Goal: Answer question/provide support: Share knowledge or assist other users

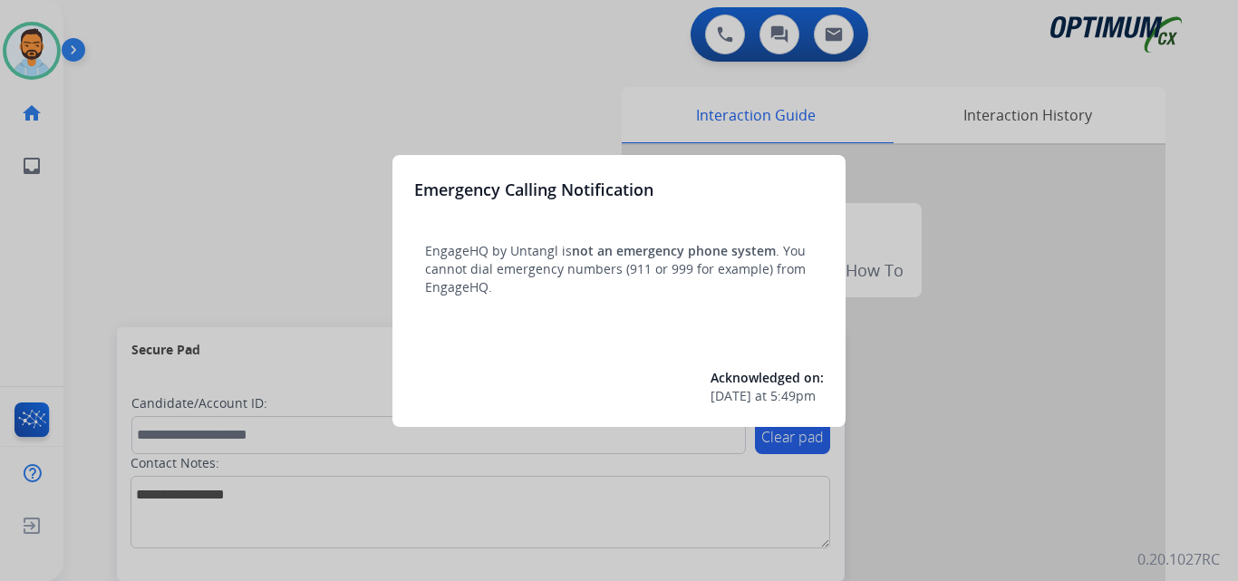
click at [112, 253] on div at bounding box center [619, 290] width 1238 height 581
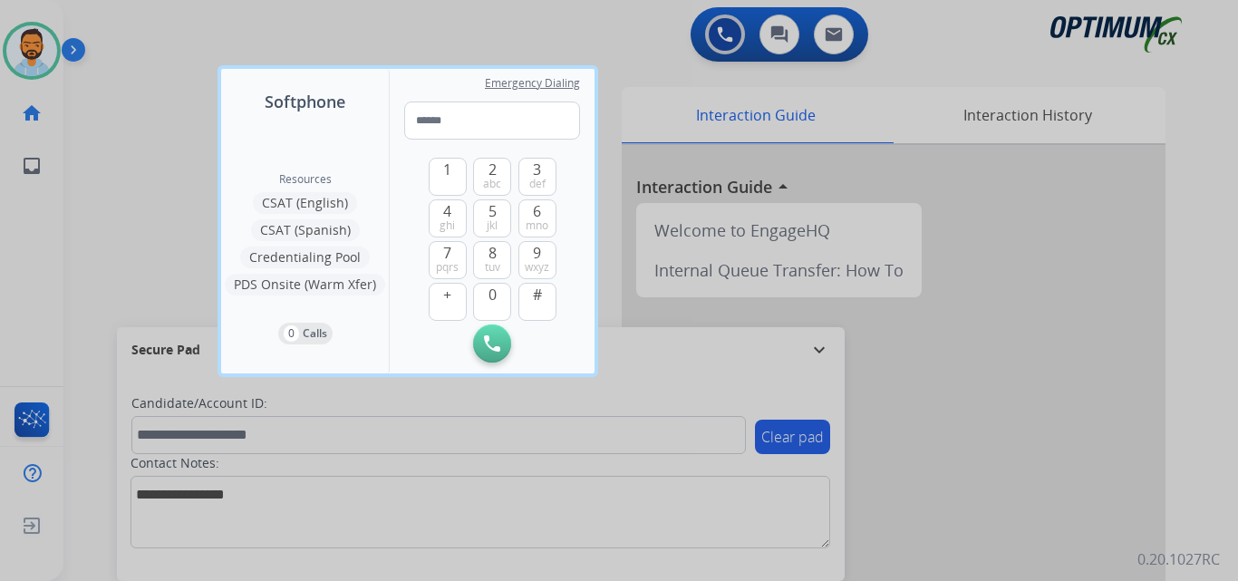
click at [112, 253] on div at bounding box center [619, 290] width 1238 height 581
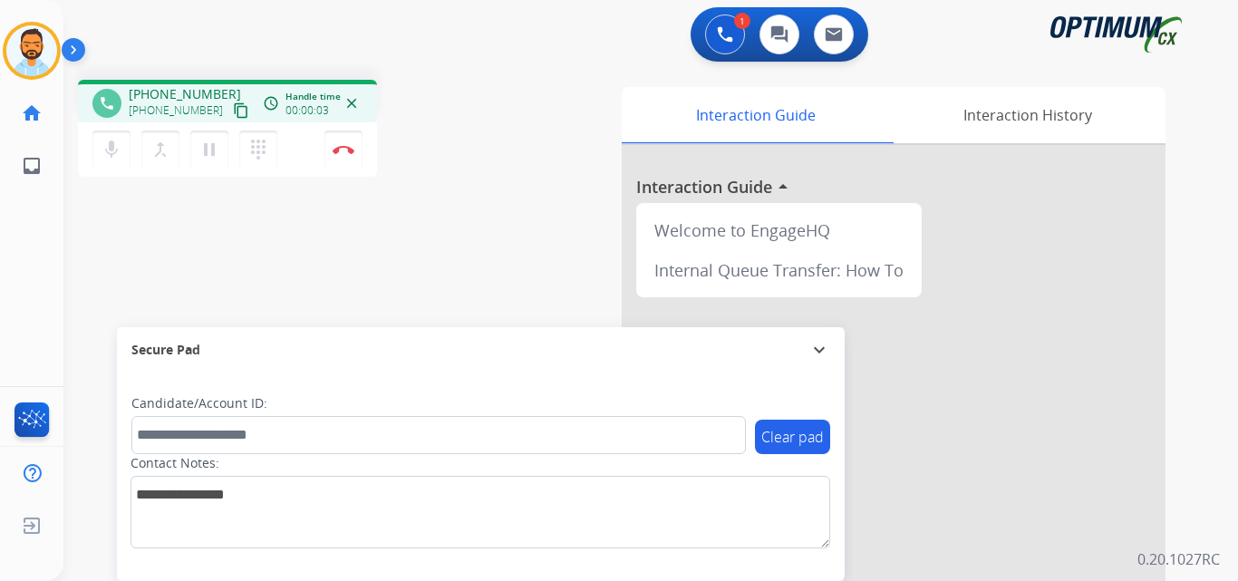
click at [233, 102] on mat-icon "content_copy" at bounding box center [241, 110] width 16 height 16
click at [233, 108] on mat-icon "content_copy" at bounding box center [241, 110] width 16 height 16
click at [344, 65] on div "phone +16129870571 +16129870571 content_copy access_time Call metrics Queue 00:…" at bounding box center [628, 443] width 1131 height 756
click at [339, 150] on img at bounding box center [344, 149] width 22 height 9
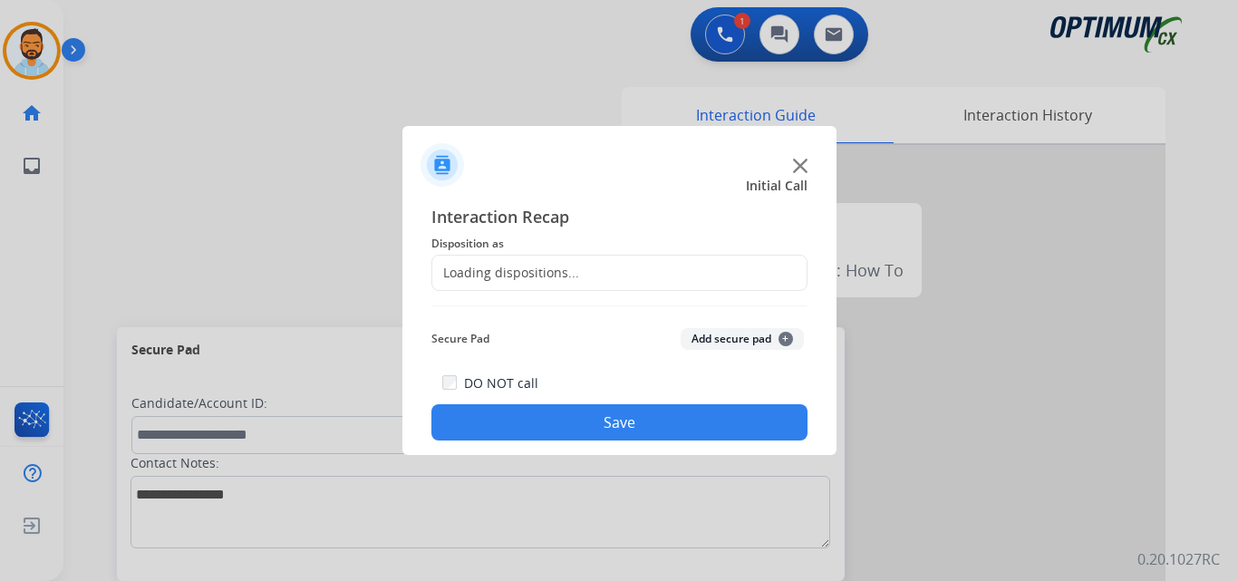
click at [548, 263] on div "Loading dispositions..." at bounding box center [620, 273] width 376 height 36
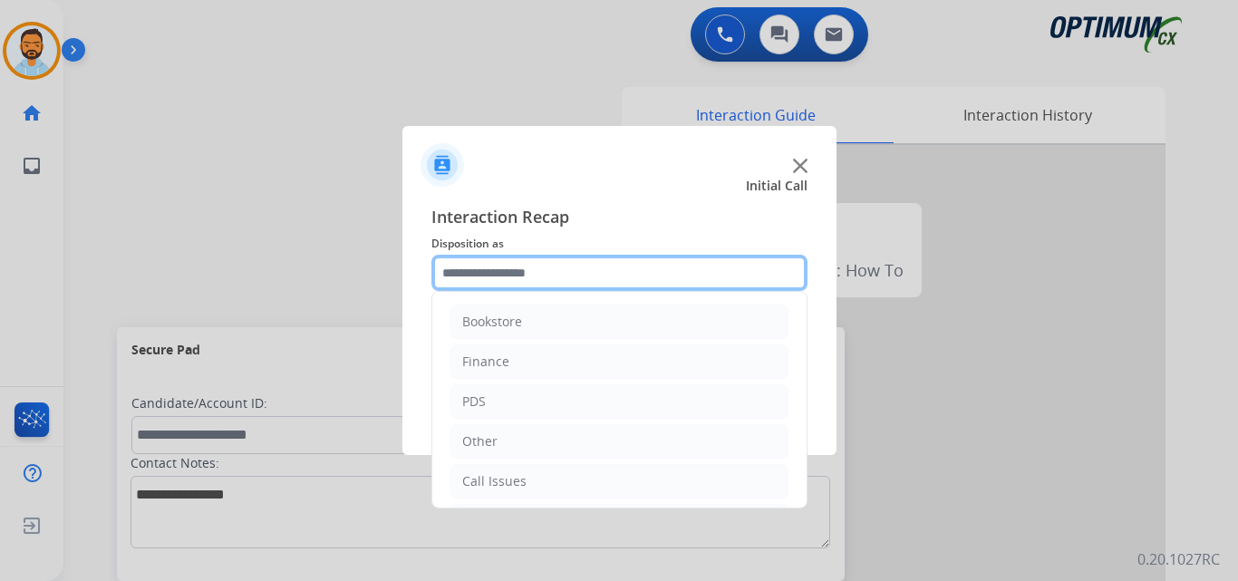
click at [557, 271] on input "text" at bounding box center [620, 273] width 376 height 36
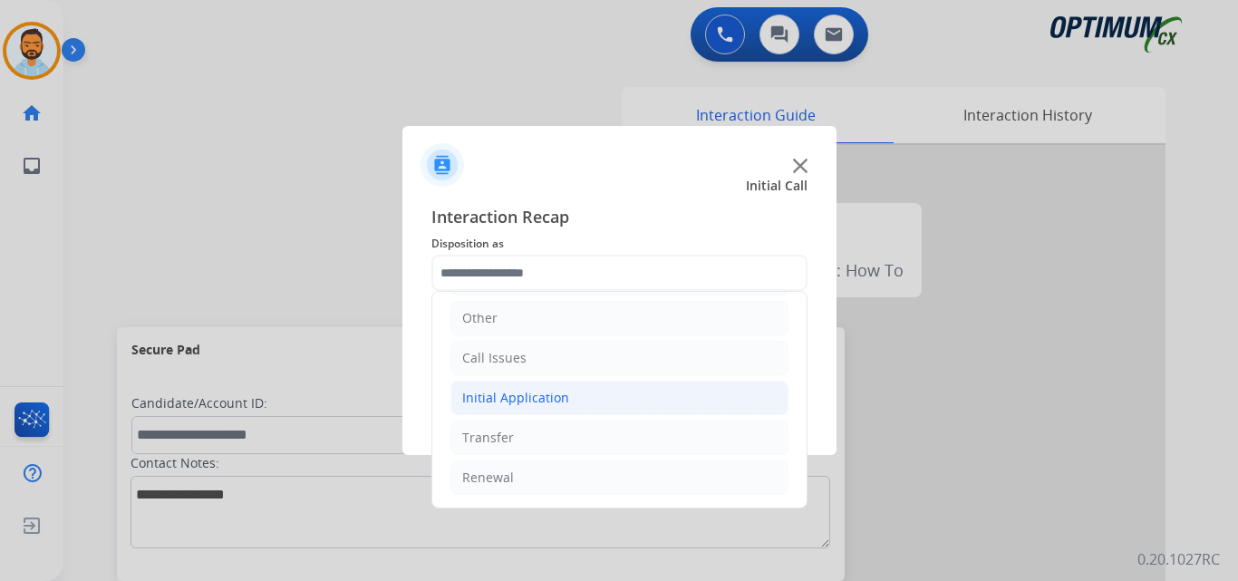
click at [526, 389] on div "Initial Application" at bounding box center [515, 398] width 107 height 18
click at [638, 447] on div "Credential Resend (Initial application)" at bounding box center [613, 438] width 229 height 18
type input "**********"
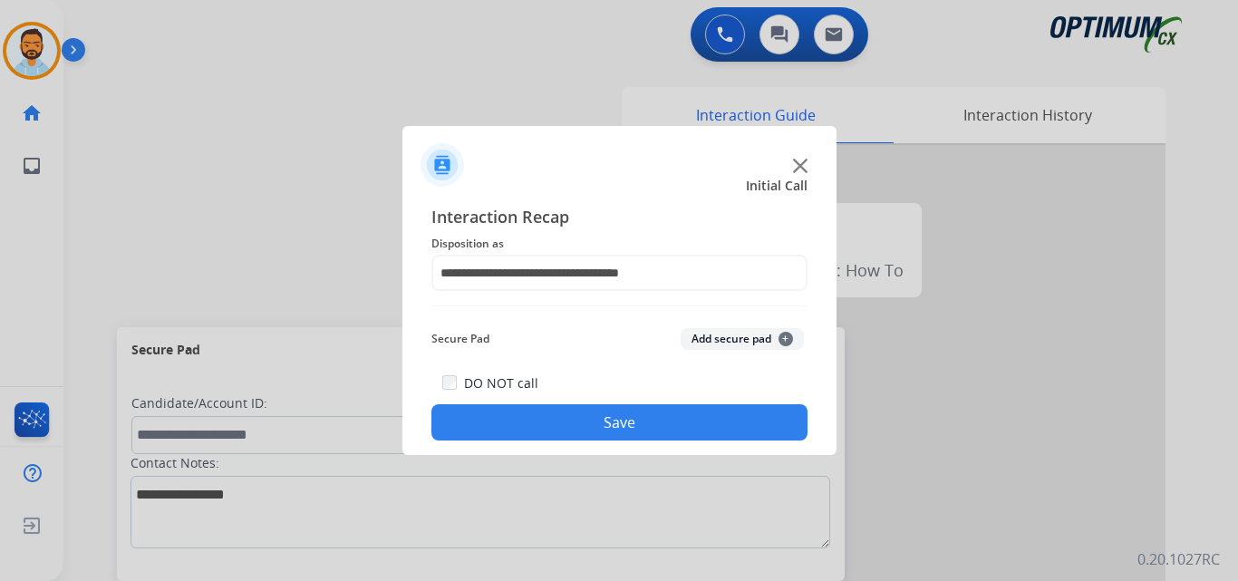
click at [546, 432] on button "Save" at bounding box center [620, 422] width 376 height 36
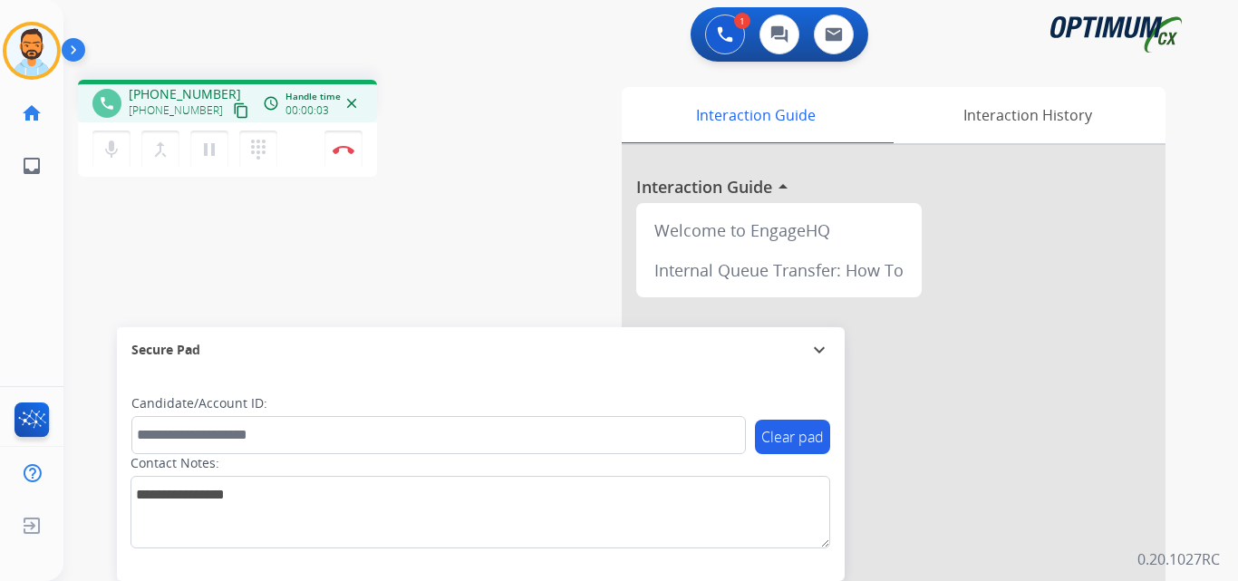
click at [233, 112] on mat-icon "content_copy" at bounding box center [241, 110] width 16 height 16
click at [340, 153] on img at bounding box center [344, 149] width 22 height 9
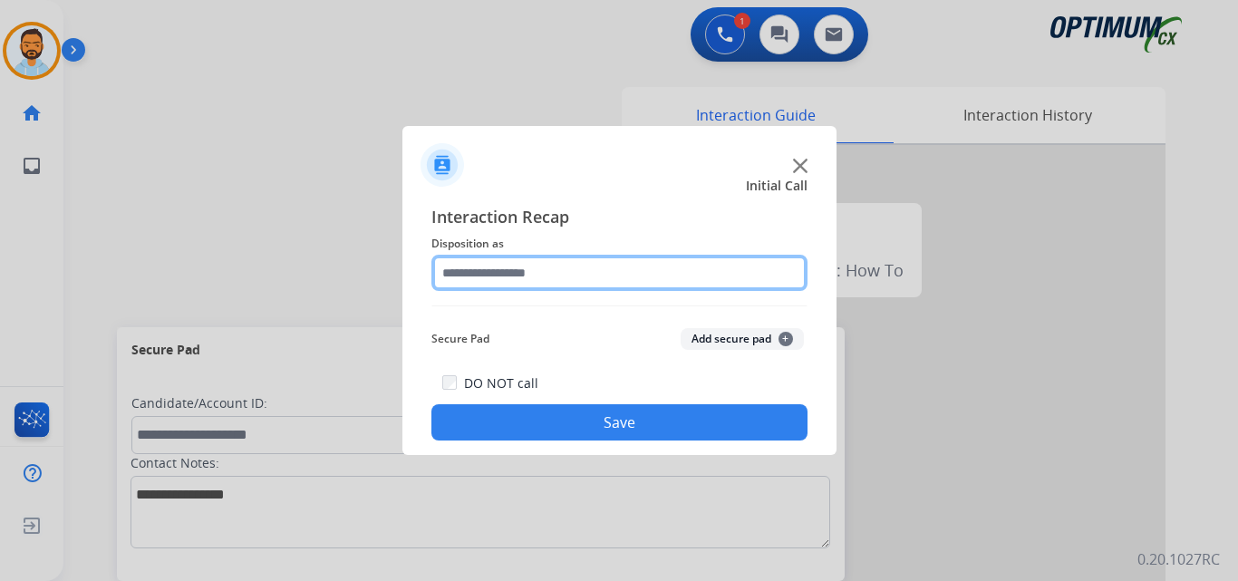
click at [486, 269] on input "text" at bounding box center [620, 273] width 376 height 36
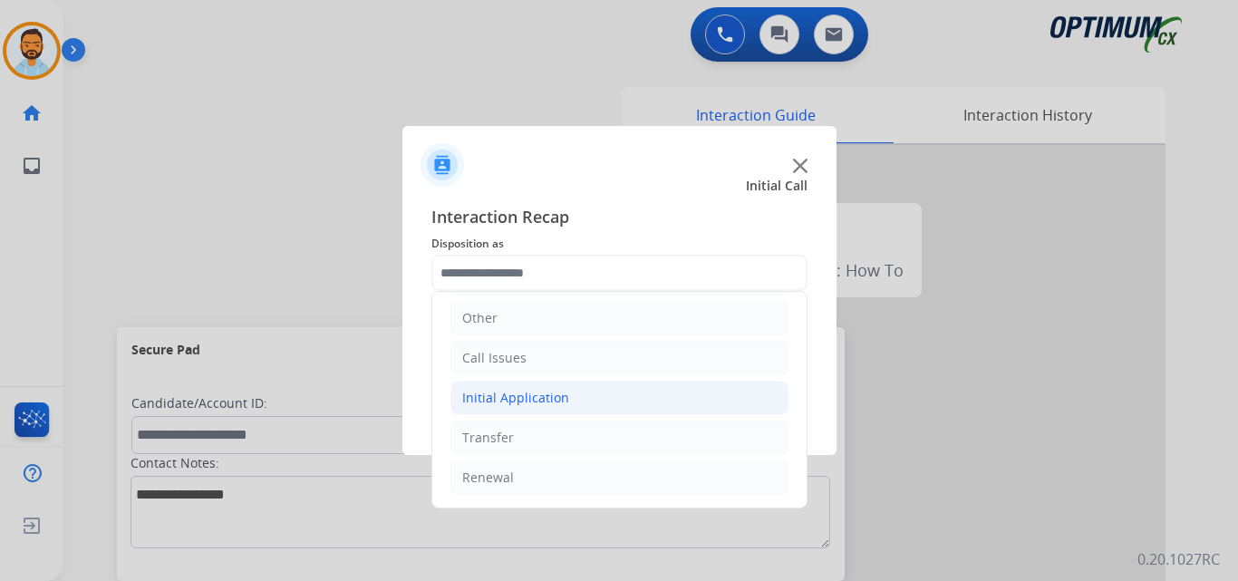
click at [538, 396] on div "Initial Application" at bounding box center [515, 398] width 107 height 18
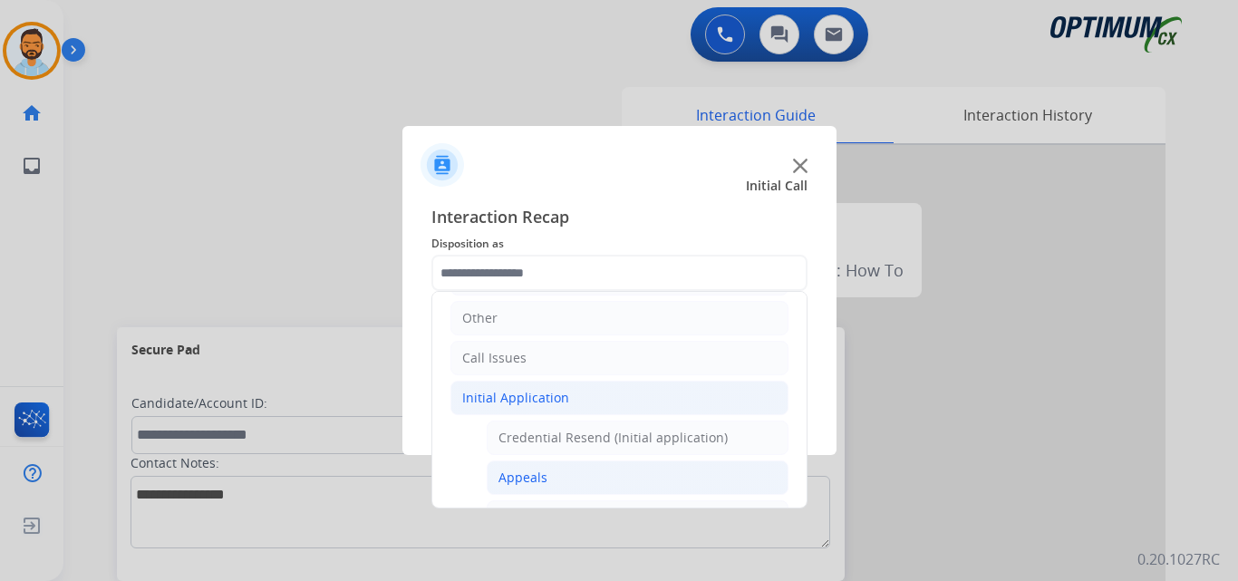
click at [546, 481] on li "Appeals" at bounding box center [638, 478] width 302 height 34
type input "*******"
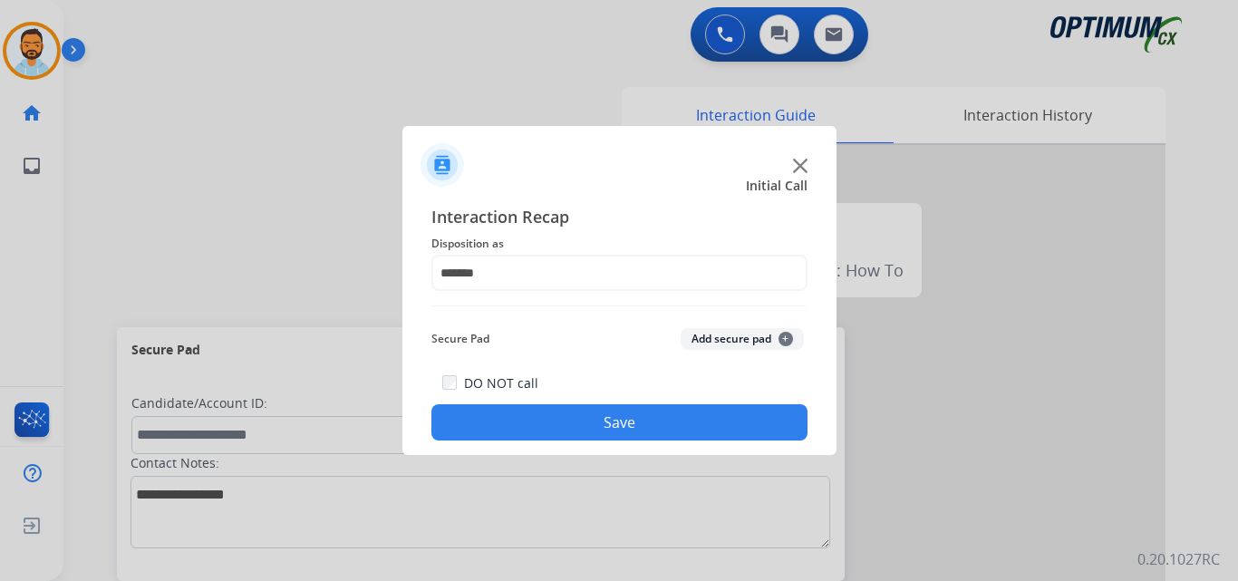
click at [584, 429] on button "Save" at bounding box center [620, 422] width 376 height 36
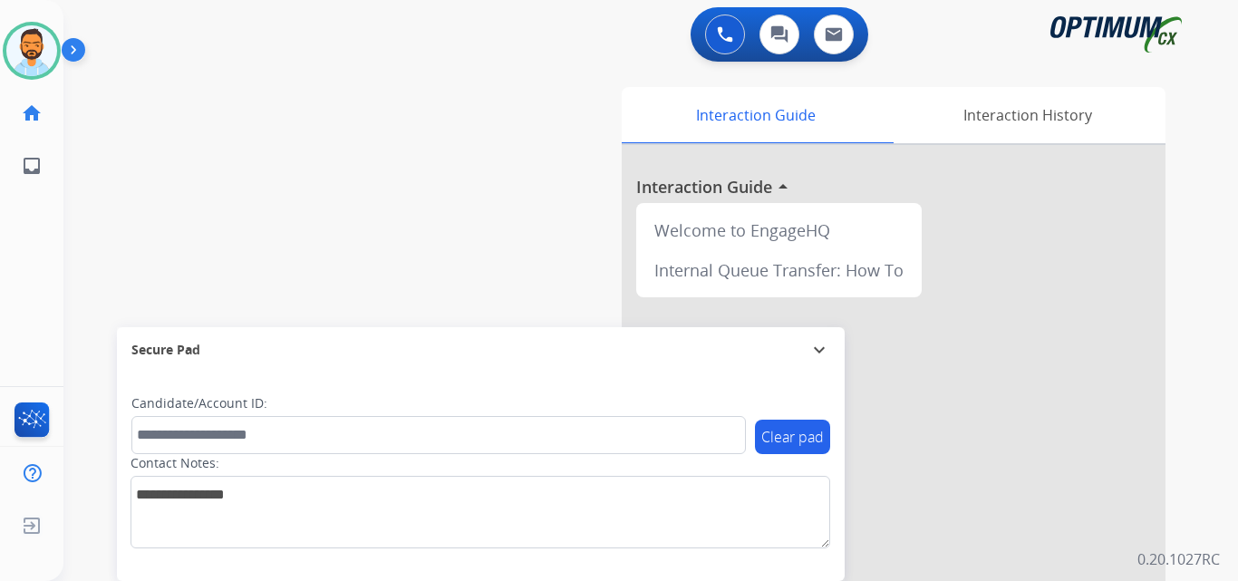
click at [72, 59] on img at bounding box center [77, 53] width 31 height 34
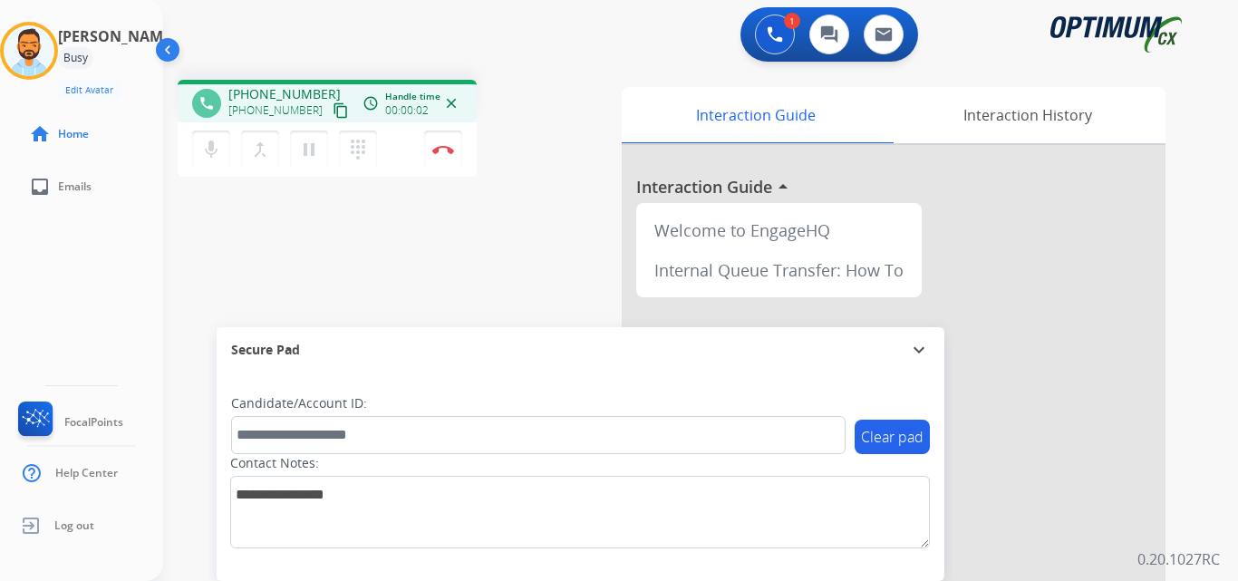
click at [333, 110] on mat-icon "content_copy" at bounding box center [341, 110] width 16 height 16
click at [450, 150] on img at bounding box center [443, 149] width 22 height 9
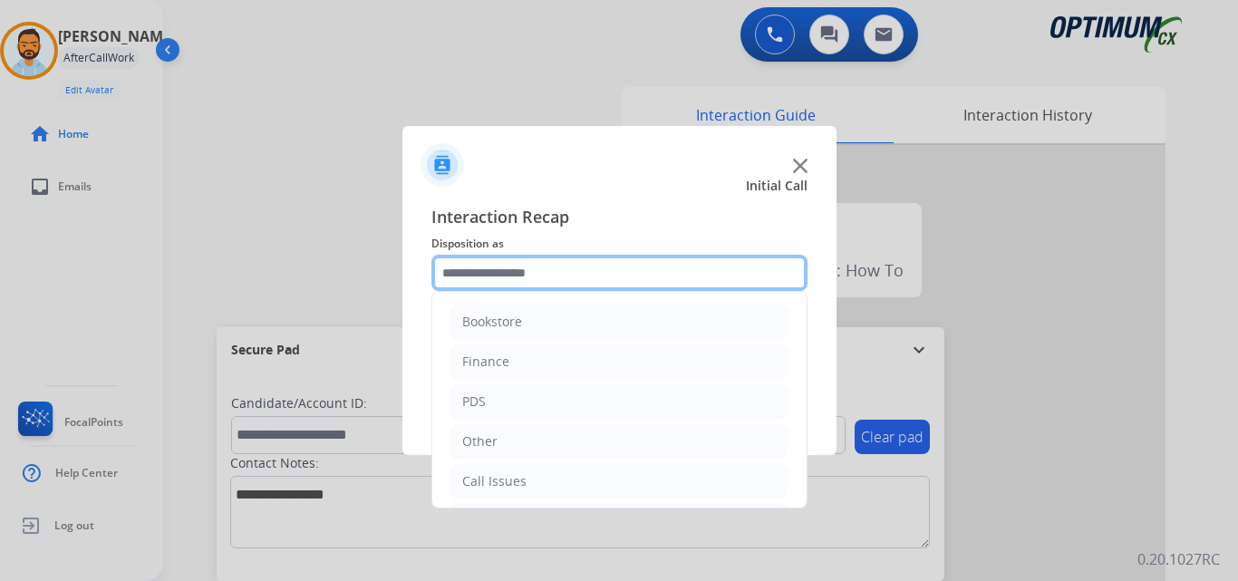
click at [533, 264] on input "text" at bounding box center [620, 273] width 376 height 36
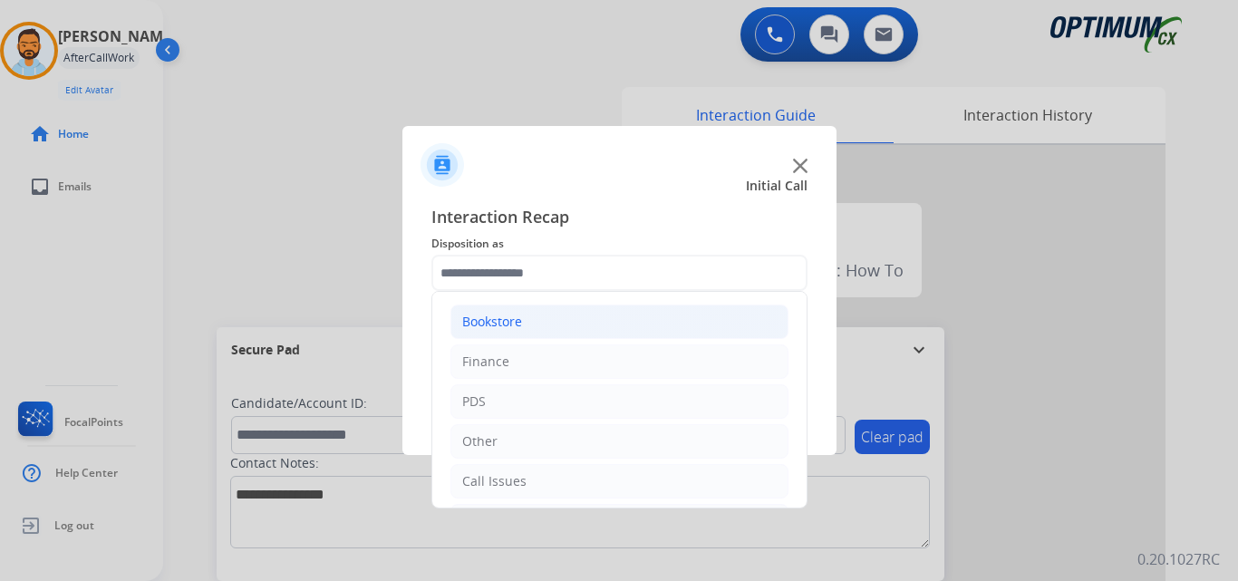
click at [666, 339] on li "Bookstore" at bounding box center [620, 322] width 338 height 34
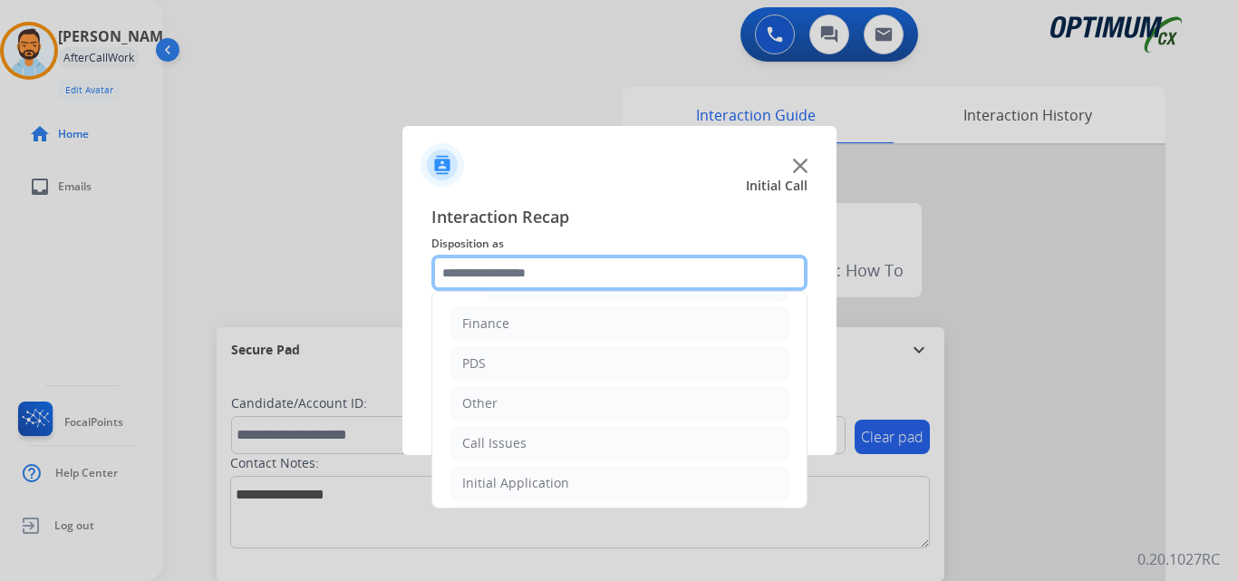
scroll to position [283, 0]
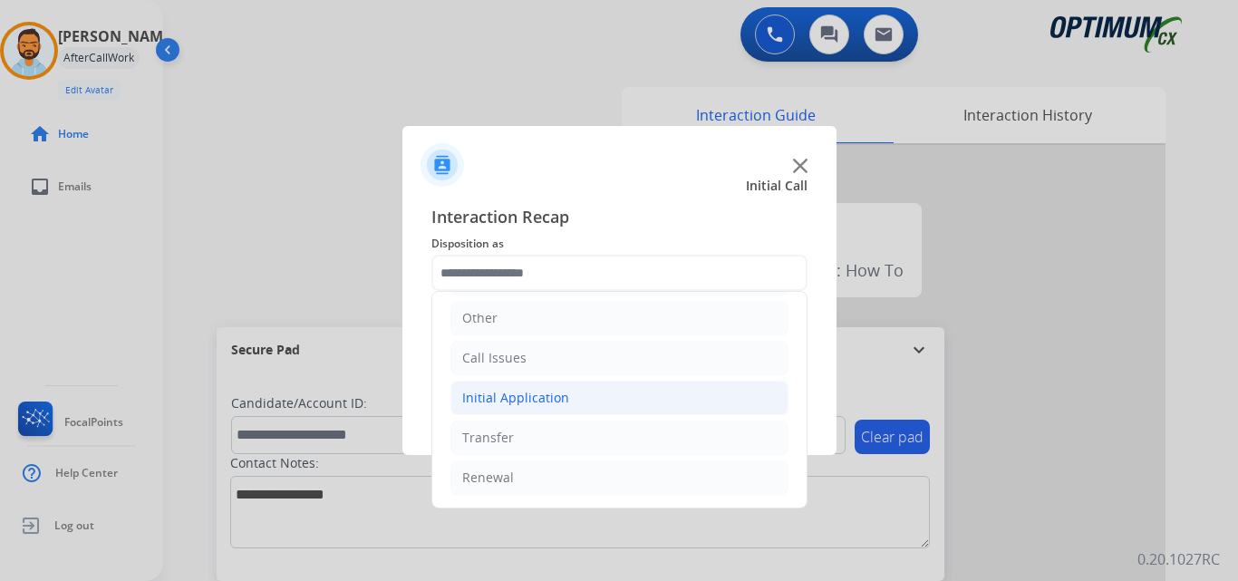
click at [562, 386] on li "Initial Application" at bounding box center [620, 398] width 338 height 34
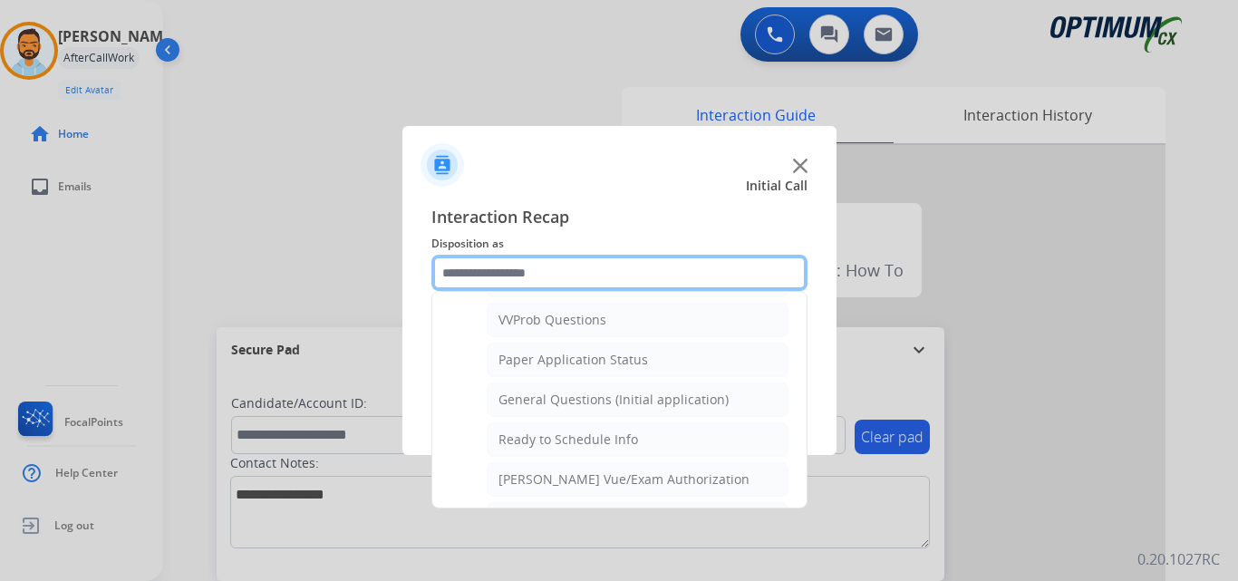
scroll to position [979, 0]
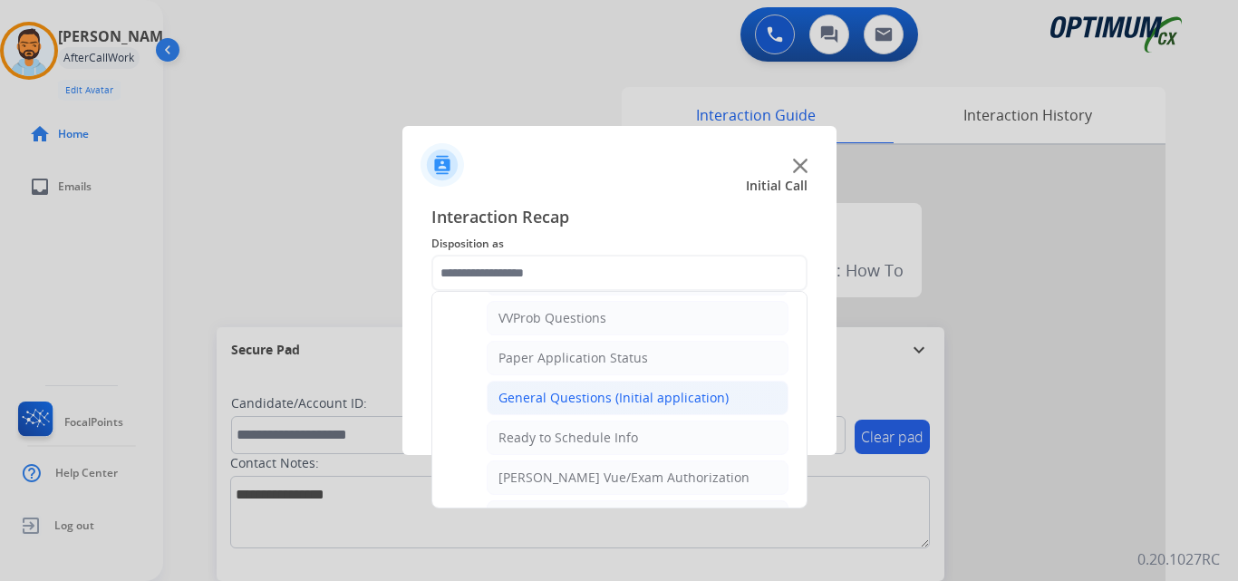
click at [650, 406] on div "General Questions (Initial application)" at bounding box center [614, 398] width 230 height 18
type input "**********"
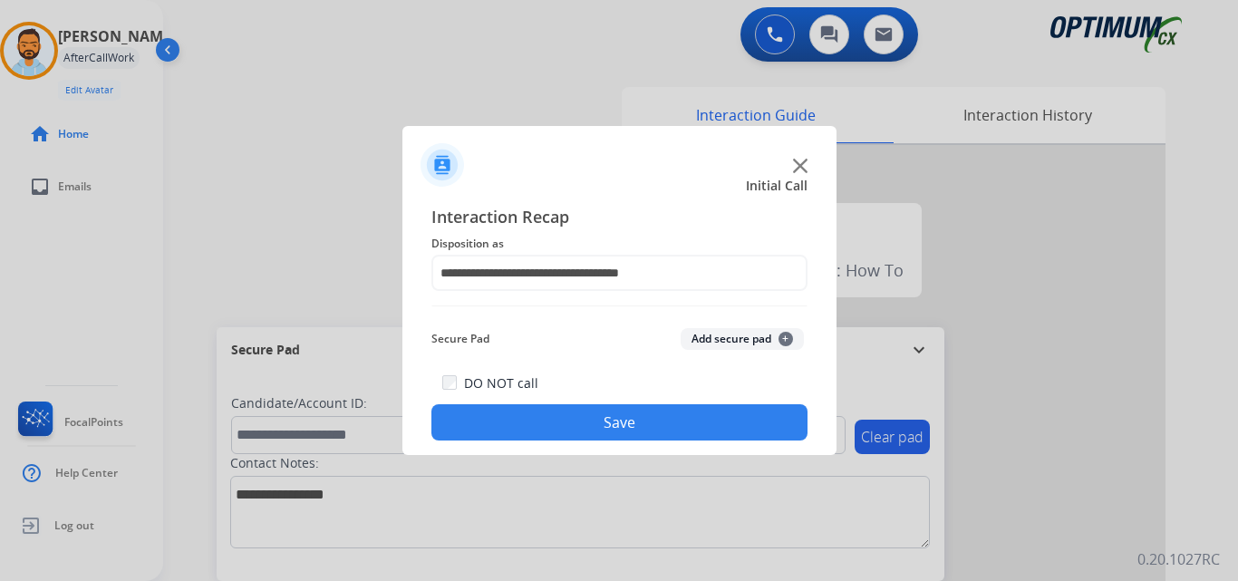
click at [645, 428] on button "Save" at bounding box center [620, 422] width 376 height 36
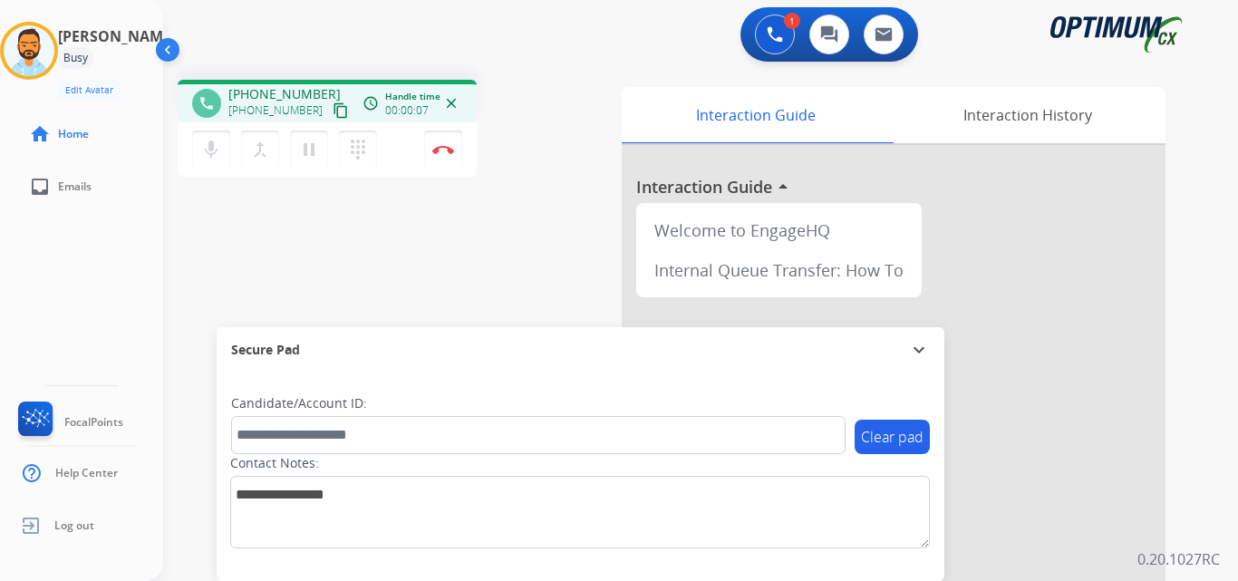
click at [333, 115] on mat-icon "content_copy" at bounding box center [341, 110] width 16 height 16
click at [449, 155] on button "Disconnect" at bounding box center [443, 150] width 38 height 38
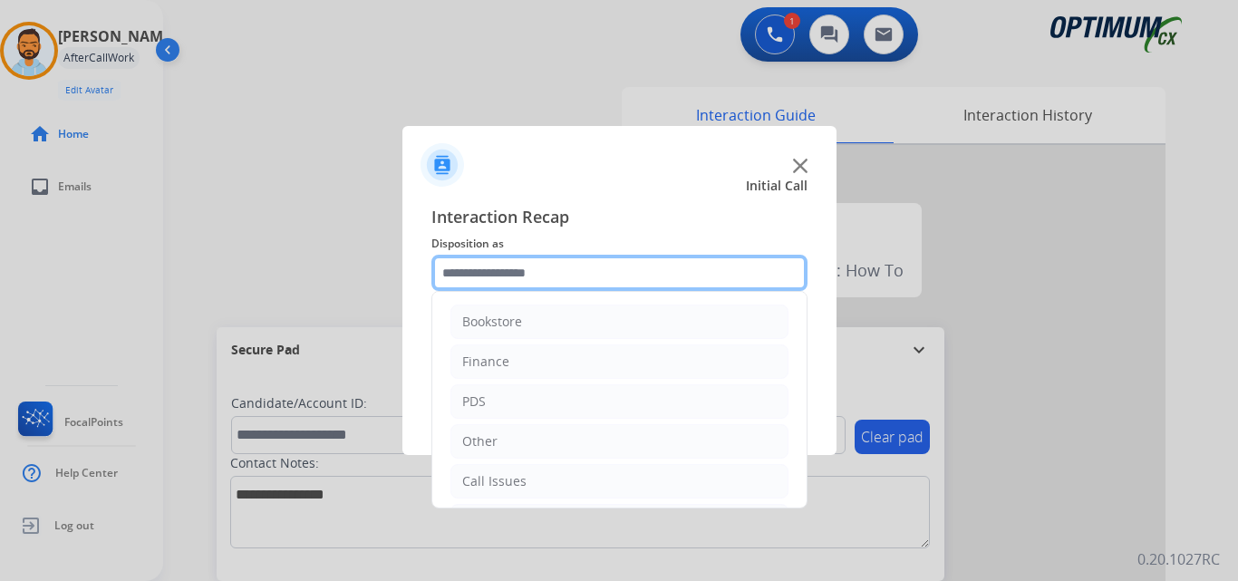
click at [508, 281] on input "text" at bounding box center [620, 273] width 376 height 36
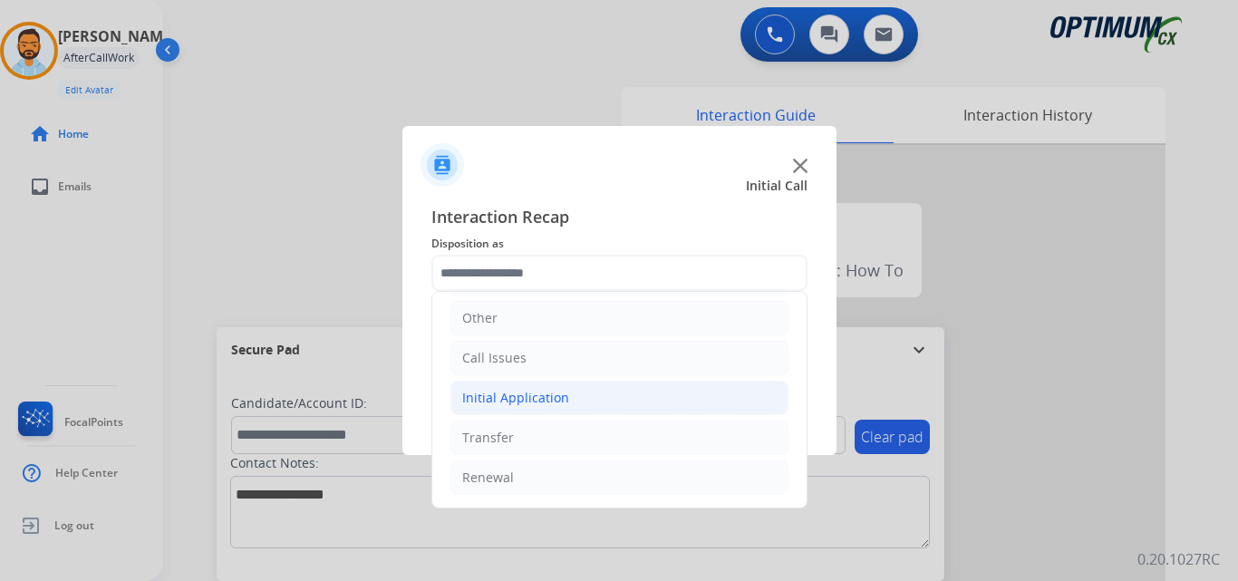
click at [548, 399] on div "Initial Application" at bounding box center [515, 398] width 107 height 18
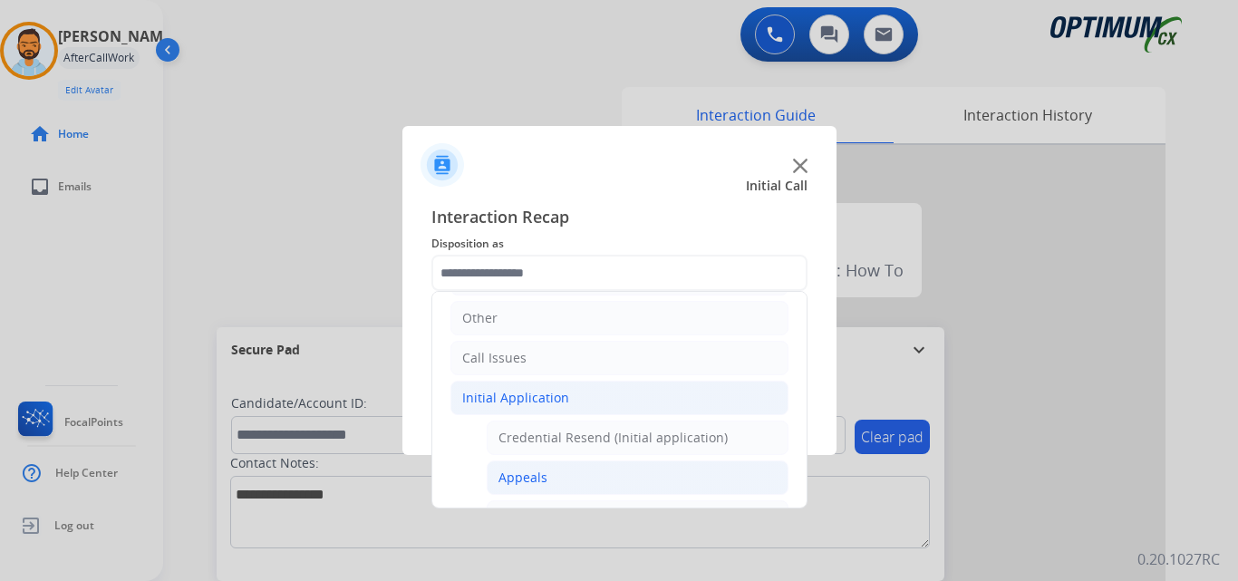
click at [549, 487] on li "Appeals" at bounding box center [638, 478] width 302 height 34
type input "*******"
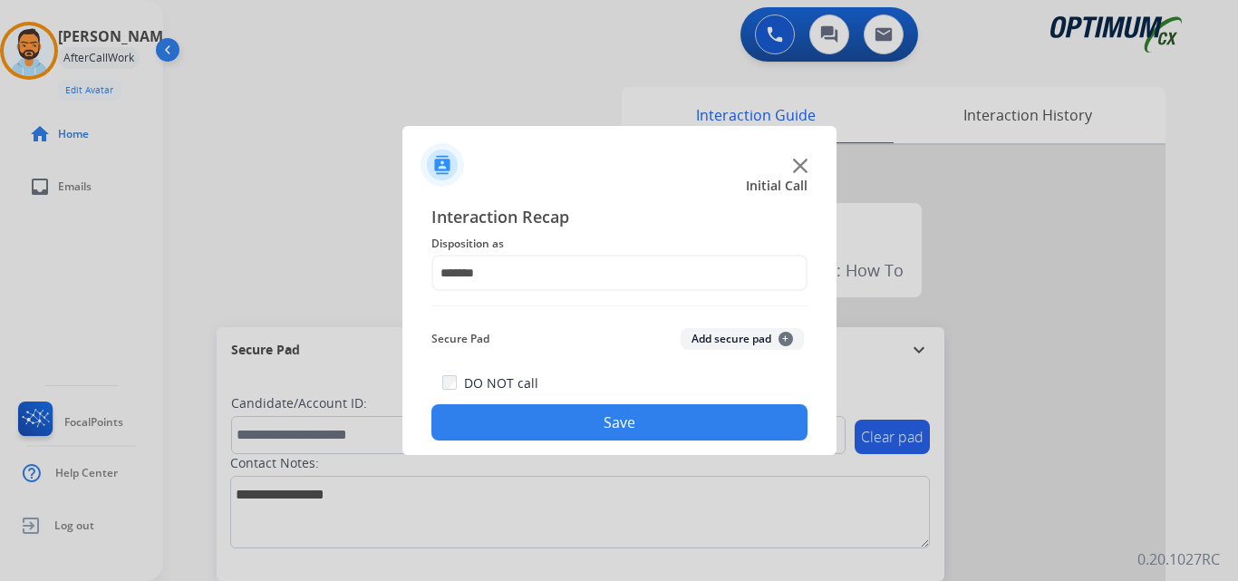
click at [595, 410] on button "Save" at bounding box center [620, 422] width 376 height 36
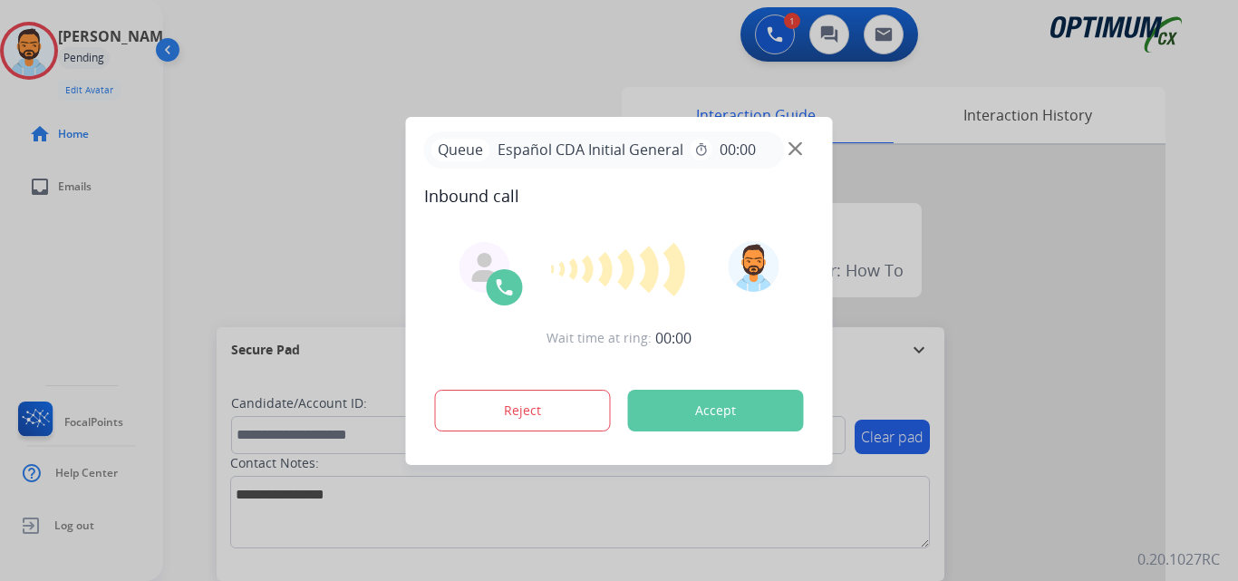
click at [713, 410] on button "Accept" at bounding box center [716, 411] width 176 height 42
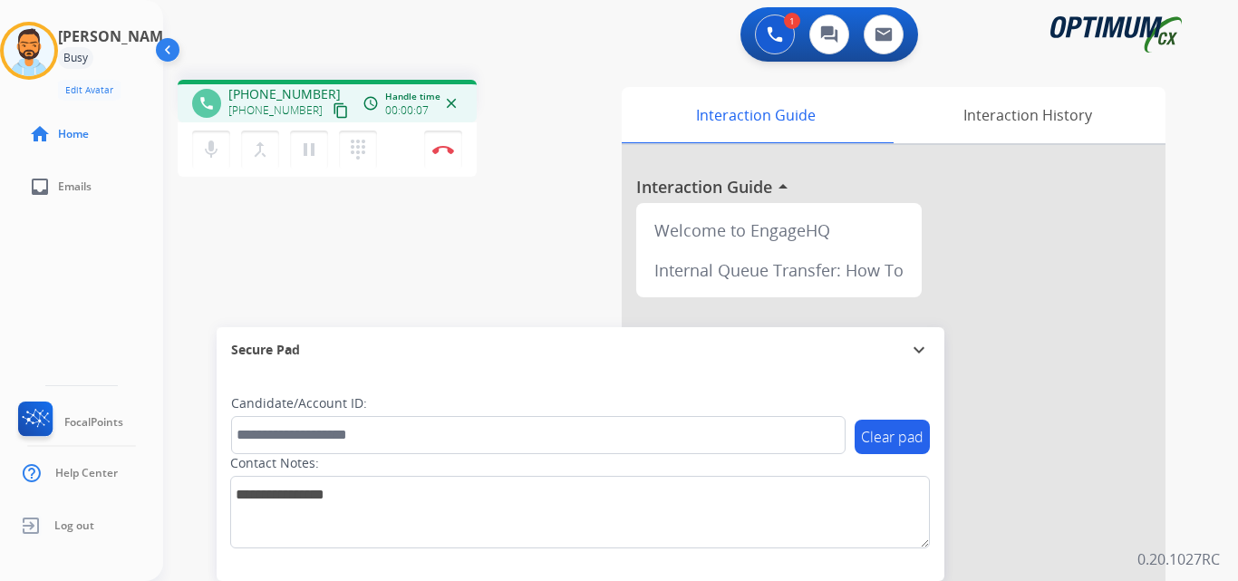
click at [333, 114] on mat-icon "content_copy" at bounding box center [341, 110] width 16 height 16
click at [315, 157] on mat-icon "pause" at bounding box center [309, 150] width 22 height 22
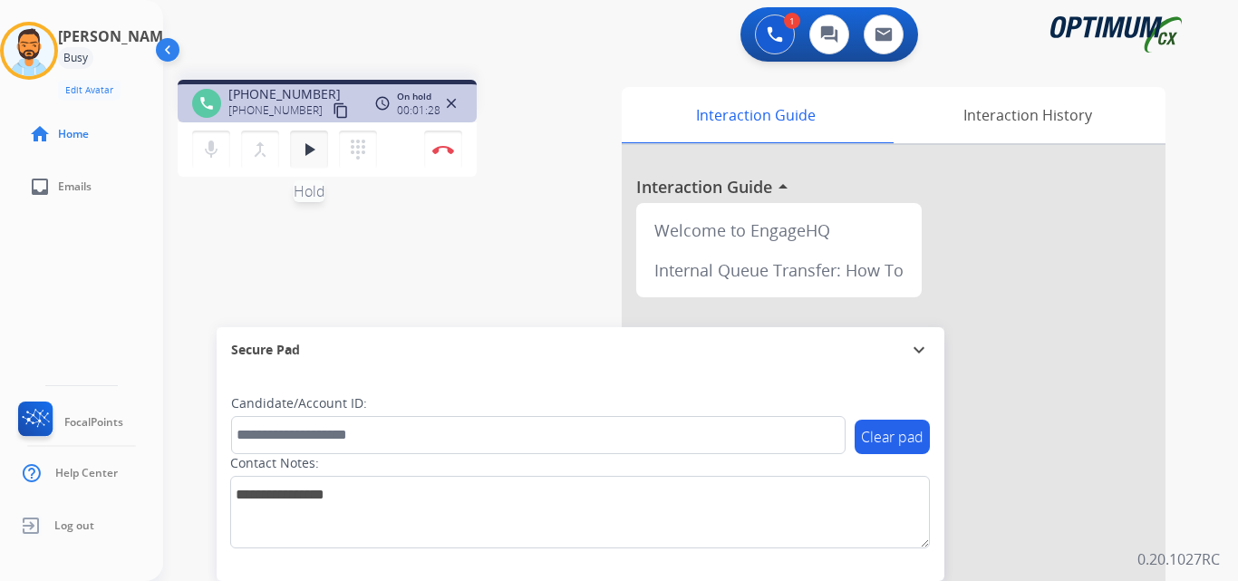
click at [305, 149] on mat-icon "play_arrow" at bounding box center [309, 150] width 22 height 22
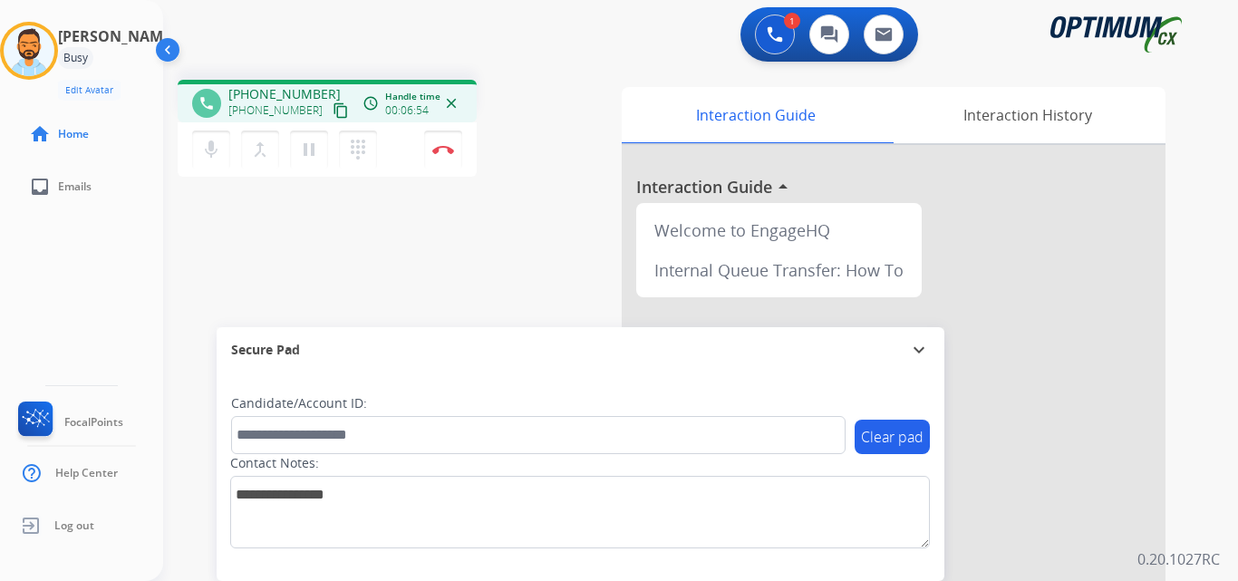
click at [441, 286] on div "phone +19292338444 +19292338444 content_copy access_time Call metrics Queue 00:…" at bounding box center [679, 443] width 1032 height 756
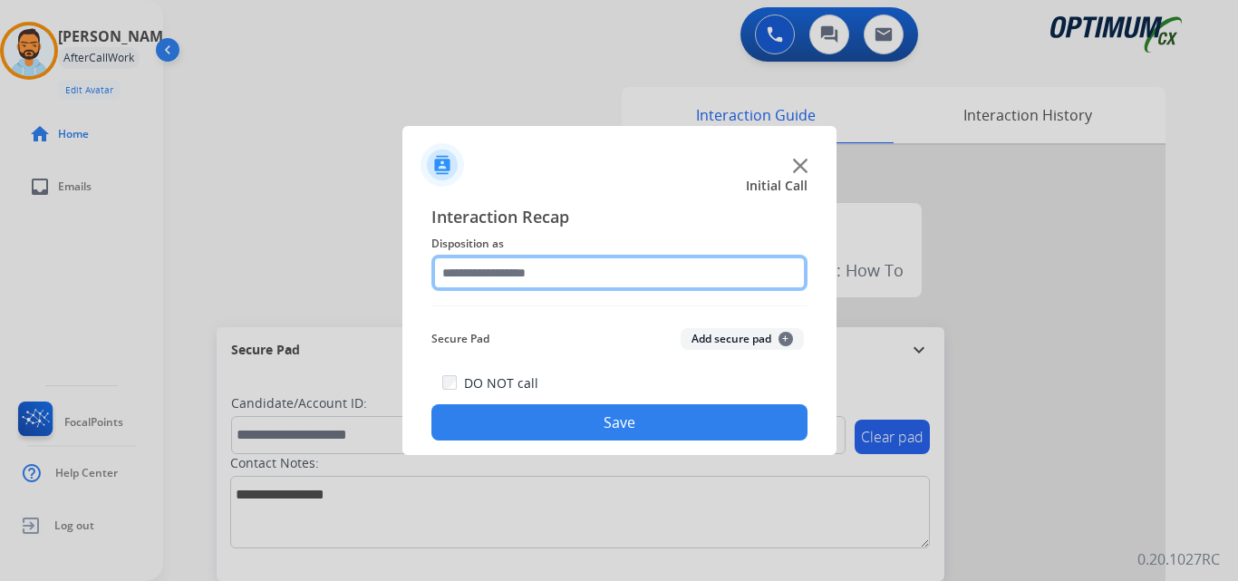
click at [470, 267] on input "text" at bounding box center [620, 273] width 376 height 36
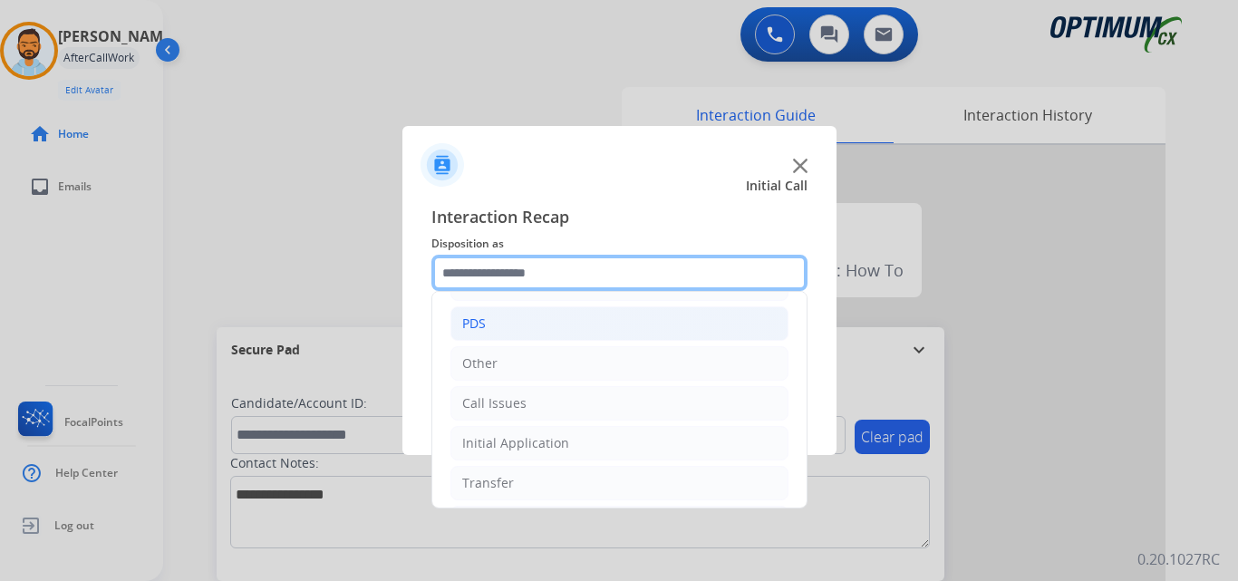
scroll to position [73, 0]
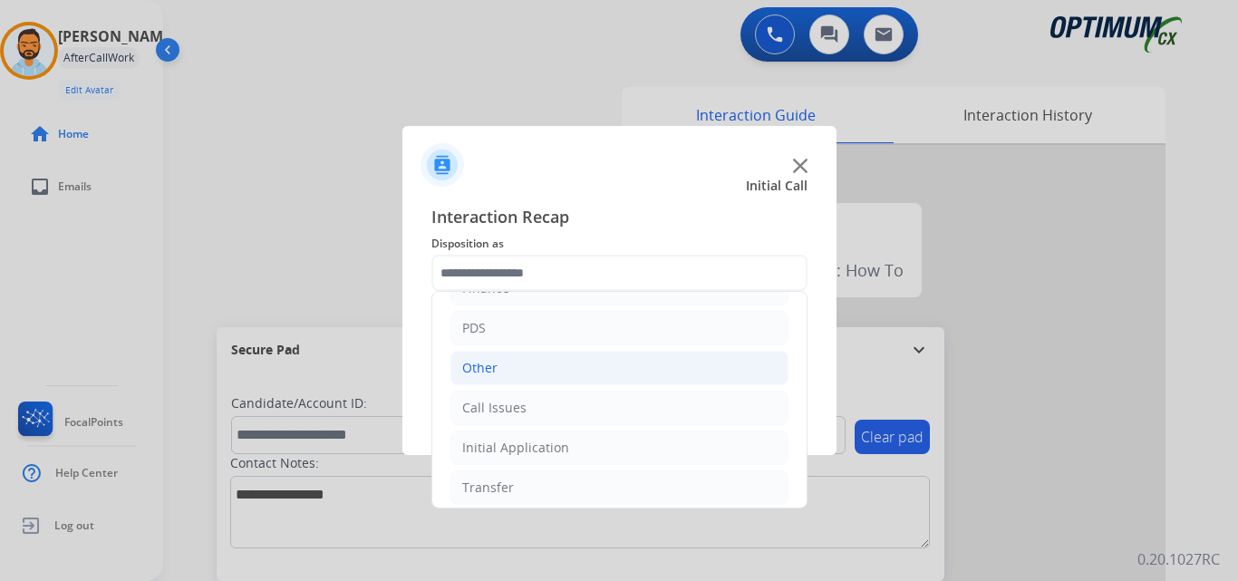
click at [608, 367] on li "Other" at bounding box center [620, 368] width 338 height 34
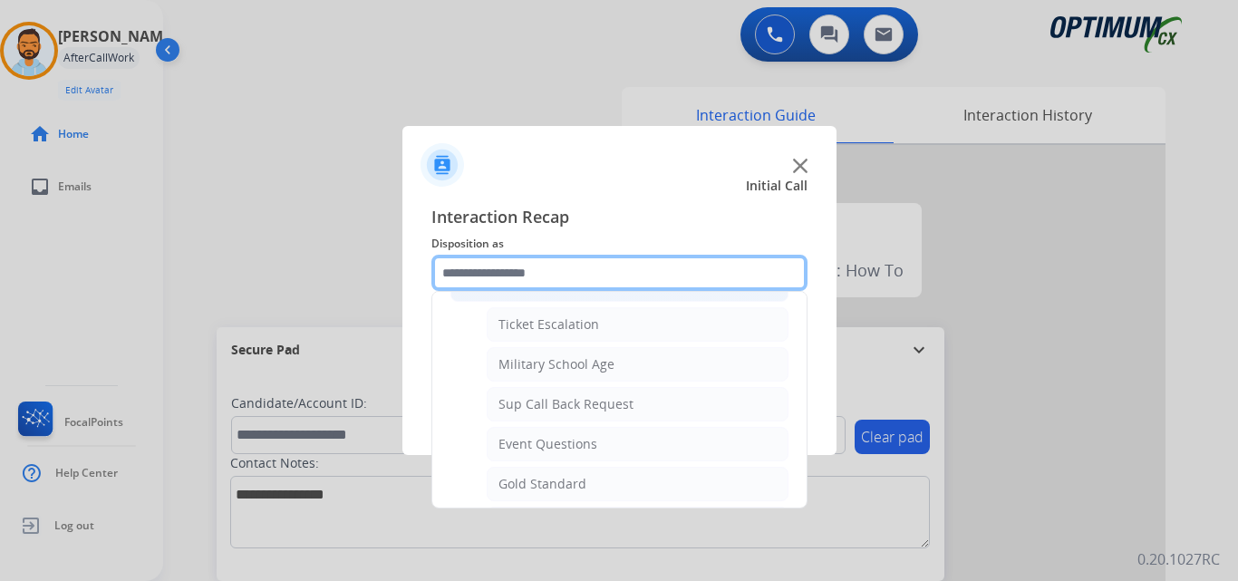
scroll to position [0, 0]
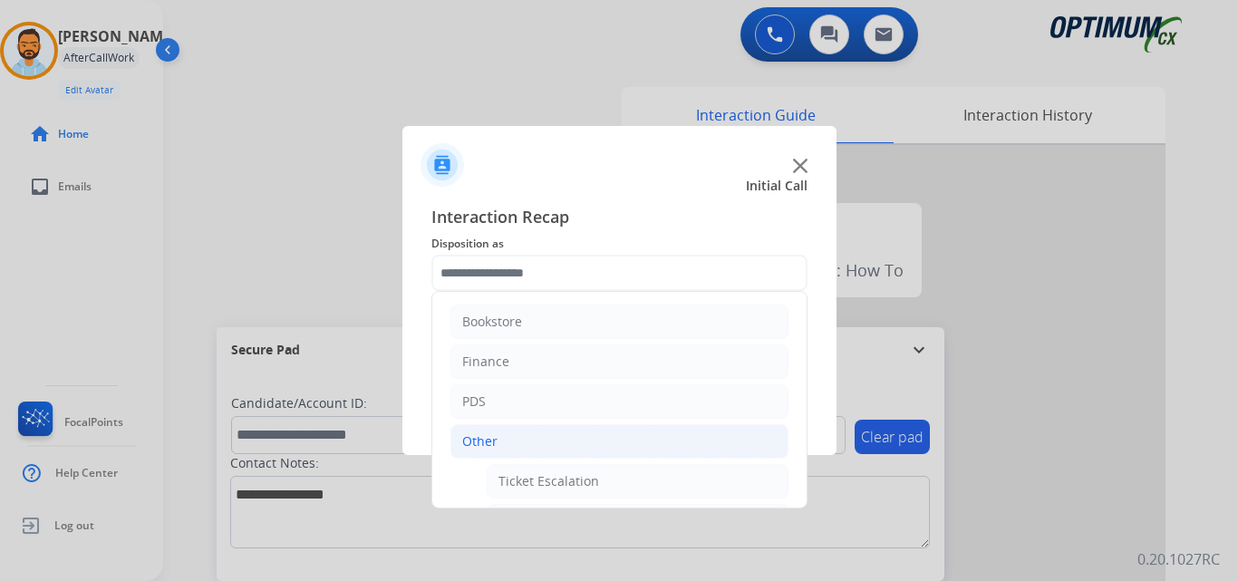
click at [534, 448] on li "Other" at bounding box center [620, 441] width 338 height 34
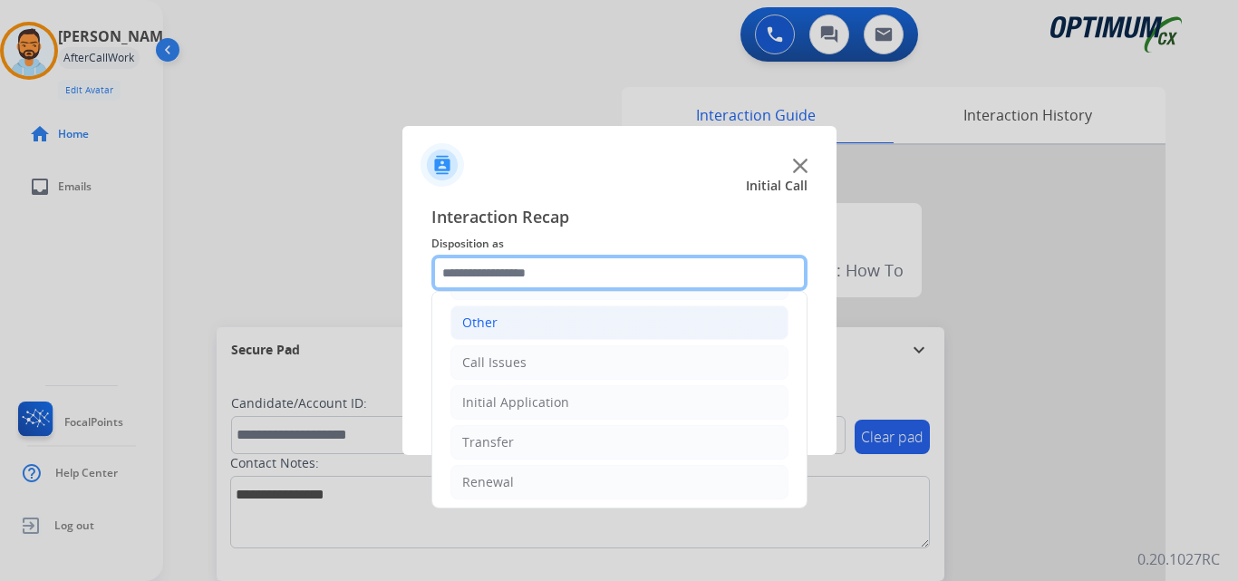
scroll to position [123, 0]
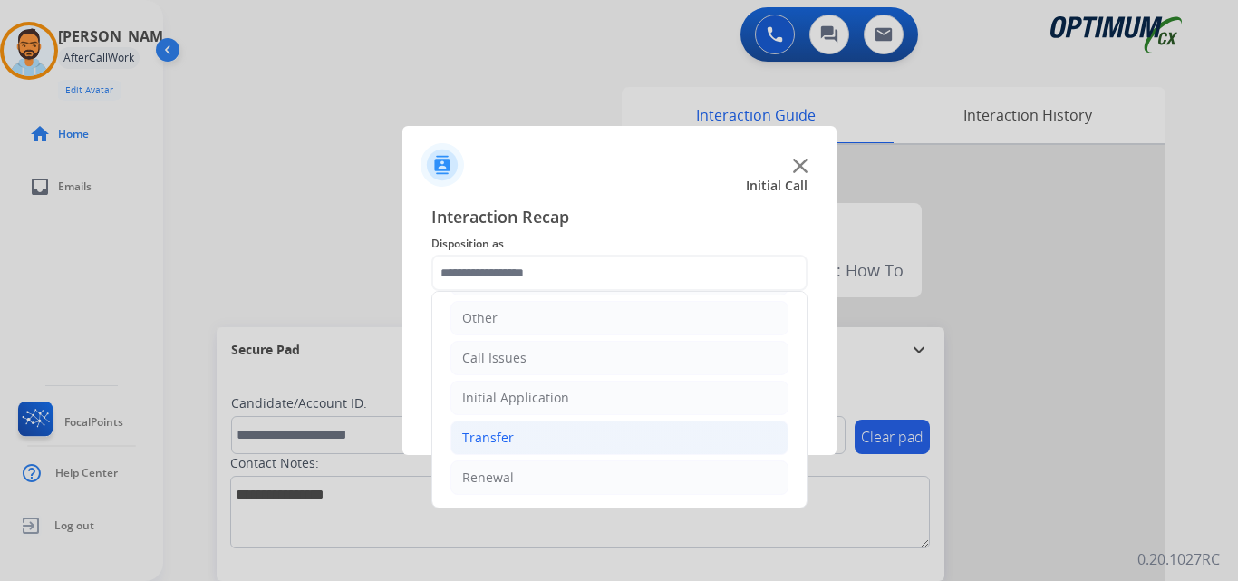
click at [595, 437] on li "Transfer" at bounding box center [620, 438] width 338 height 34
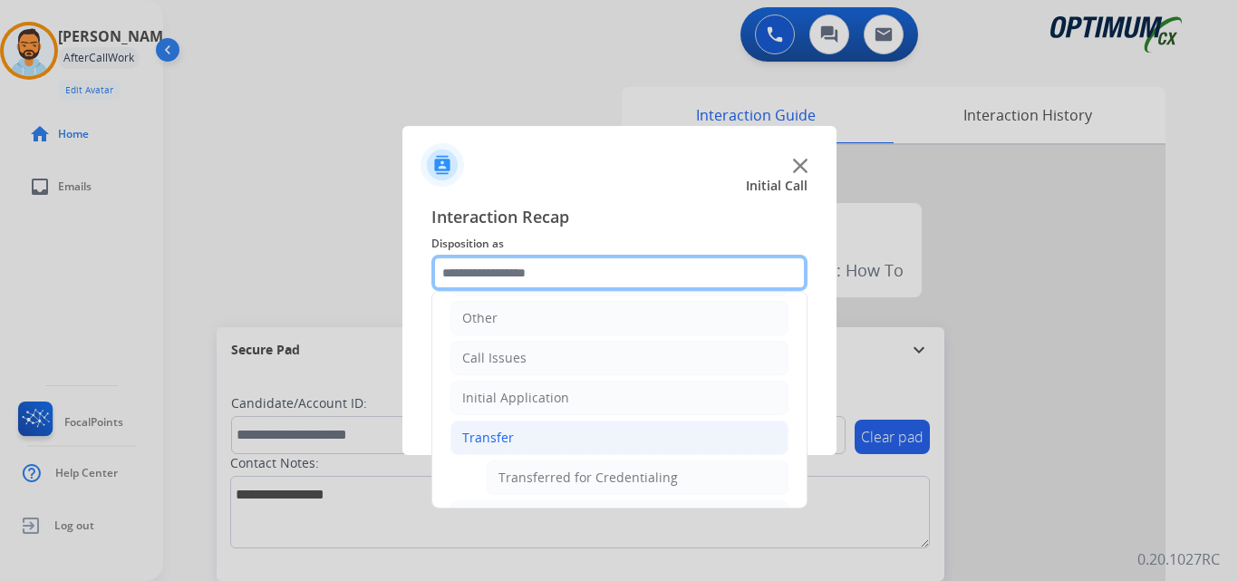
scroll to position [163, 0]
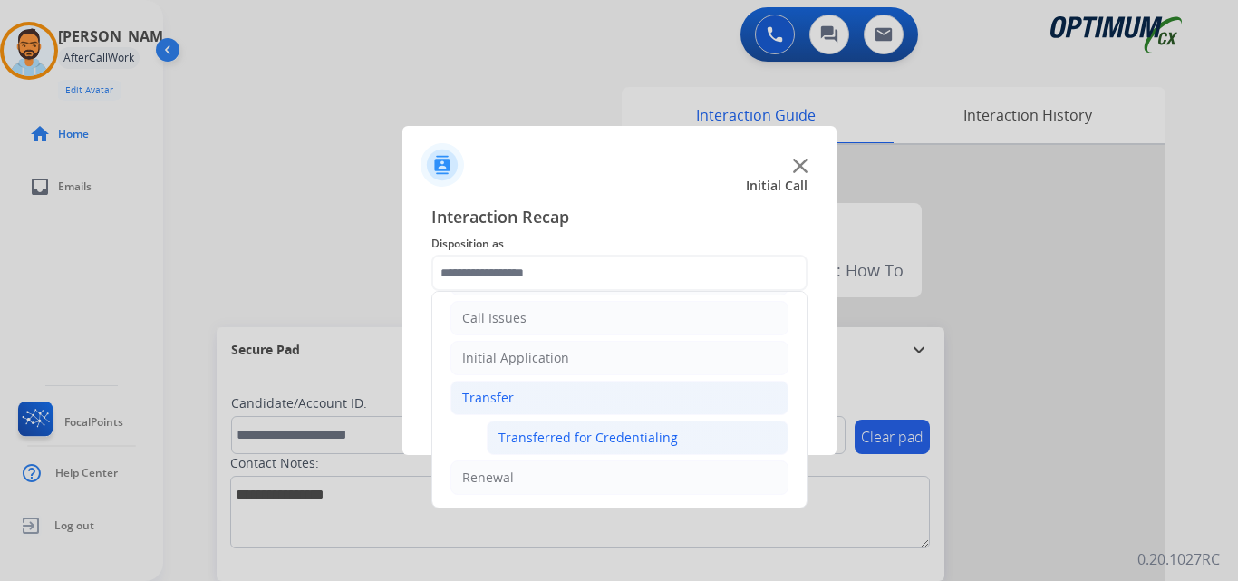
click at [669, 437] on div "Transferred for Credentialing" at bounding box center [588, 438] width 179 height 18
type input "**********"
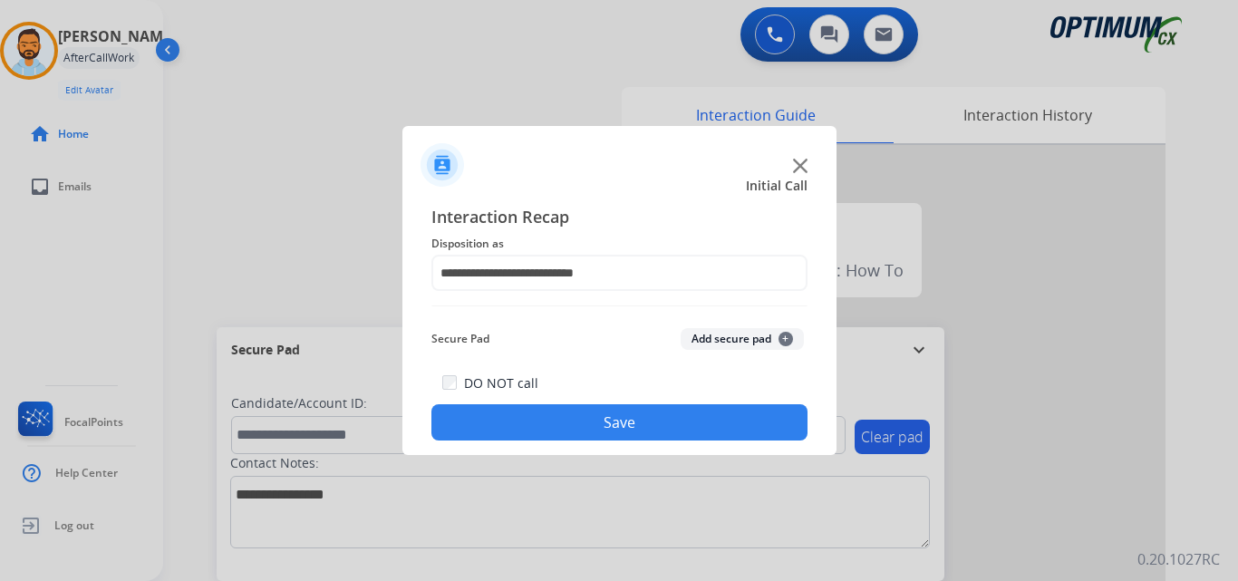
click at [660, 435] on button "Save" at bounding box center [620, 422] width 376 height 36
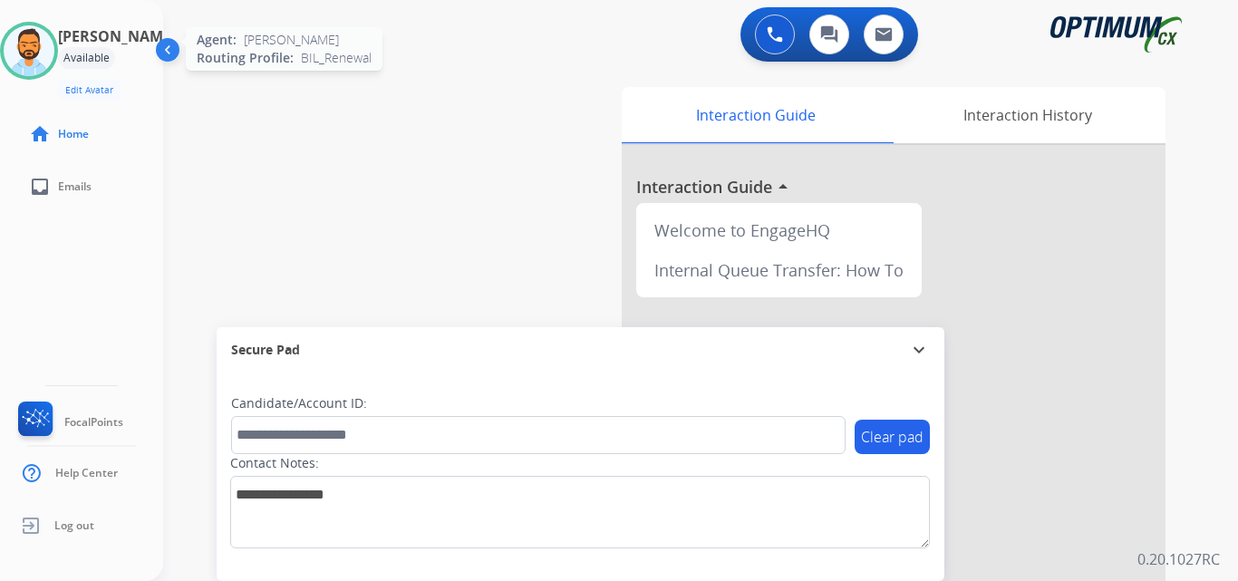
click at [54, 63] on img at bounding box center [29, 50] width 51 height 51
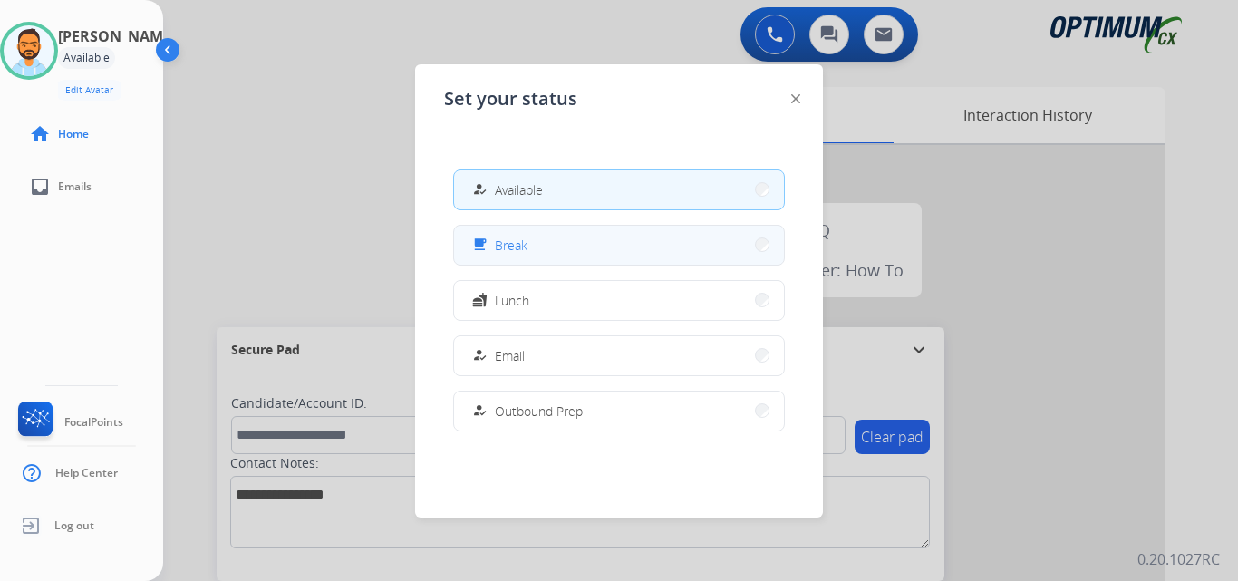
click at [567, 236] on button "free_breakfast Break" at bounding box center [619, 245] width 330 height 39
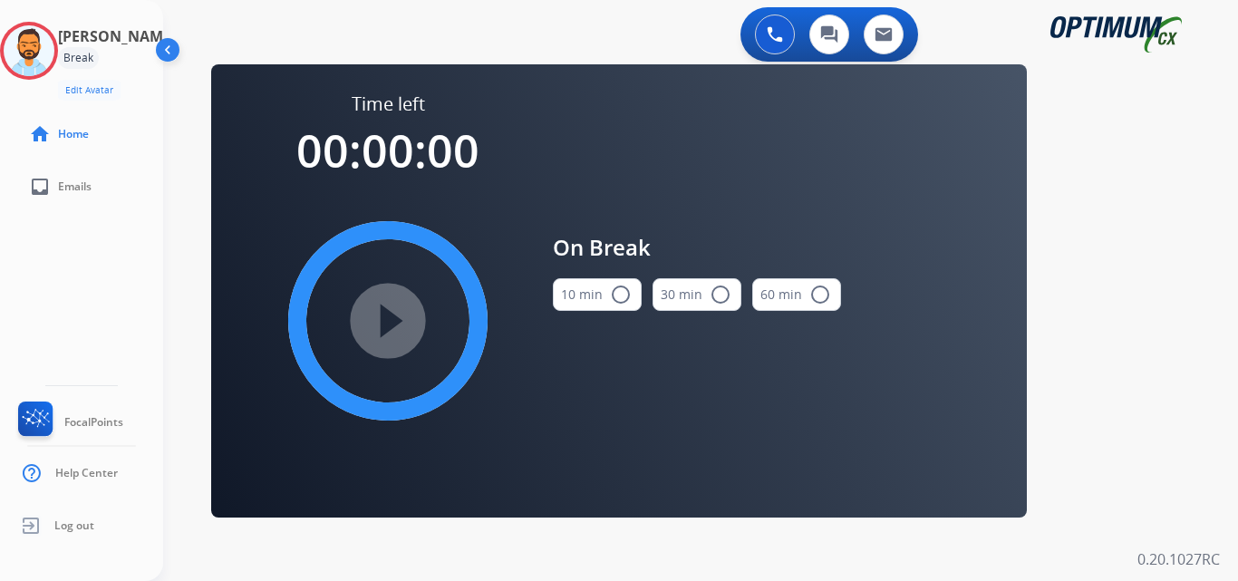
click at [615, 300] on mat-icon "radio_button_unchecked" at bounding box center [621, 295] width 22 height 22
click at [397, 319] on mat-icon "play_circle_filled" at bounding box center [388, 321] width 22 height 22
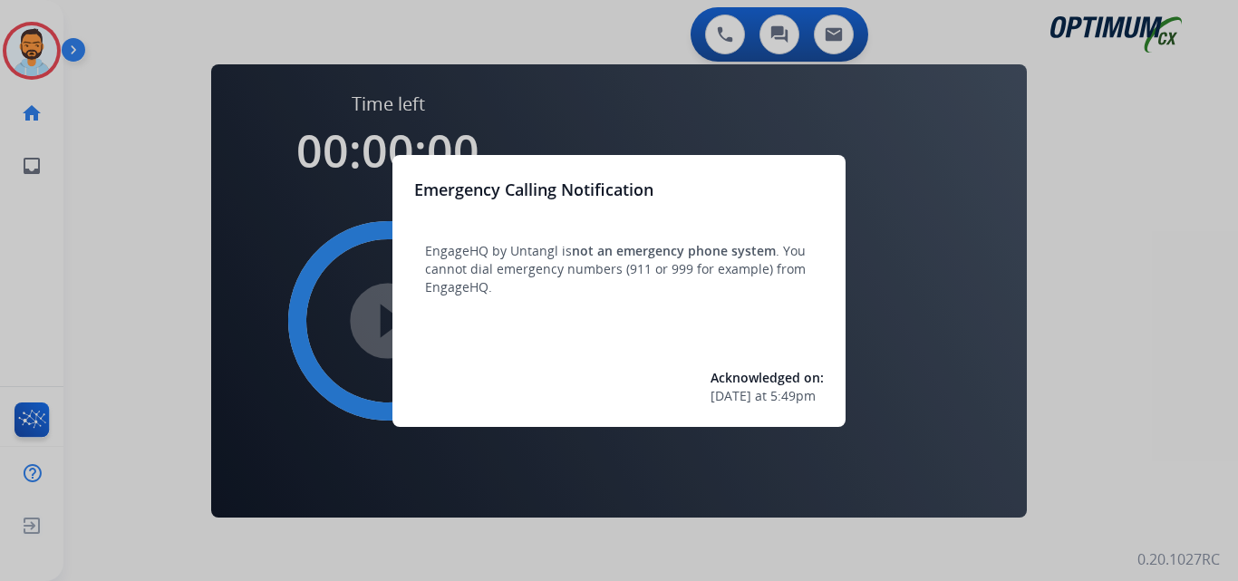
click at [123, 217] on div at bounding box center [619, 290] width 1238 height 581
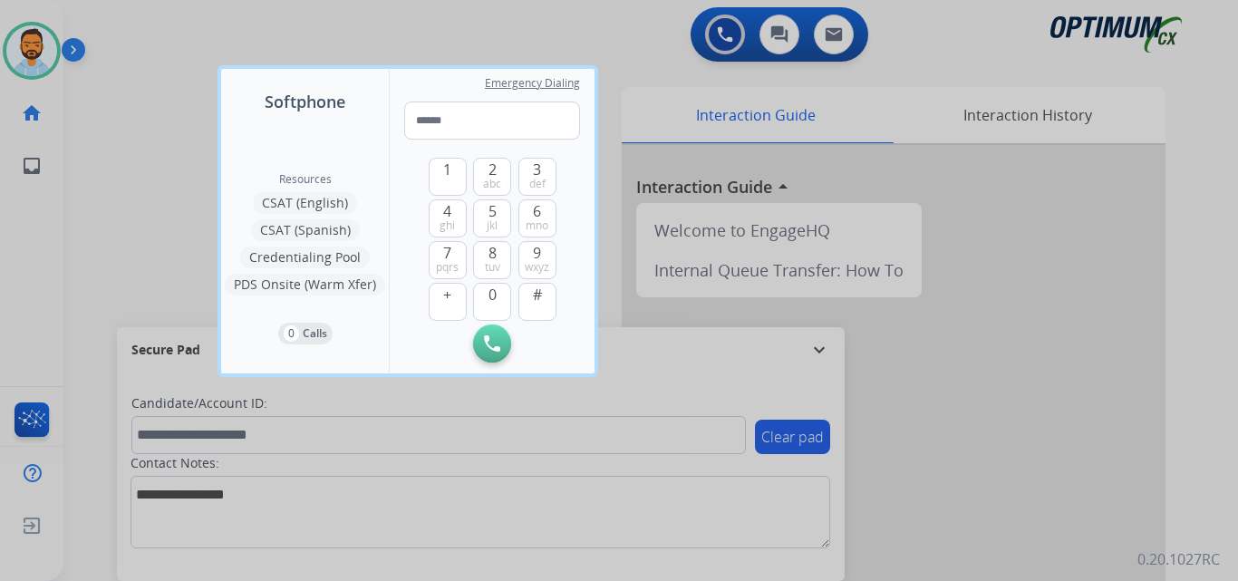
click at [123, 217] on div at bounding box center [619, 290] width 1238 height 581
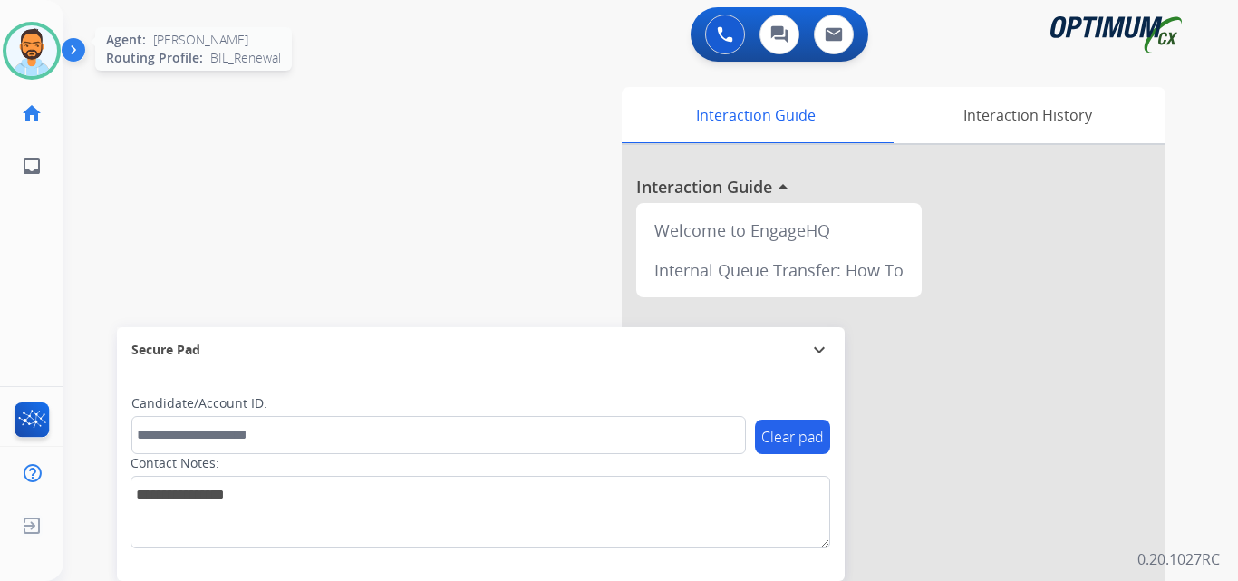
click at [36, 32] on img at bounding box center [31, 50] width 51 height 51
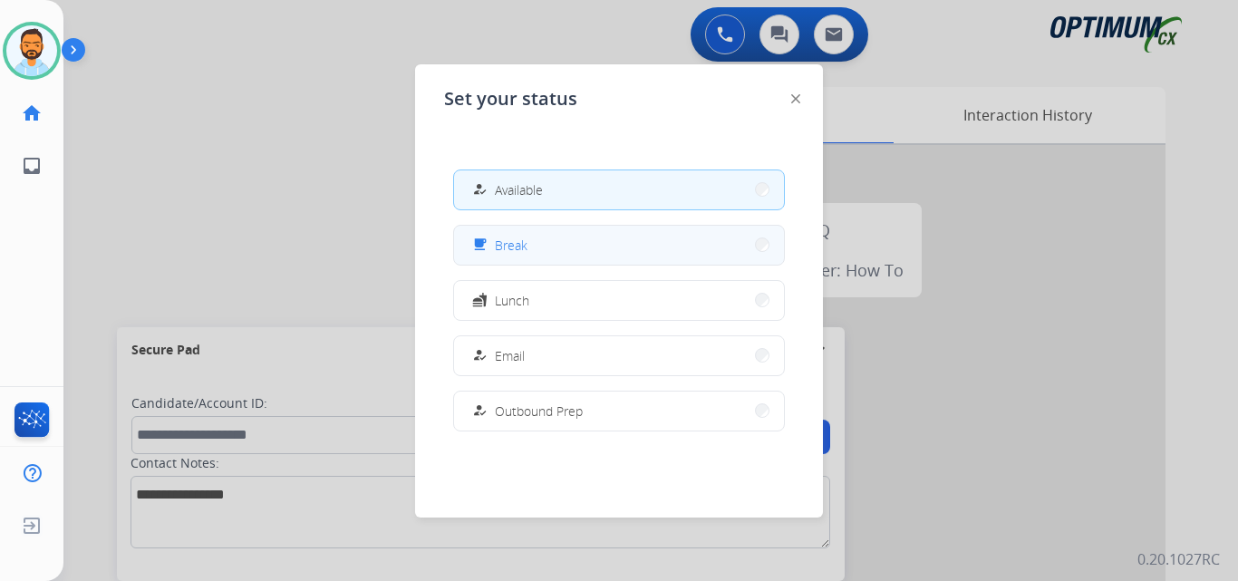
click at [502, 247] on span "Break" at bounding box center [511, 245] width 33 height 19
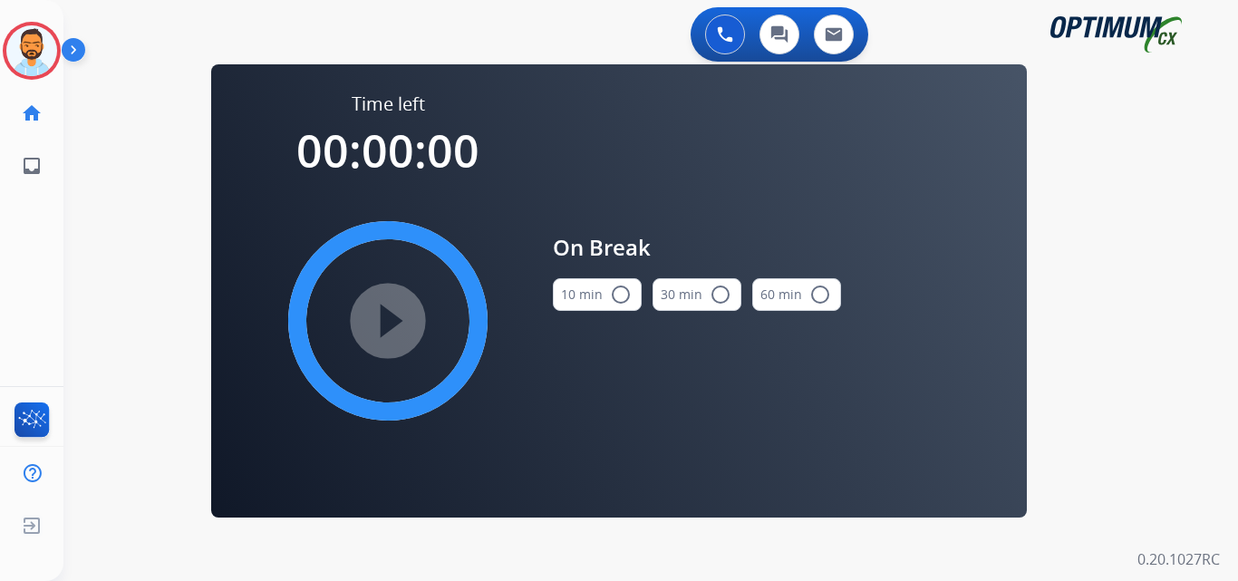
click at [596, 292] on button "10 min radio_button_unchecked" at bounding box center [597, 294] width 89 height 33
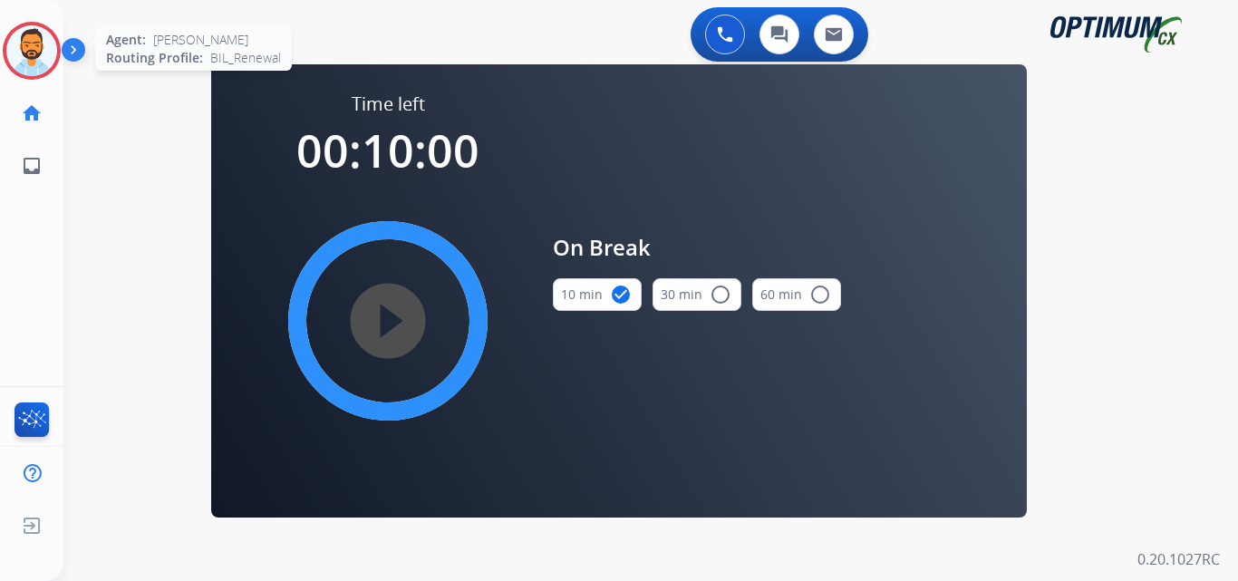
click at [34, 44] on img at bounding box center [31, 50] width 51 height 51
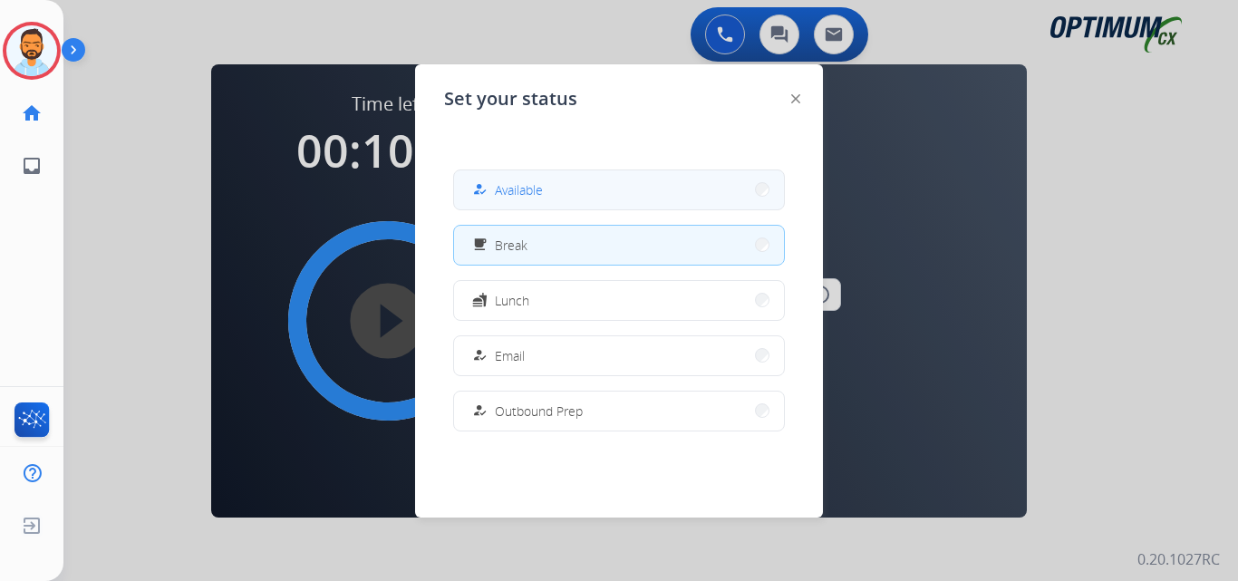
click at [514, 189] on span "Available" at bounding box center [519, 189] width 48 height 19
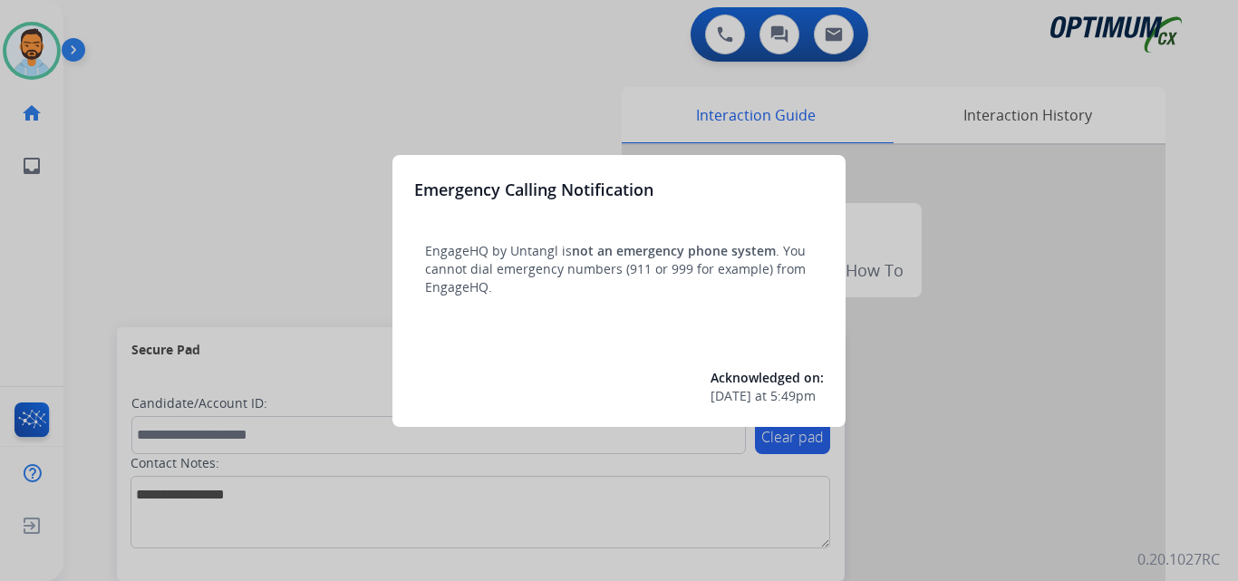
click at [180, 147] on div at bounding box center [619, 290] width 1238 height 581
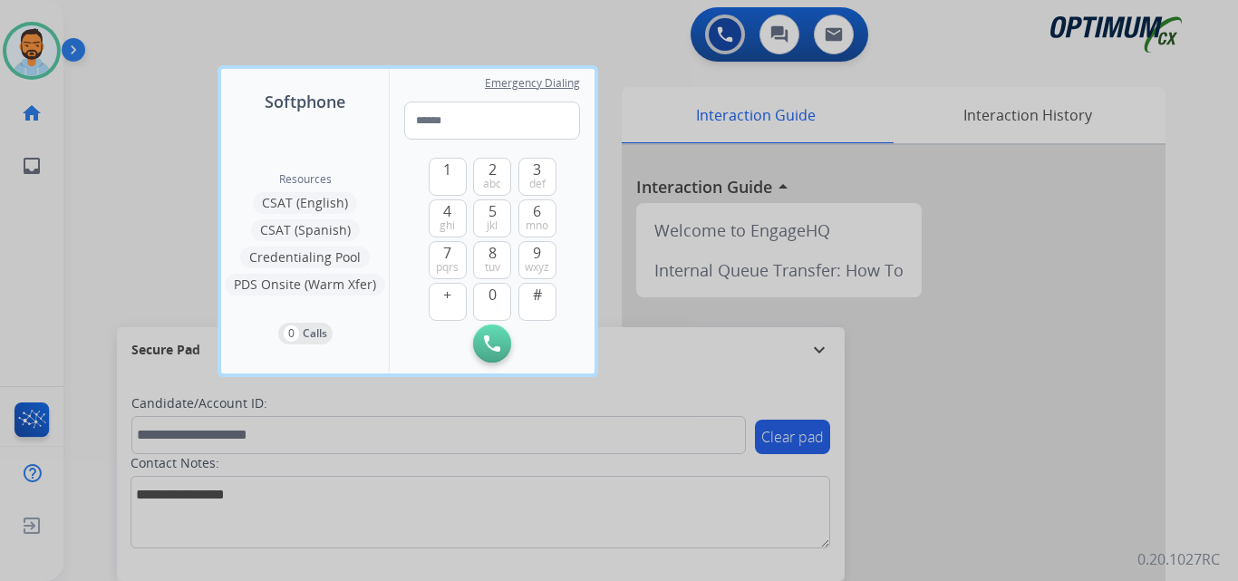
click at [139, 194] on div at bounding box center [619, 290] width 1238 height 581
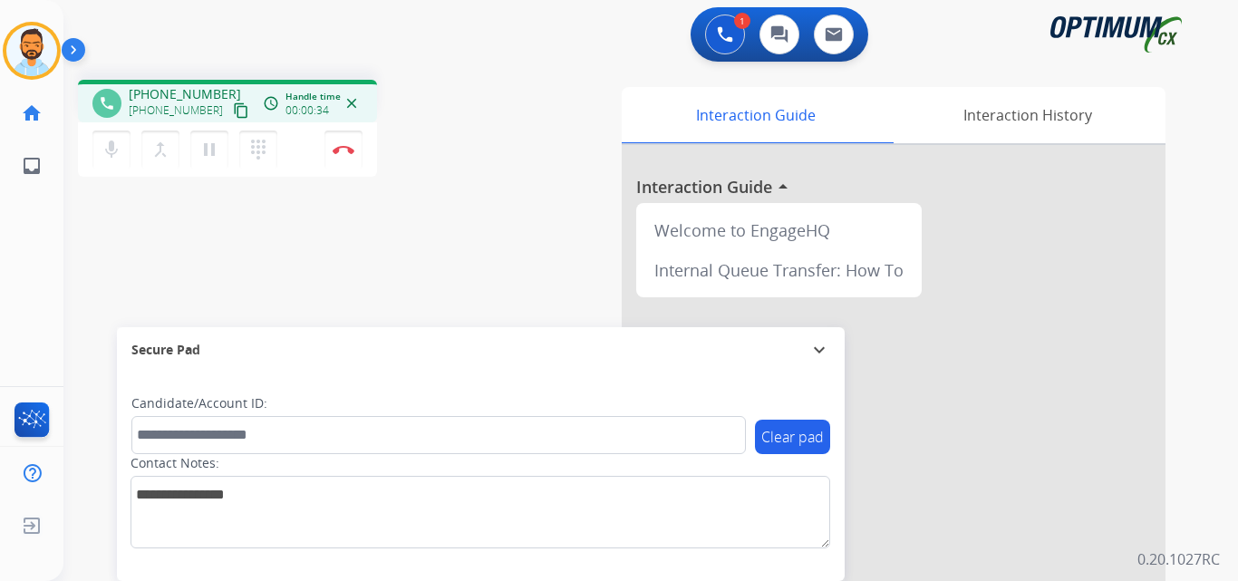
click at [230, 102] on button "content_copy" at bounding box center [241, 111] width 22 height 22
click at [233, 105] on mat-icon "content_copy" at bounding box center [241, 110] width 16 height 16
click at [344, 150] on img at bounding box center [344, 149] width 22 height 9
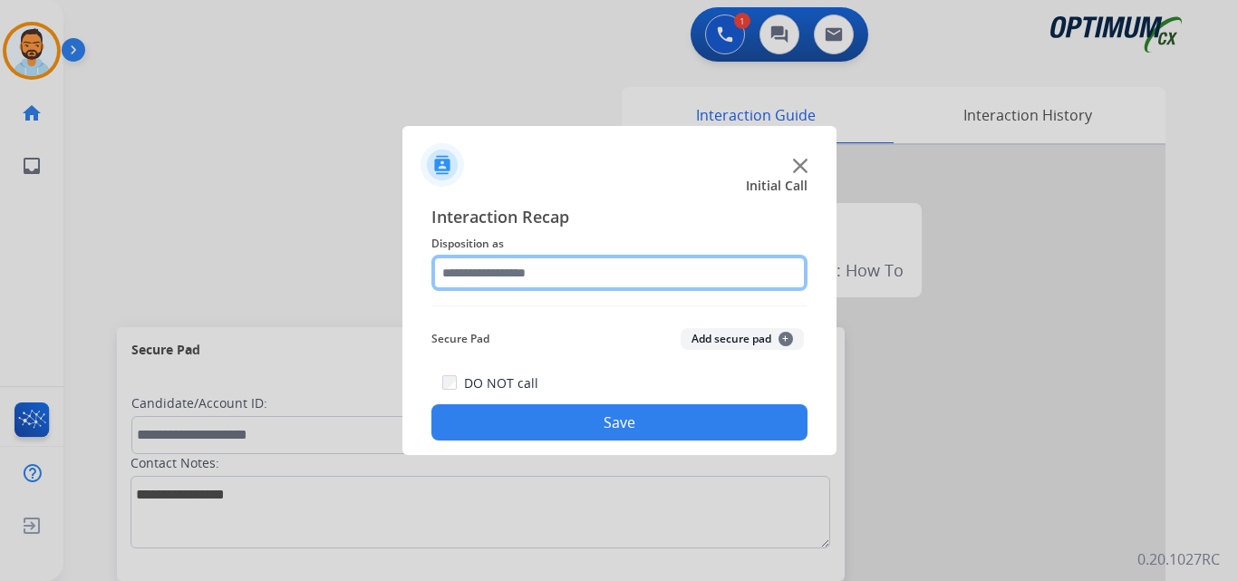
click at [597, 266] on input "text" at bounding box center [620, 273] width 376 height 36
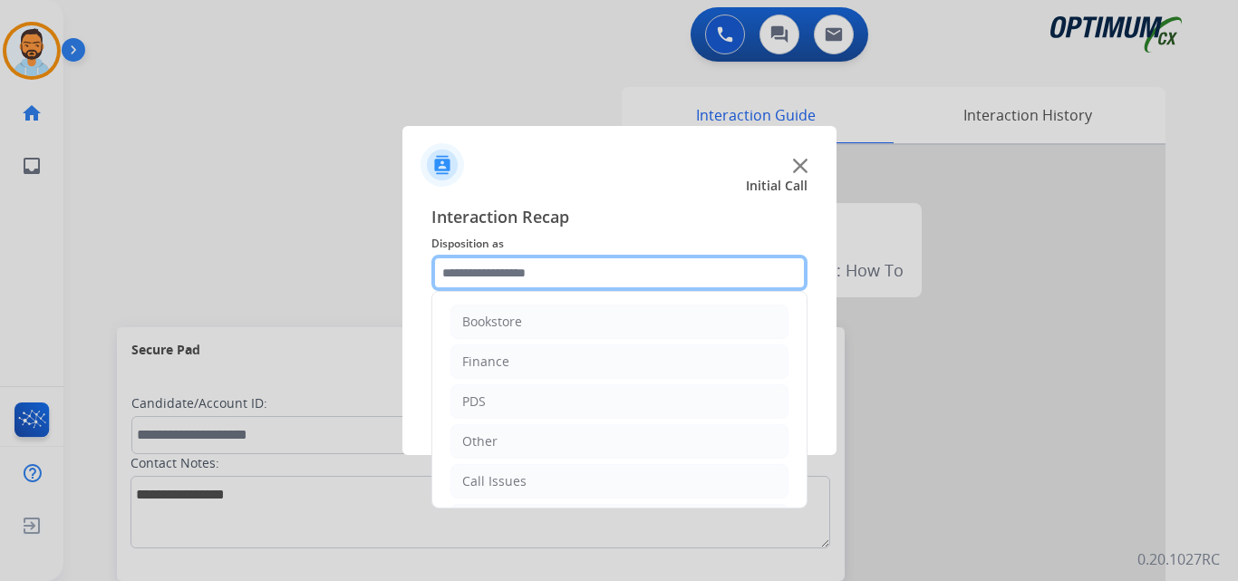
scroll to position [123, 0]
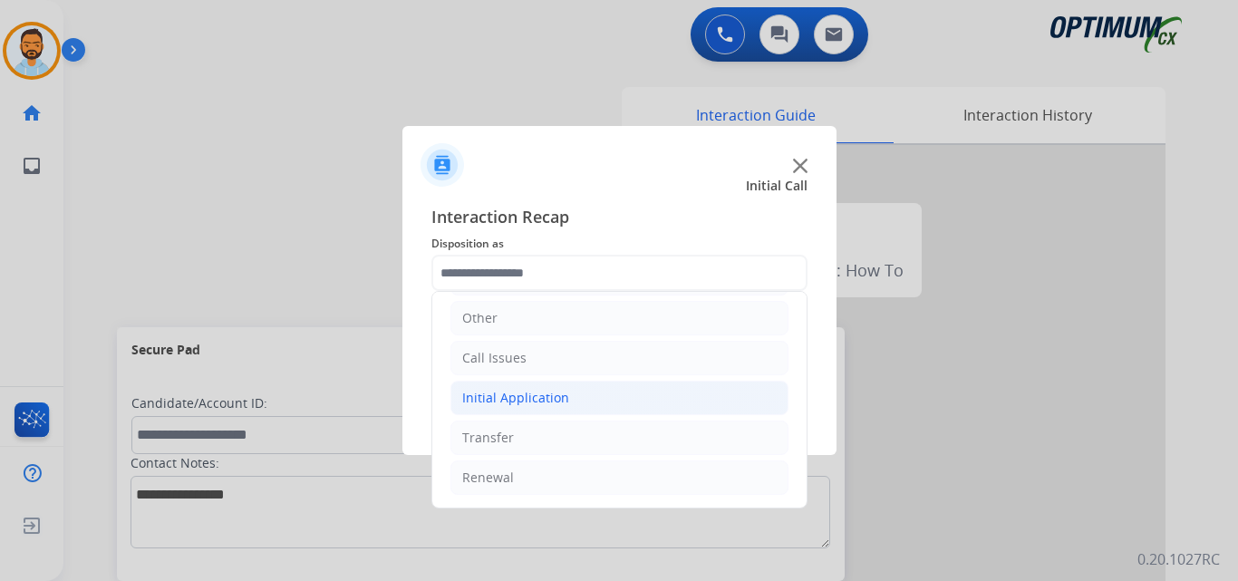
click at [544, 385] on li "Initial Application" at bounding box center [620, 398] width 338 height 34
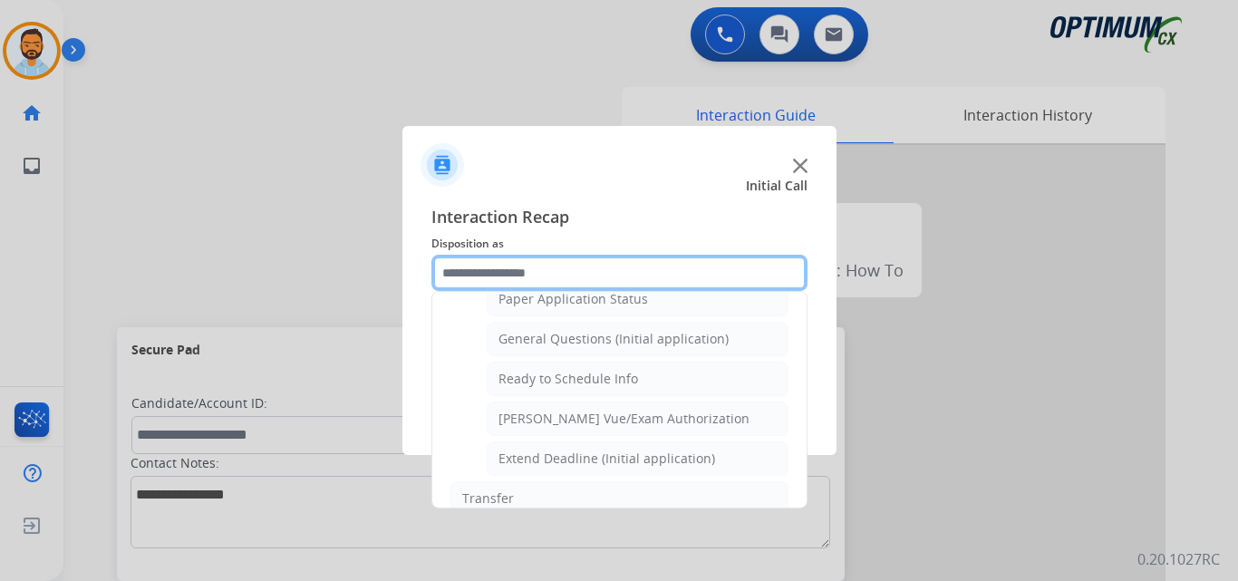
scroll to position [1048, 0]
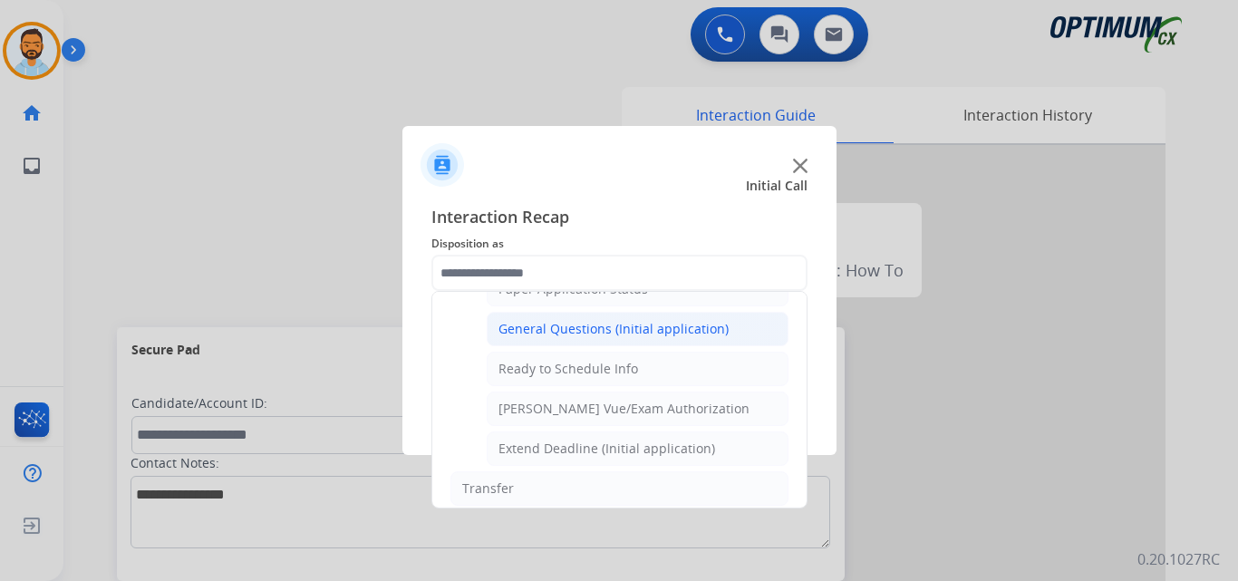
click at [657, 334] on div "General Questions (Initial application)" at bounding box center [614, 329] width 230 height 18
type input "**********"
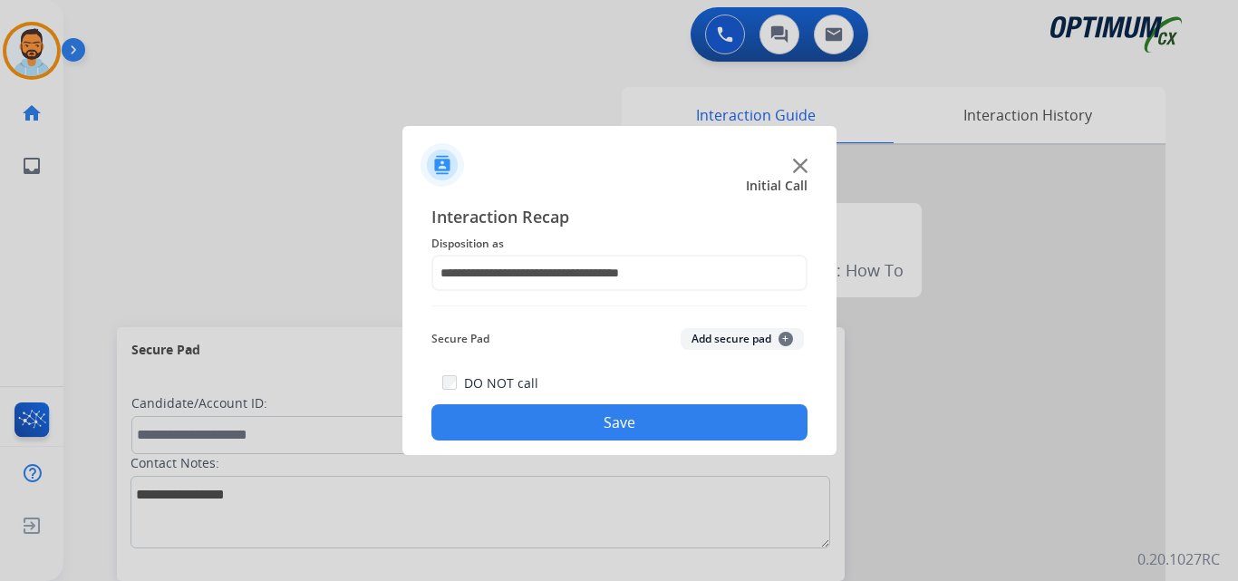
click at [629, 430] on button "Save" at bounding box center [620, 422] width 376 height 36
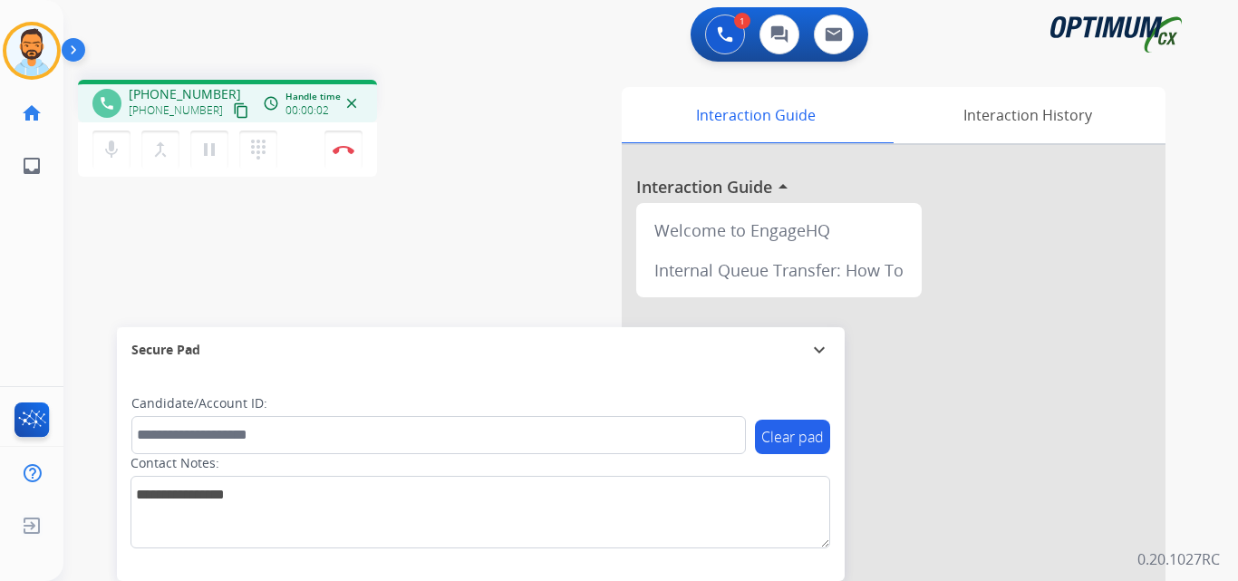
click at [233, 114] on mat-icon "content_copy" at bounding box center [241, 110] width 16 height 16
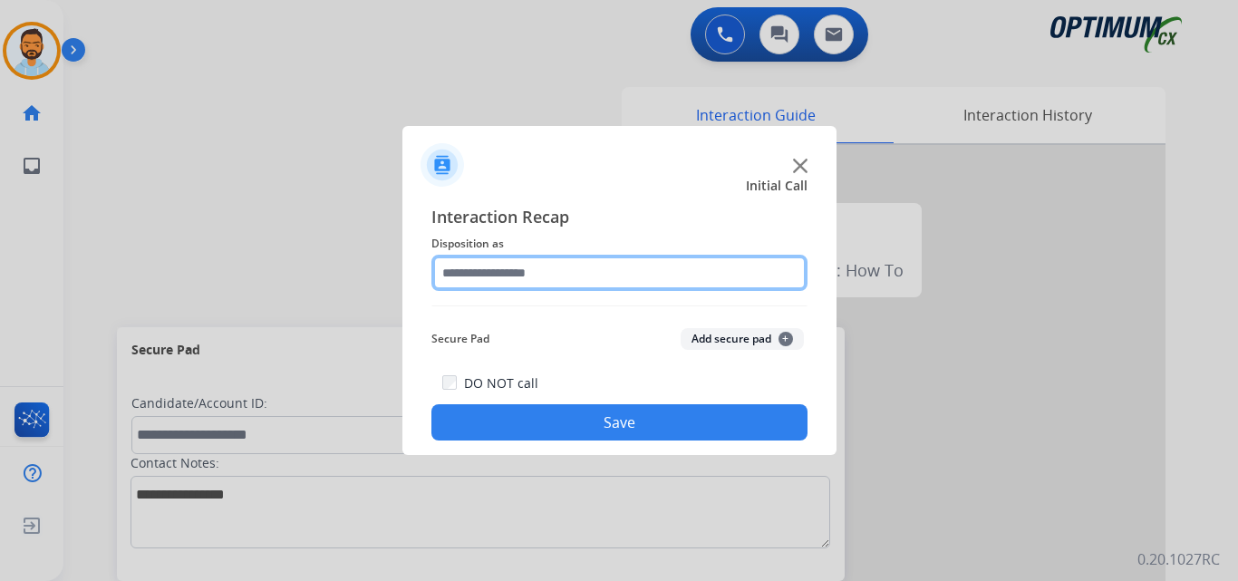
click at [512, 272] on input "text" at bounding box center [620, 273] width 376 height 36
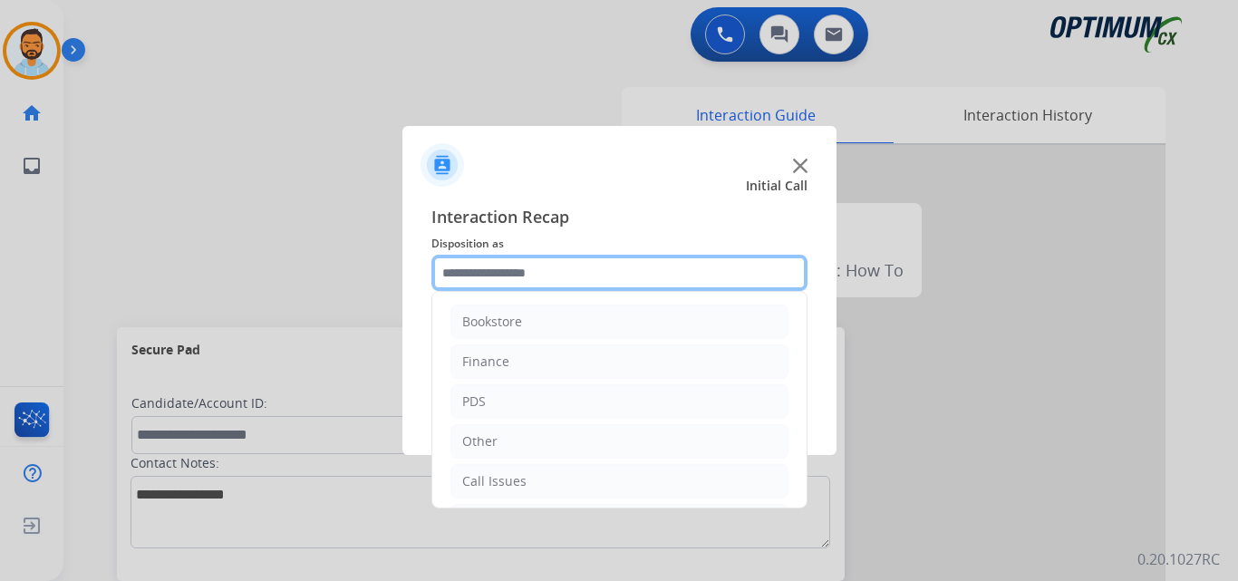
scroll to position [123, 0]
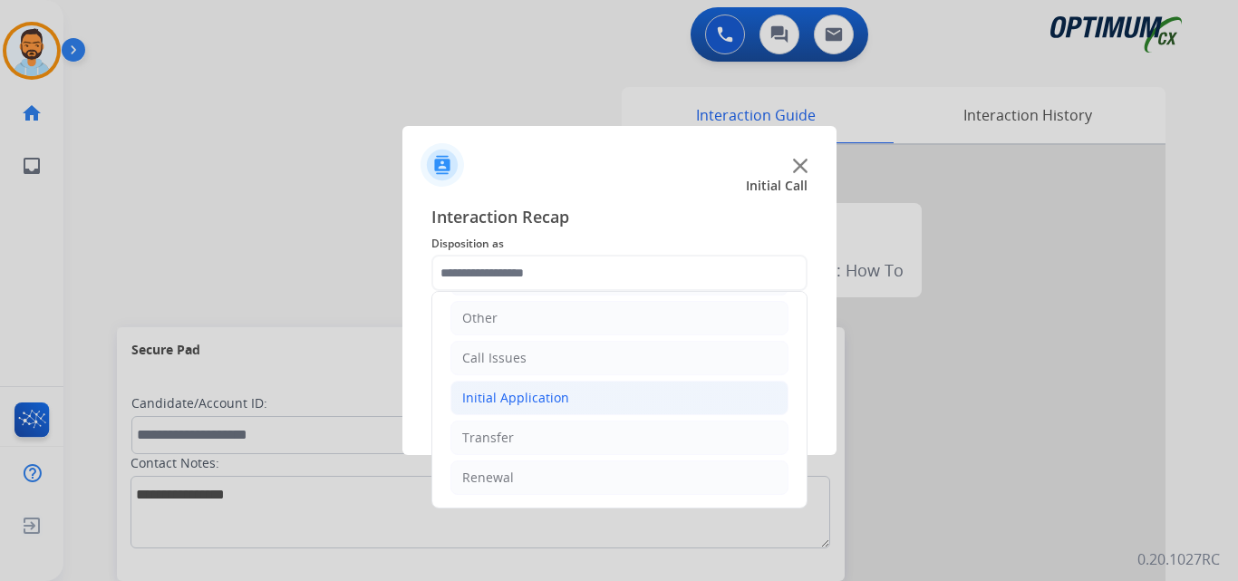
click at [537, 400] on div "Initial Application" at bounding box center [515, 398] width 107 height 18
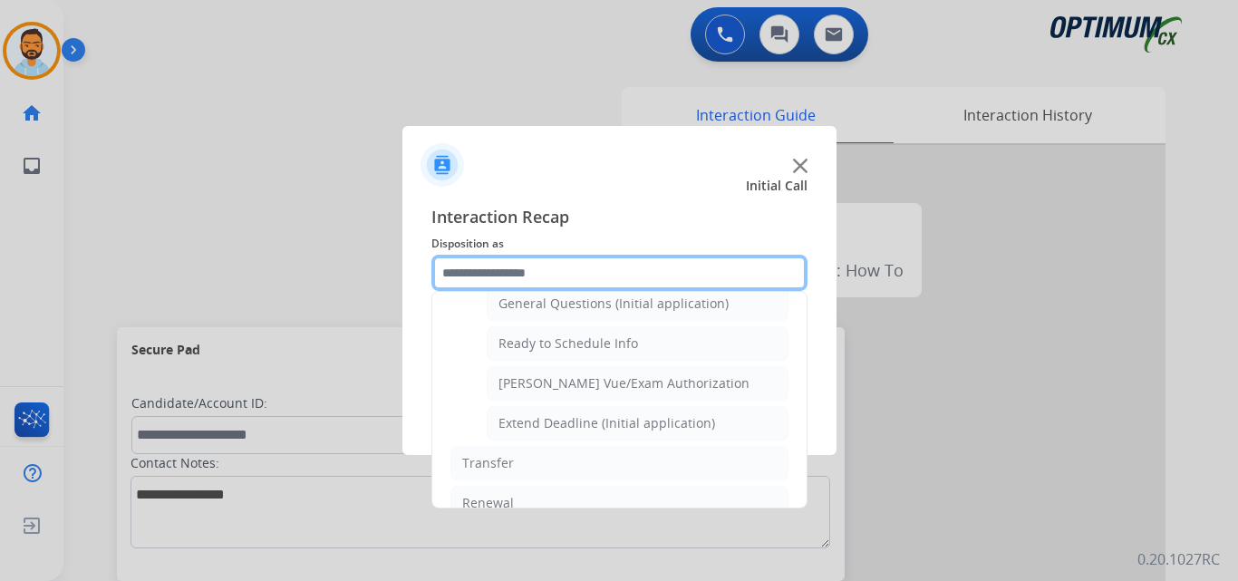
scroll to position [1053, 0]
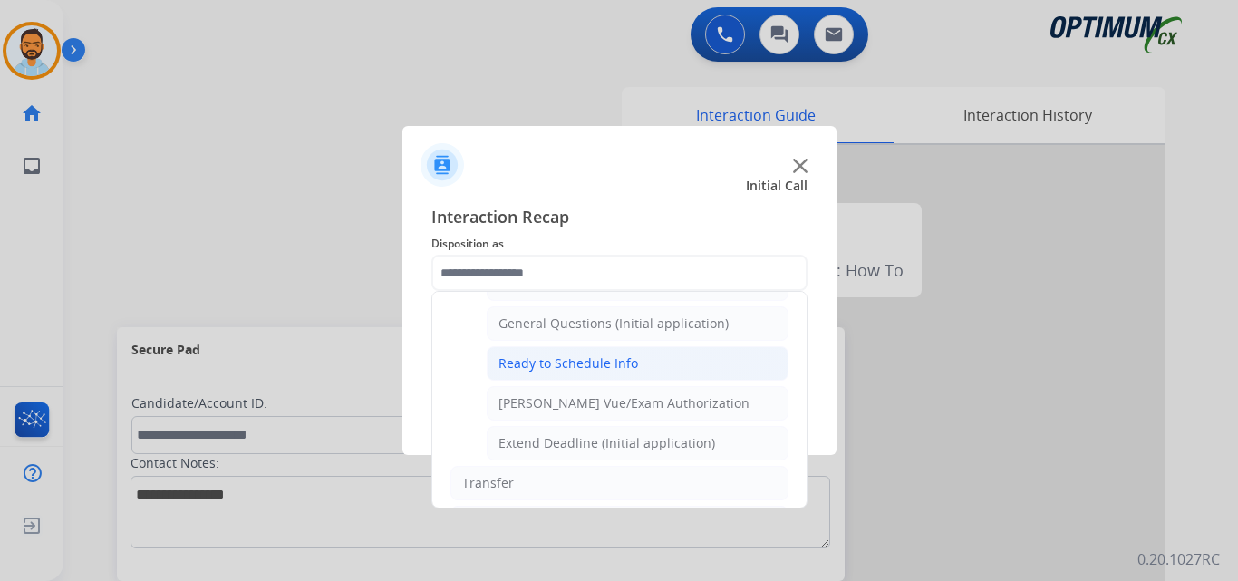
click at [616, 365] on div "Ready to Schedule Info" at bounding box center [569, 363] width 140 height 18
type input "**********"
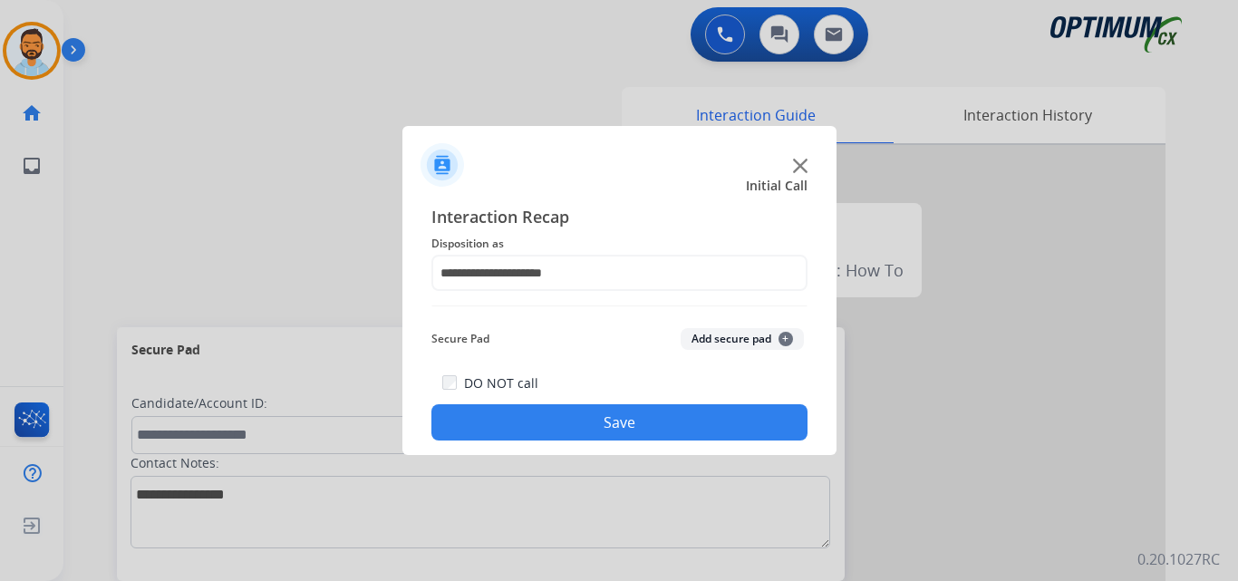
click at [580, 422] on button "Save" at bounding box center [620, 422] width 376 height 36
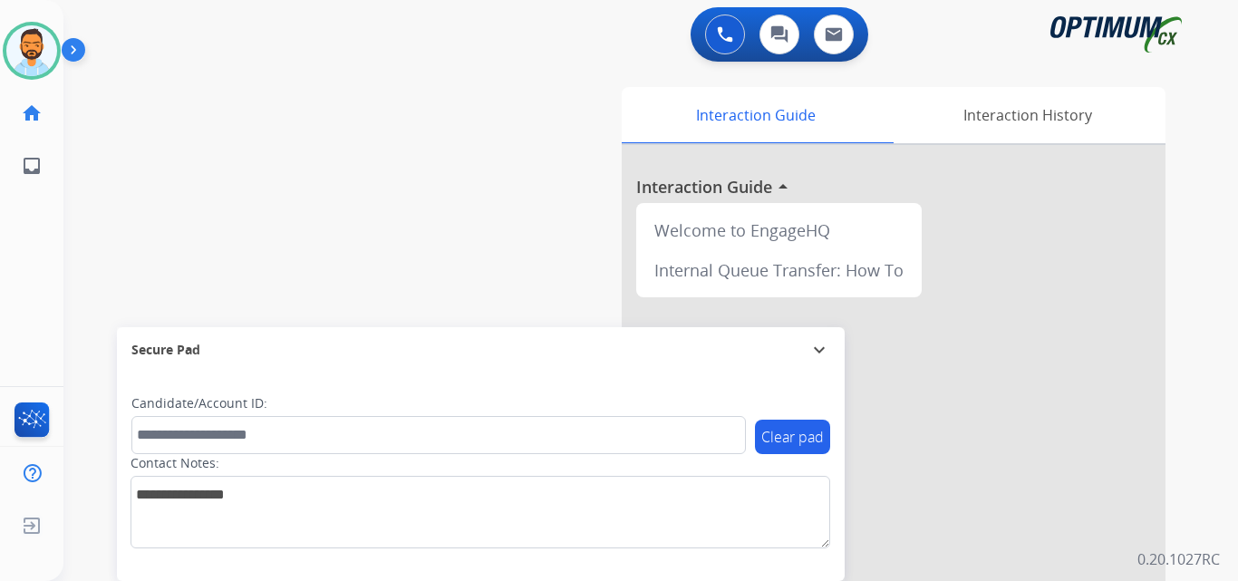
click at [68, 44] on img at bounding box center [77, 53] width 31 height 34
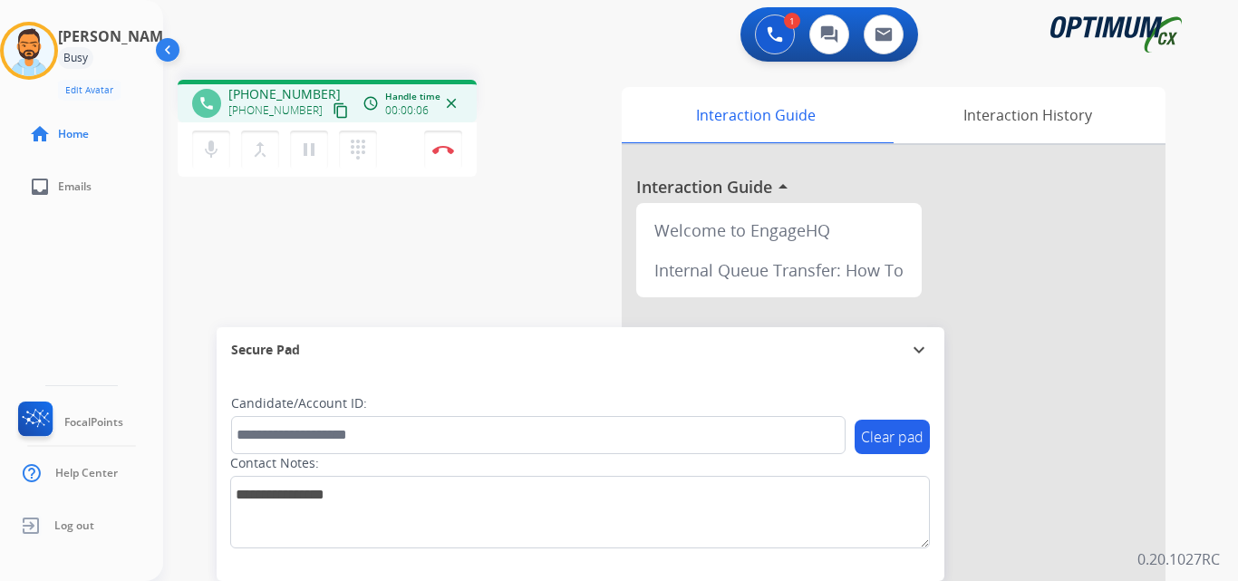
click at [333, 110] on mat-icon "content_copy" at bounding box center [341, 110] width 16 height 16
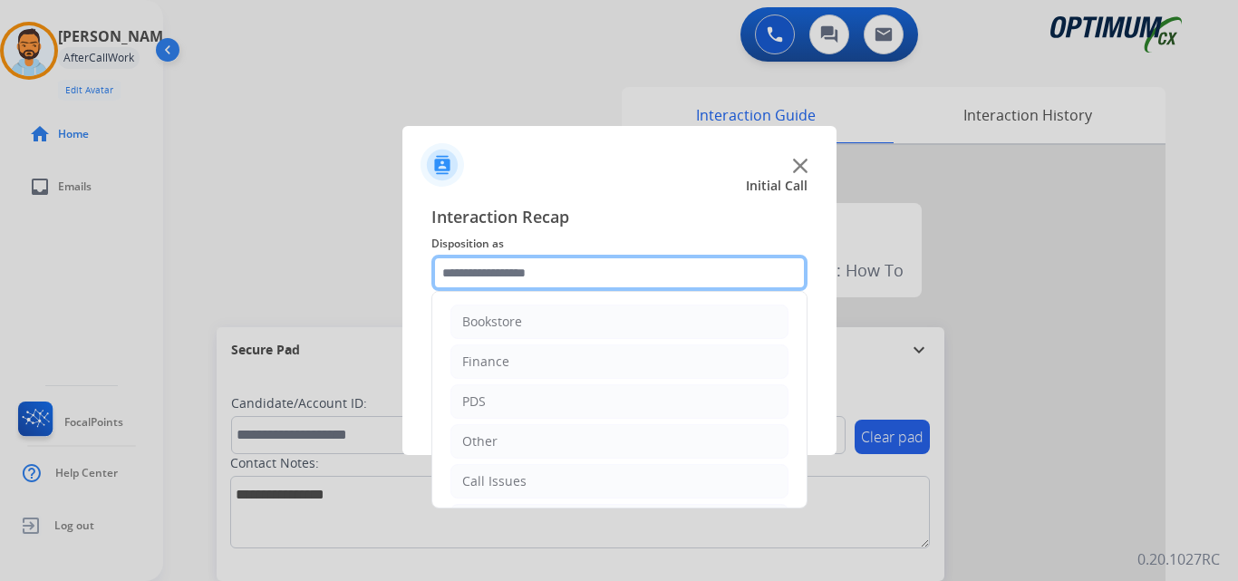
click at [542, 276] on input "text" at bounding box center [620, 273] width 376 height 36
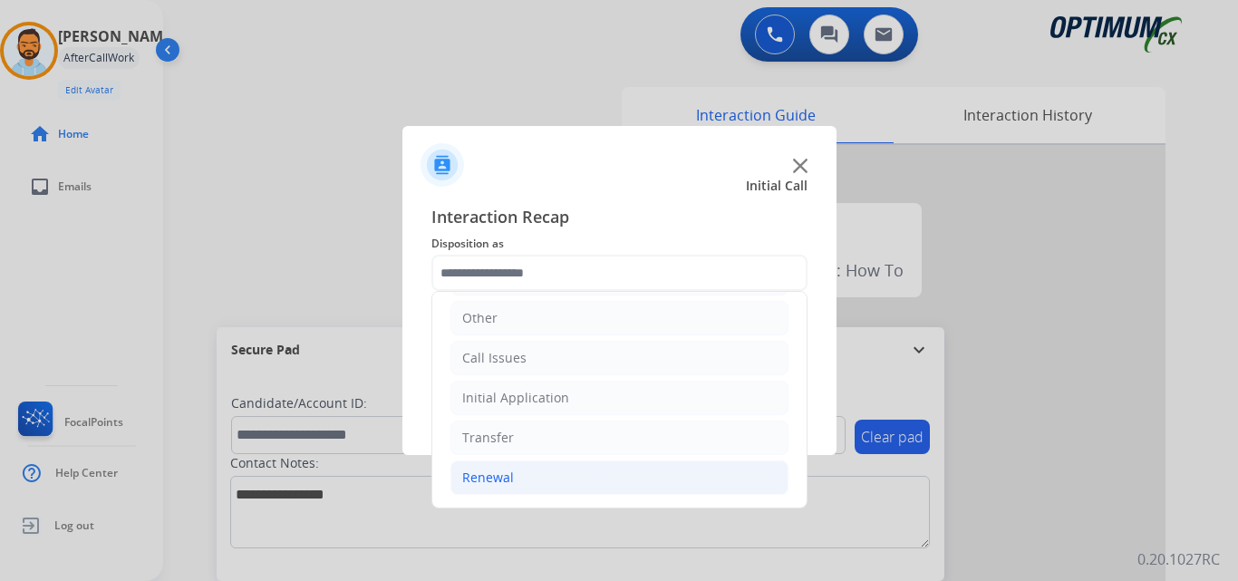
click at [559, 467] on li "Renewal" at bounding box center [620, 478] width 338 height 34
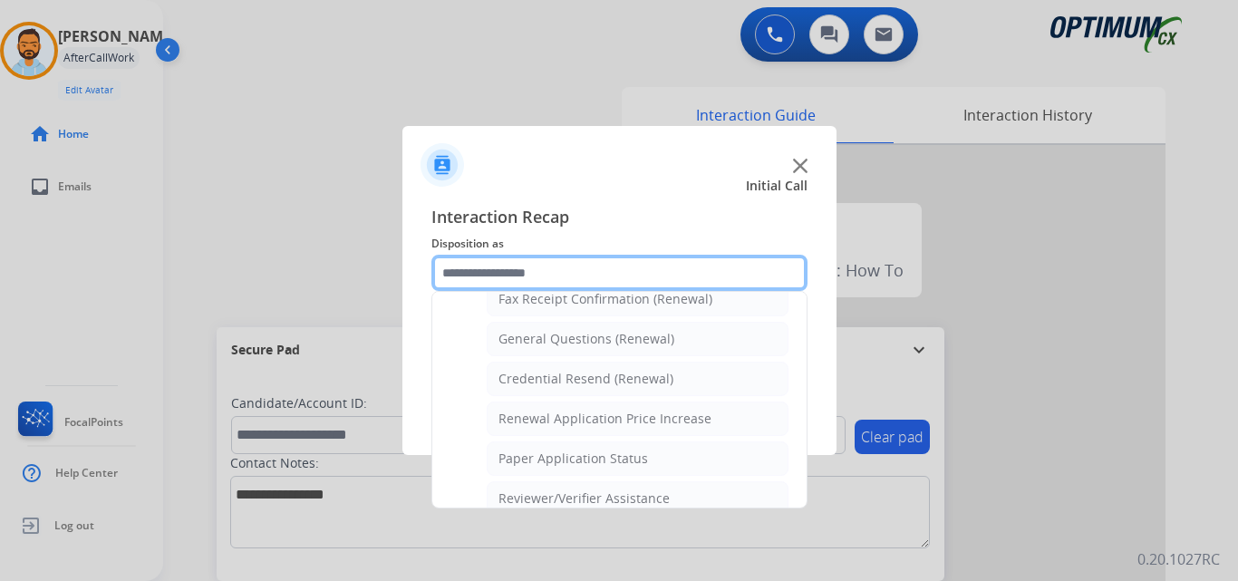
scroll to position [523, 0]
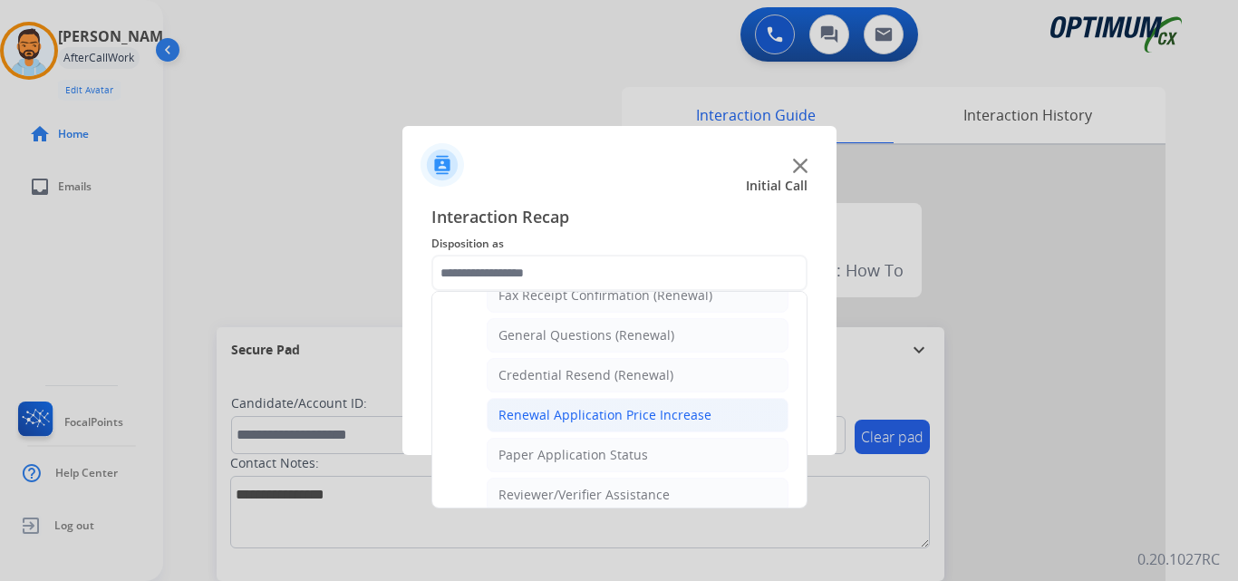
click at [676, 419] on div "Renewal Application Price Increase" at bounding box center [605, 415] width 213 height 18
type input "**********"
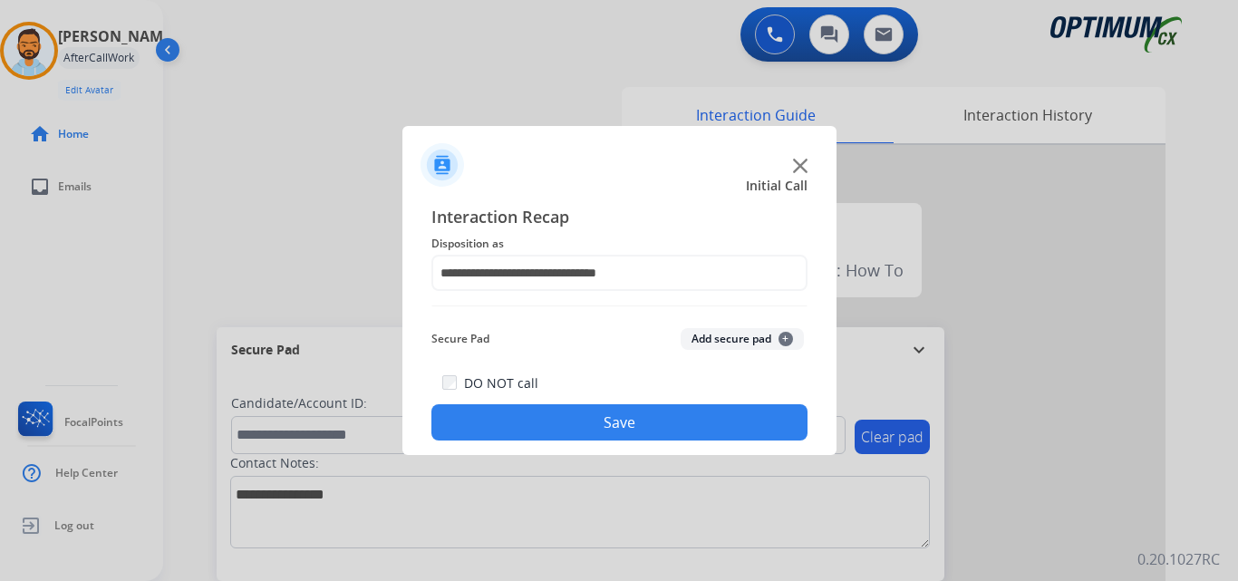
click at [664, 417] on button "Save" at bounding box center [620, 422] width 376 height 36
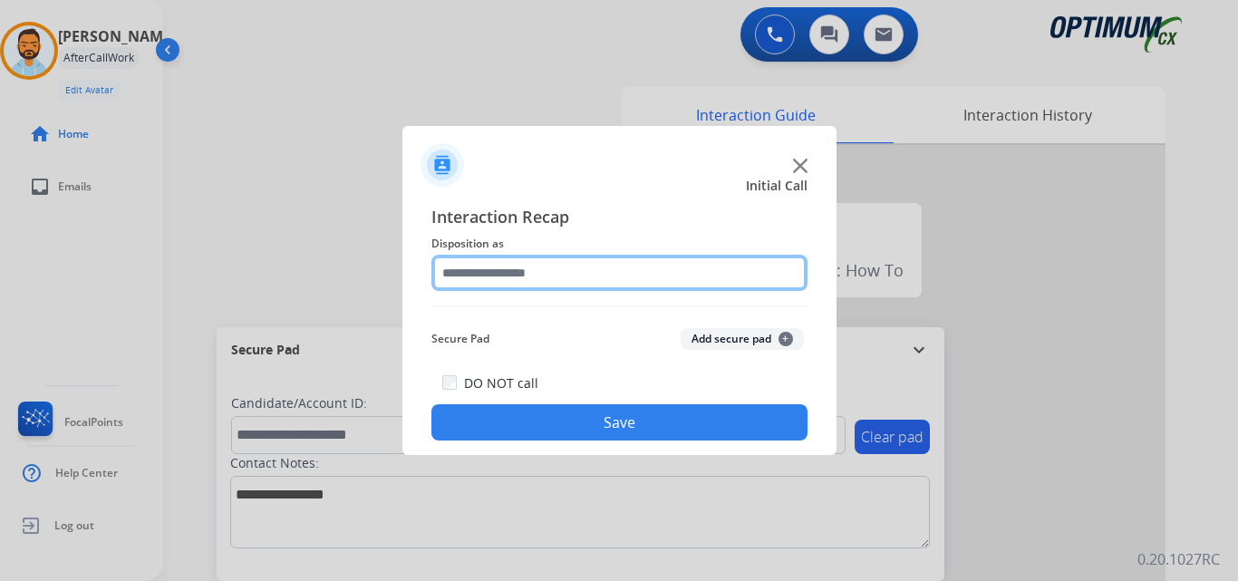
click at [485, 273] on input "text" at bounding box center [620, 273] width 376 height 36
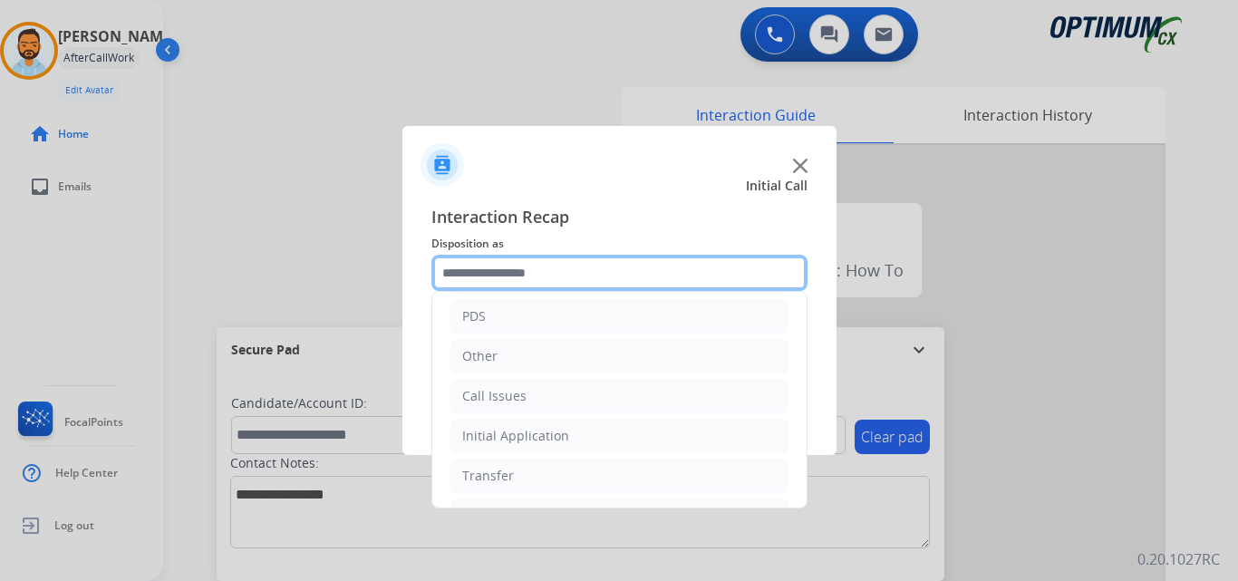
scroll to position [123, 0]
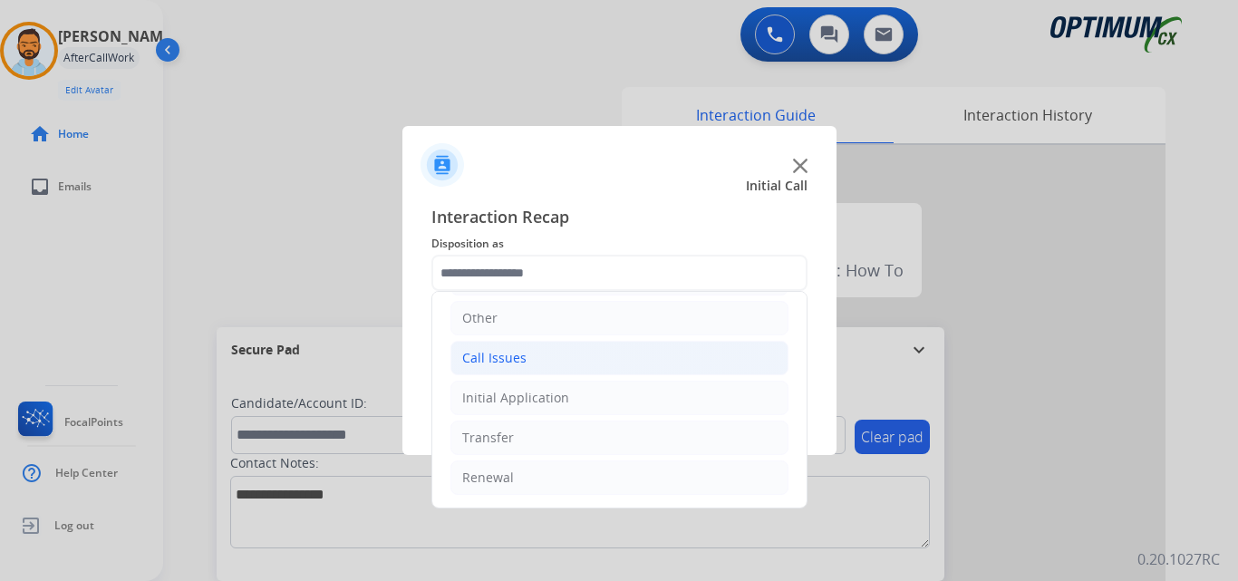
click at [542, 366] on li "Call Issues" at bounding box center [620, 358] width 338 height 34
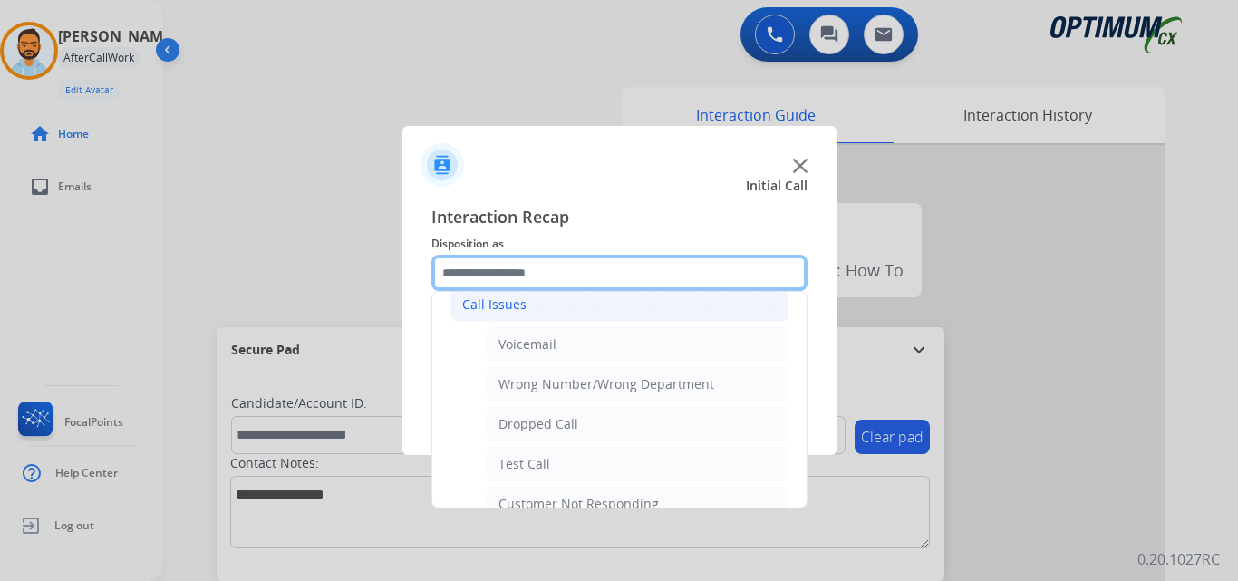
scroll to position [181, 0]
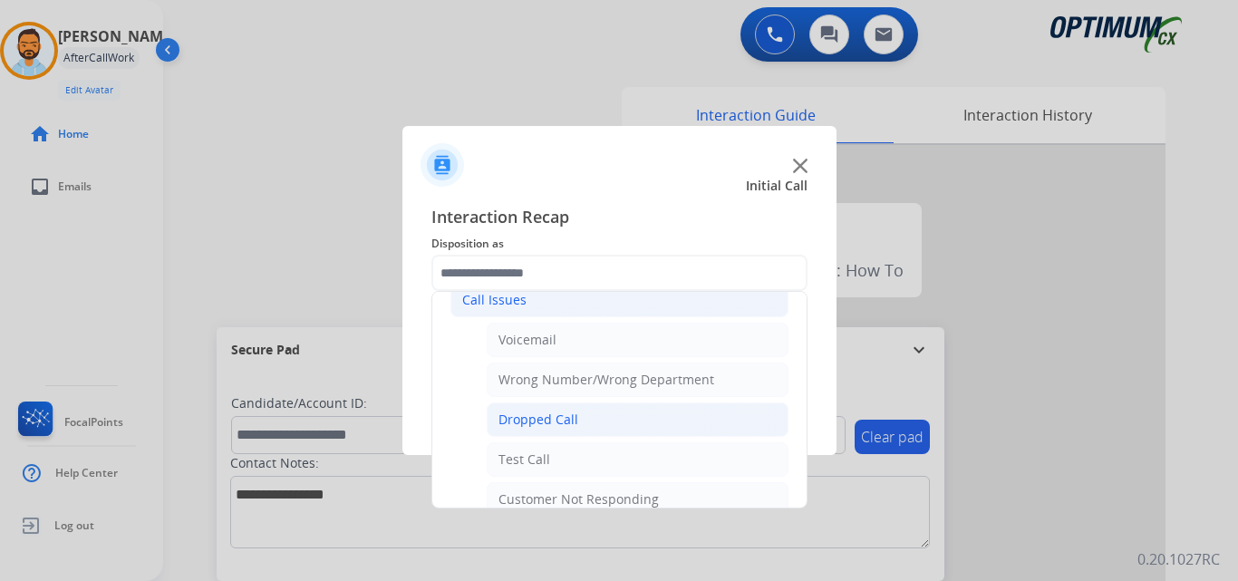
click at [573, 433] on li "Dropped Call" at bounding box center [638, 420] width 302 height 34
type input "**********"
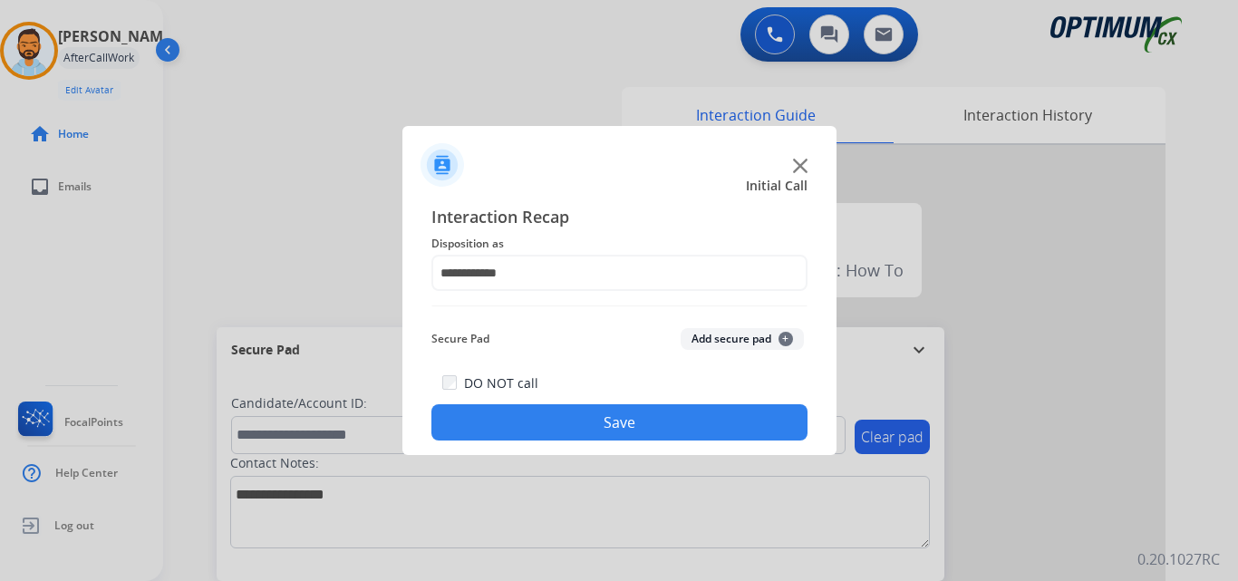
click at [577, 408] on button "Save" at bounding box center [620, 422] width 376 height 36
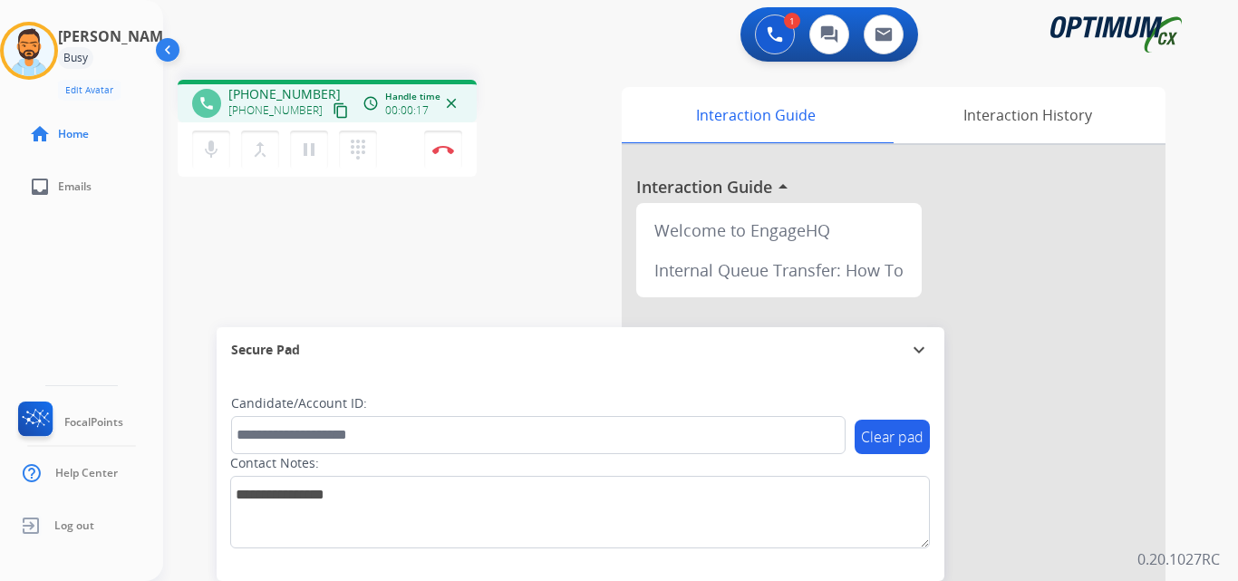
click at [333, 114] on mat-icon "content_copy" at bounding box center [341, 110] width 16 height 16
click at [445, 151] on img at bounding box center [443, 149] width 22 height 9
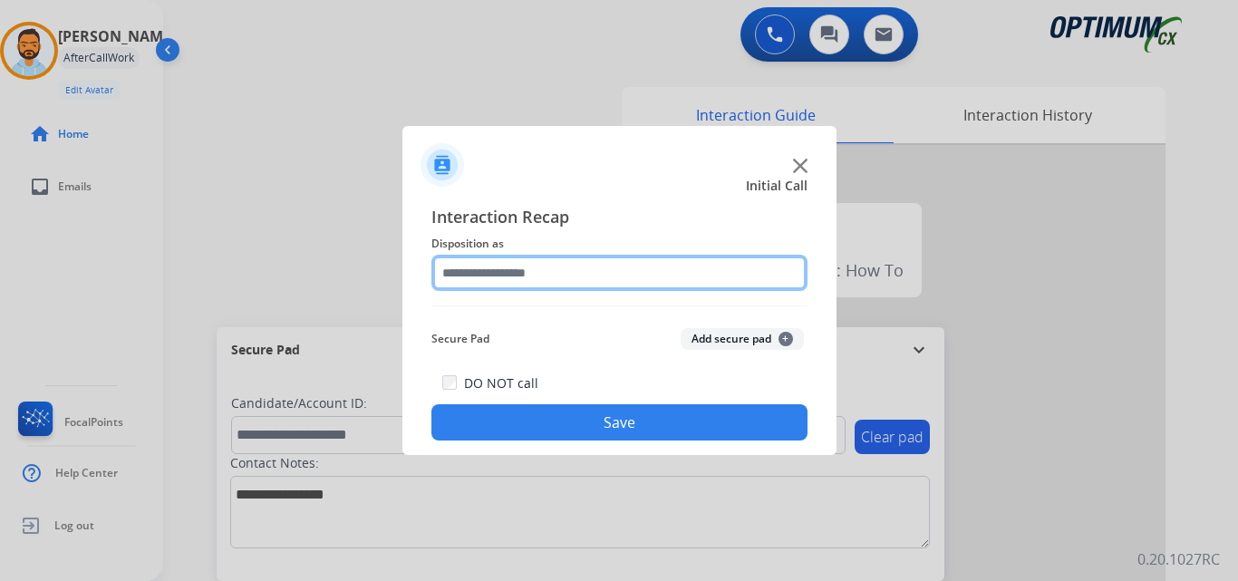
click at [587, 263] on input "text" at bounding box center [620, 273] width 376 height 36
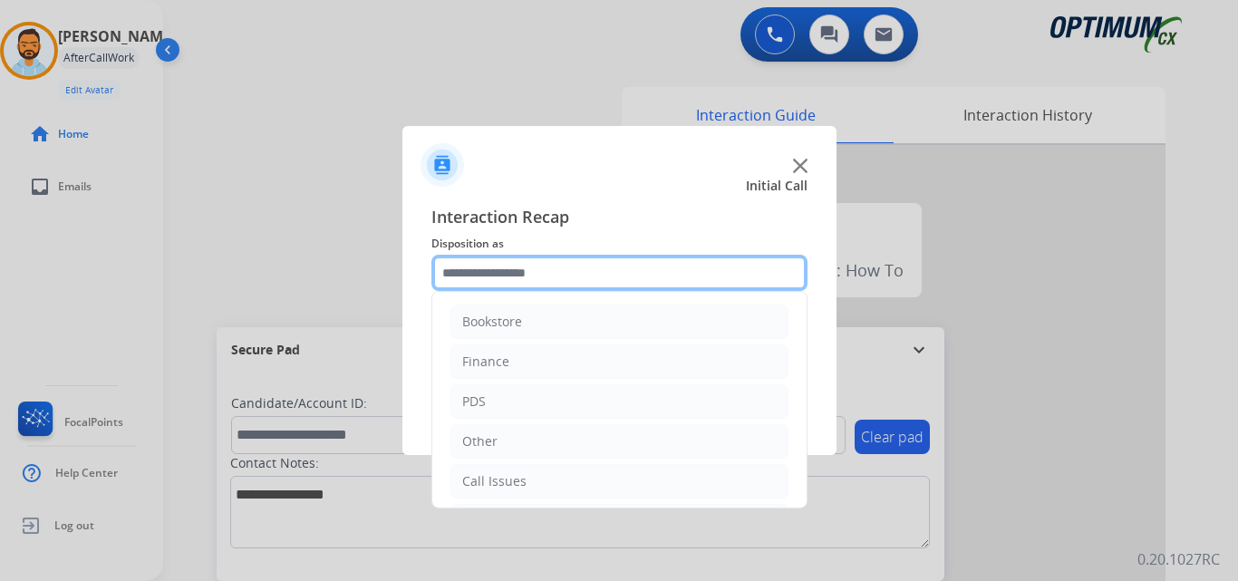
scroll to position [123, 0]
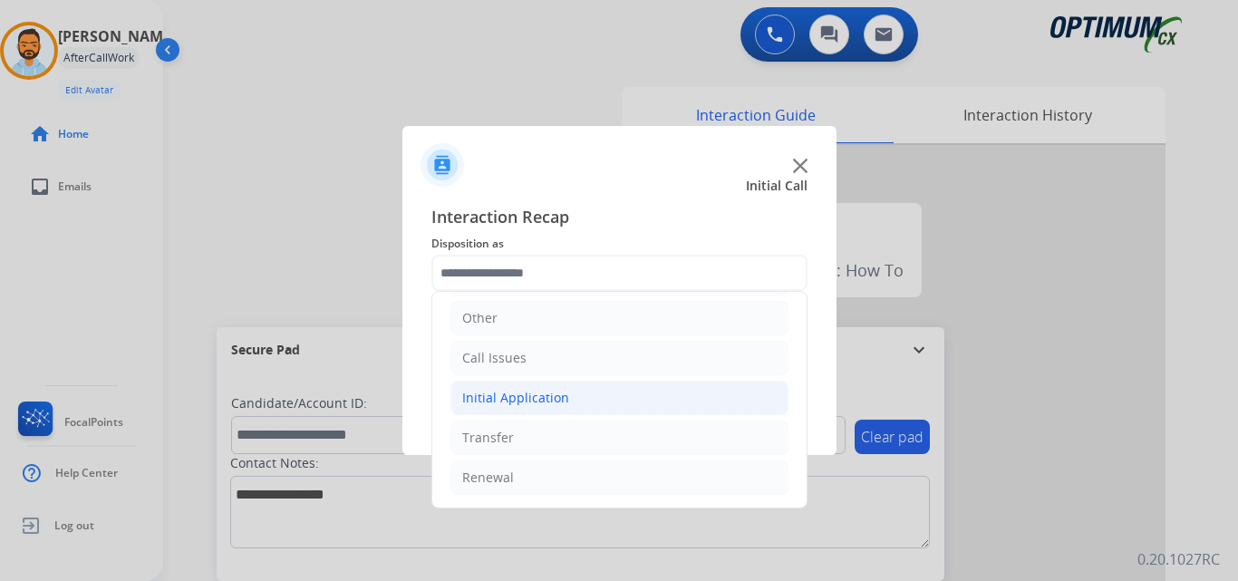
click at [561, 395] on div "Initial Application" at bounding box center [515, 398] width 107 height 18
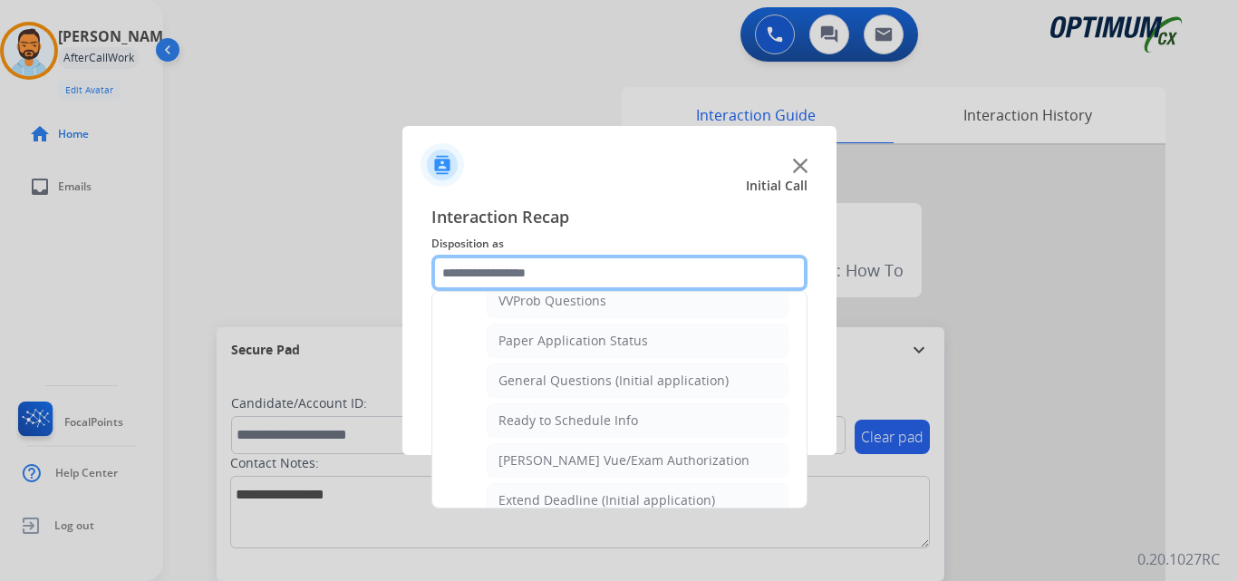
scroll to position [995, 0]
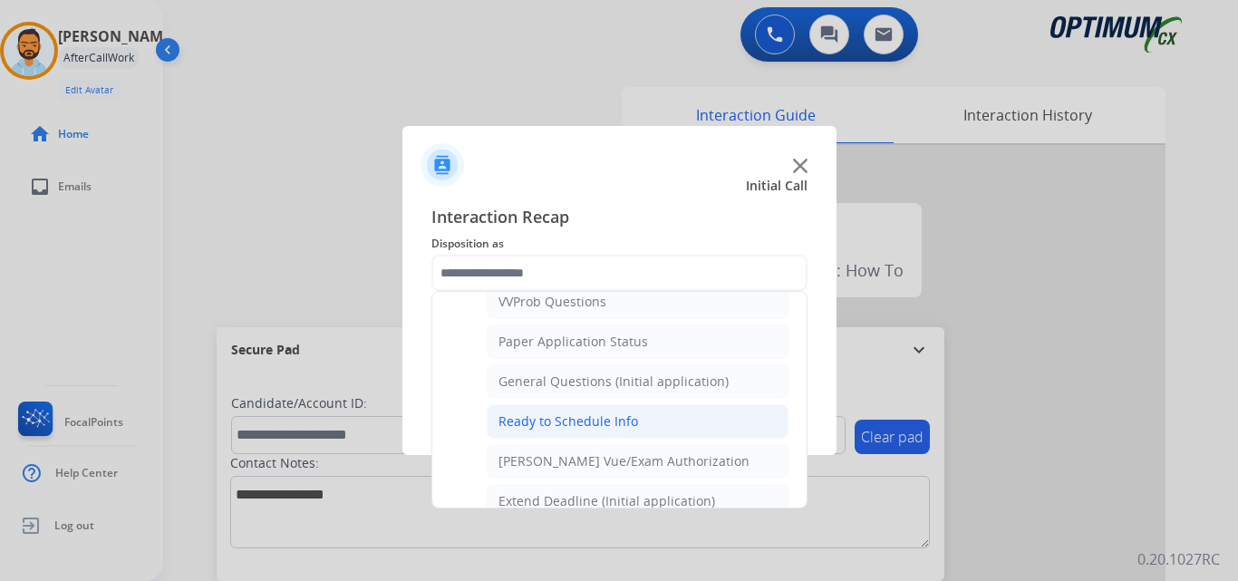
click at [627, 422] on div "Ready to Schedule Info" at bounding box center [569, 421] width 140 height 18
type input "**********"
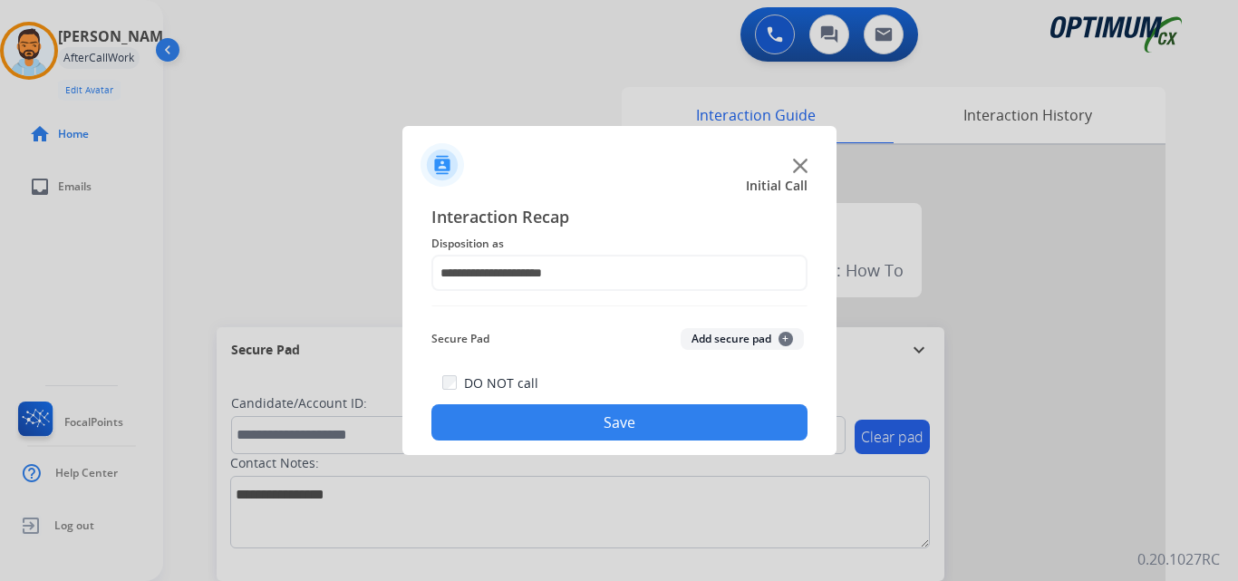
click at [631, 417] on button "Save" at bounding box center [620, 422] width 376 height 36
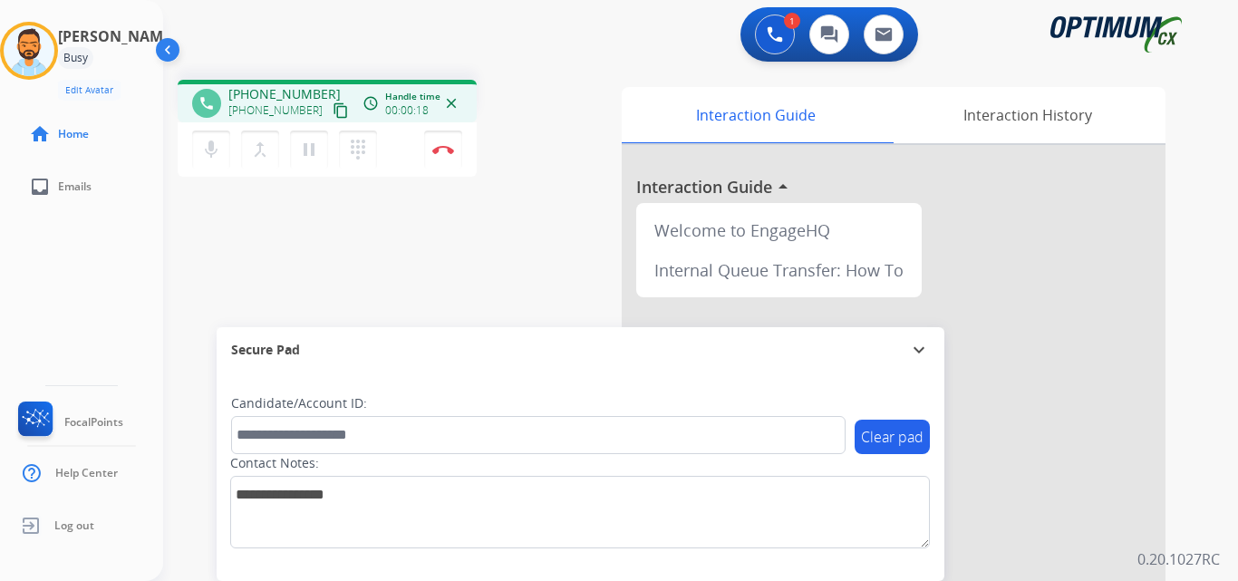
click at [333, 111] on mat-icon "content_copy" at bounding box center [341, 110] width 16 height 16
click at [446, 145] on img at bounding box center [443, 149] width 22 height 9
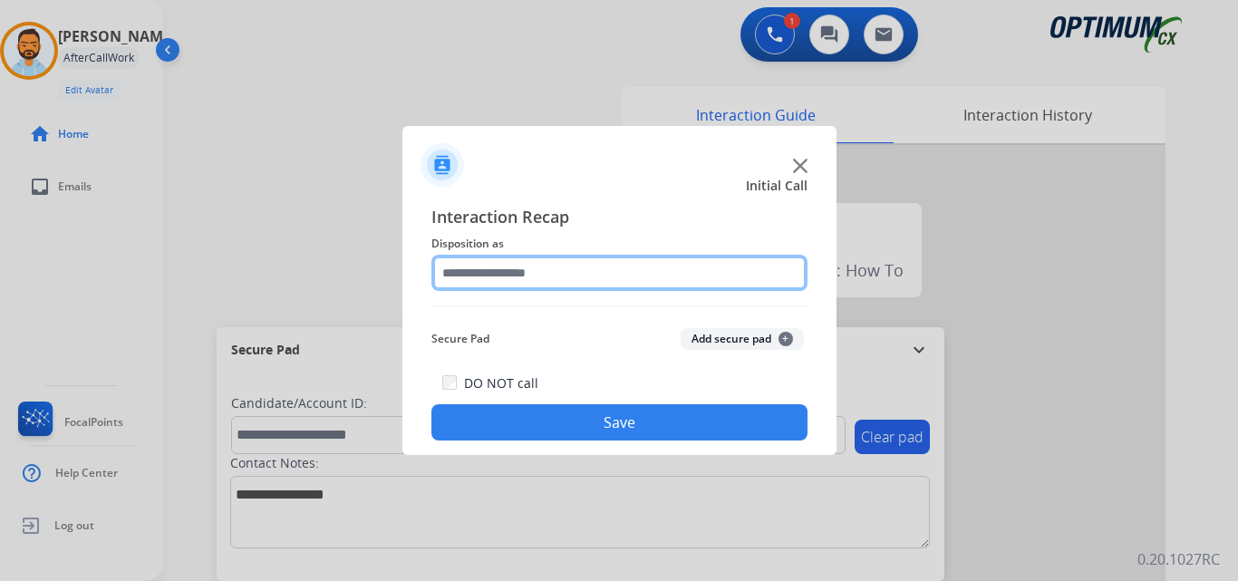
click at [579, 278] on input "text" at bounding box center [620, 273] width 376 height 36
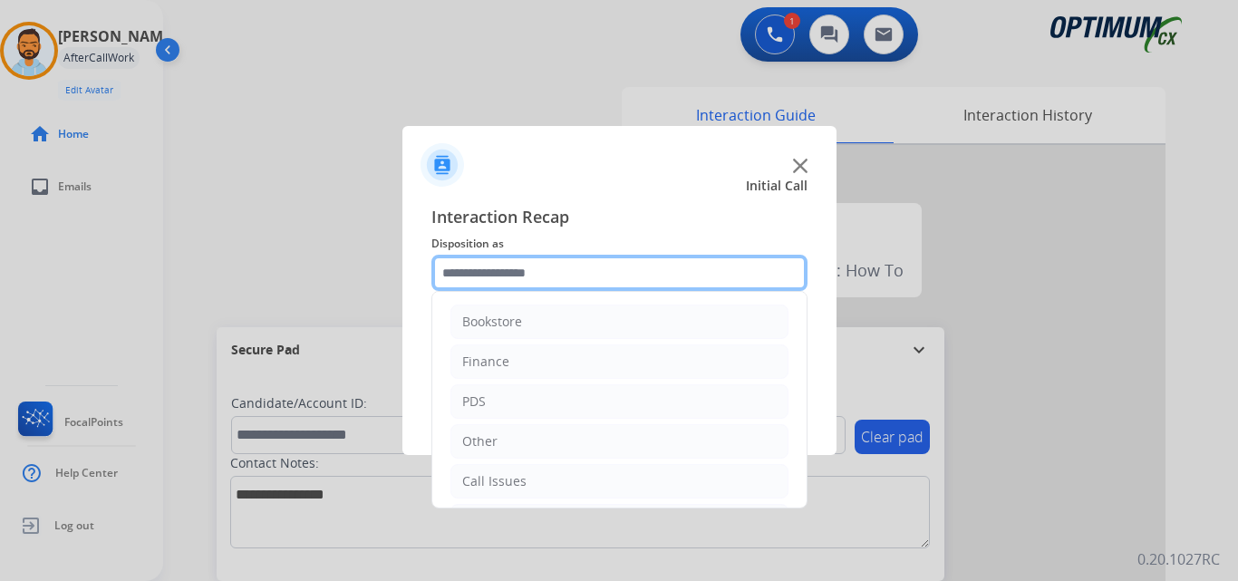
scroll to position [123, 0]
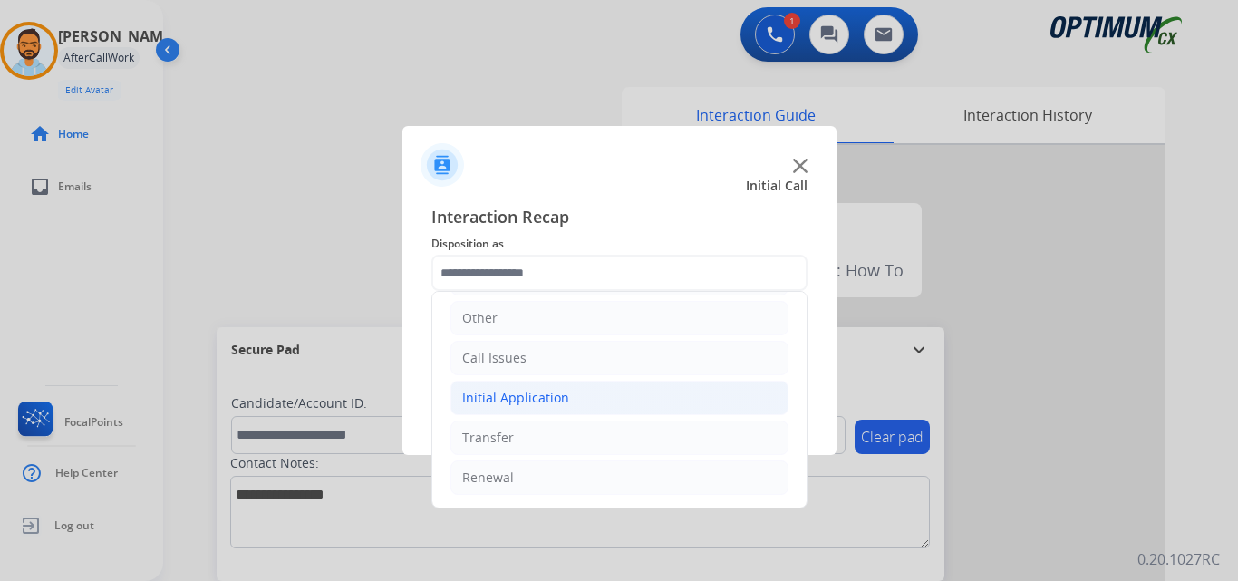
click at [543, 393] on div "Initial Application" at bounding box center [515, 398] width 107 height 18
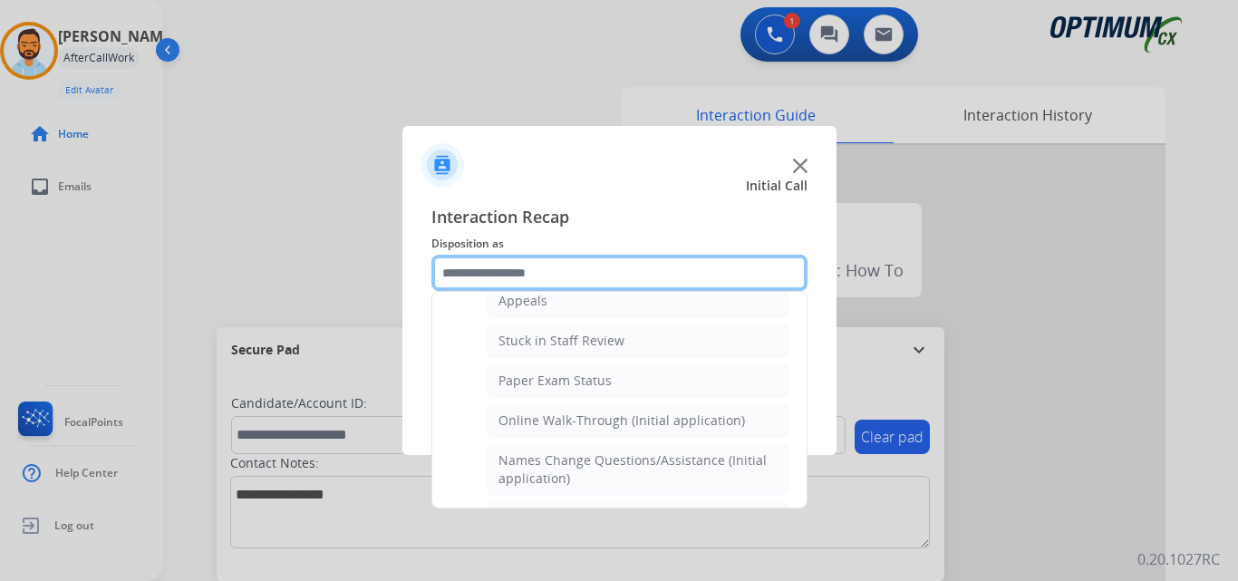
scroll to position [306, 0]
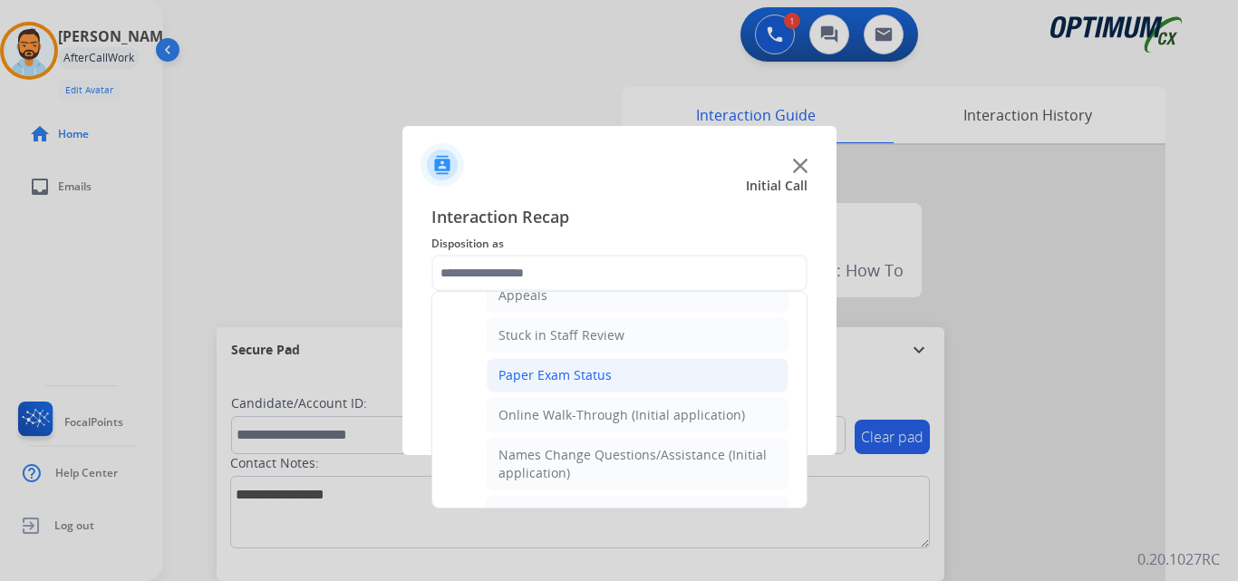
click at [621, 386] on li "Paper Exam Status" at bounding box center [638, 375] width 302 height 34
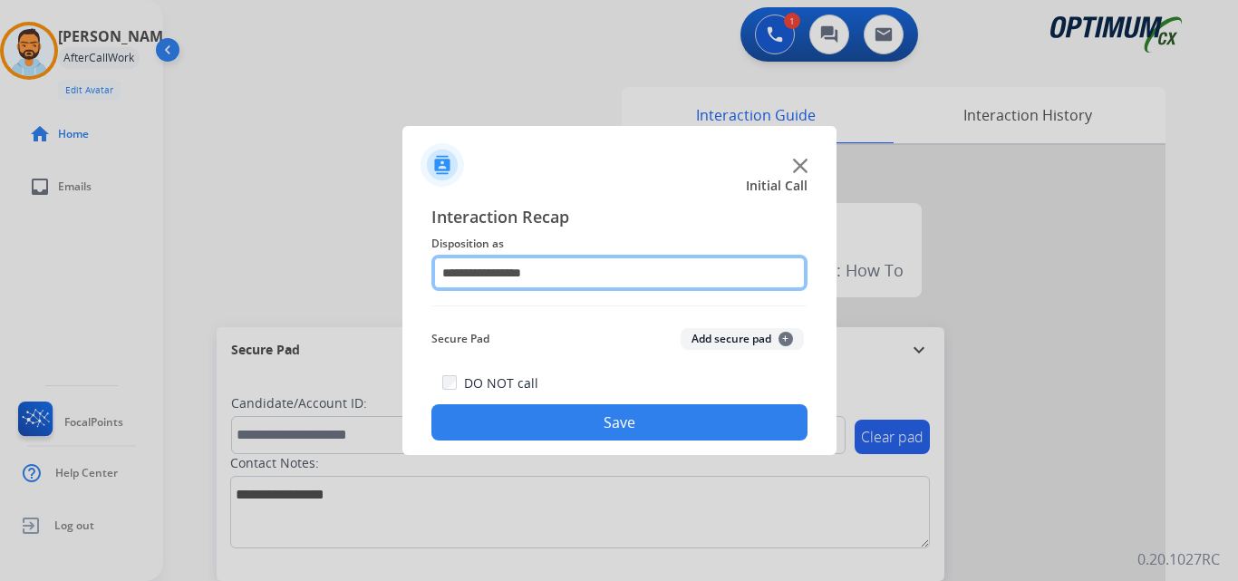
click at [575, 267] on input "**********" at bounding box center [620, 273] width 376 height 36
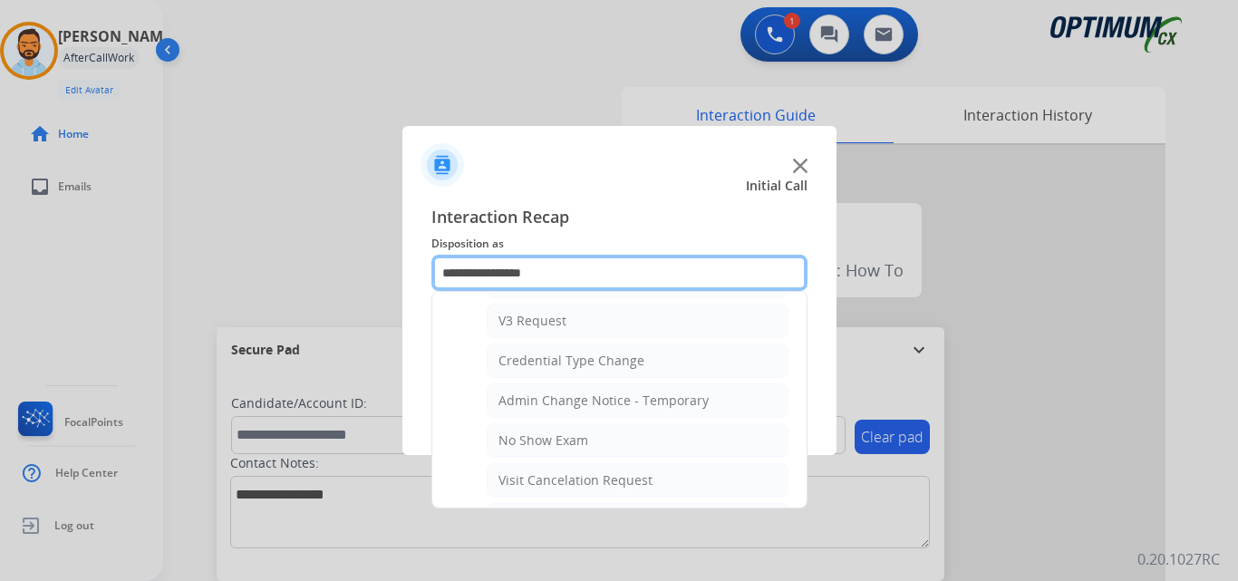
scroll to position [1099, 0]
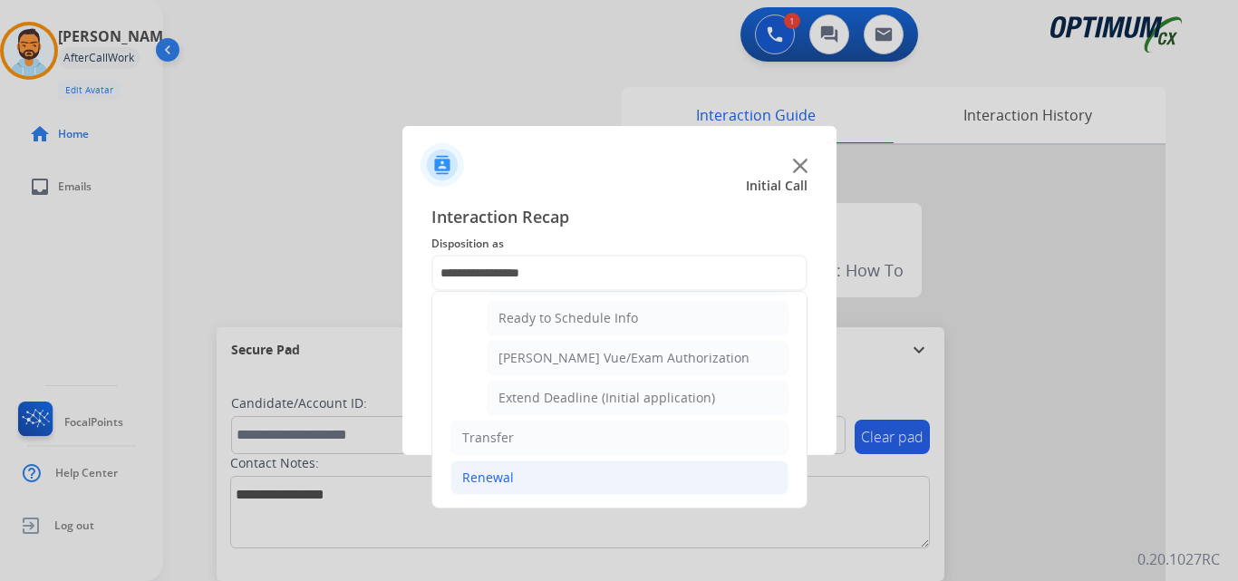
click at [558, 487] on li "Renewal" at bounding box center [620, 478] width 338 height 34
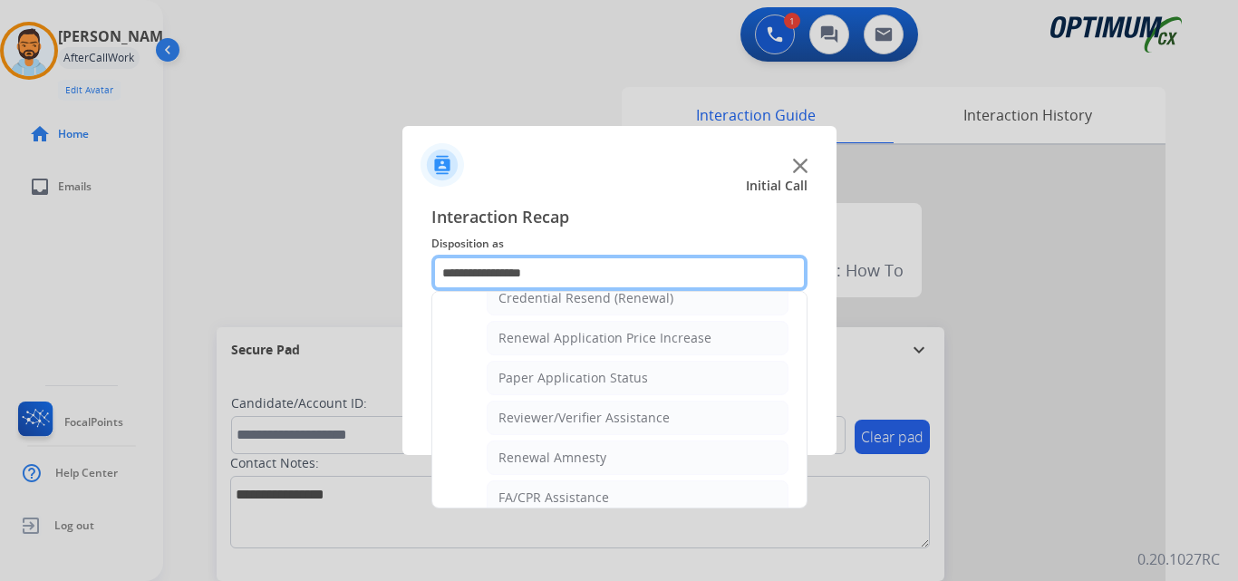
scroll to position [596, 0]
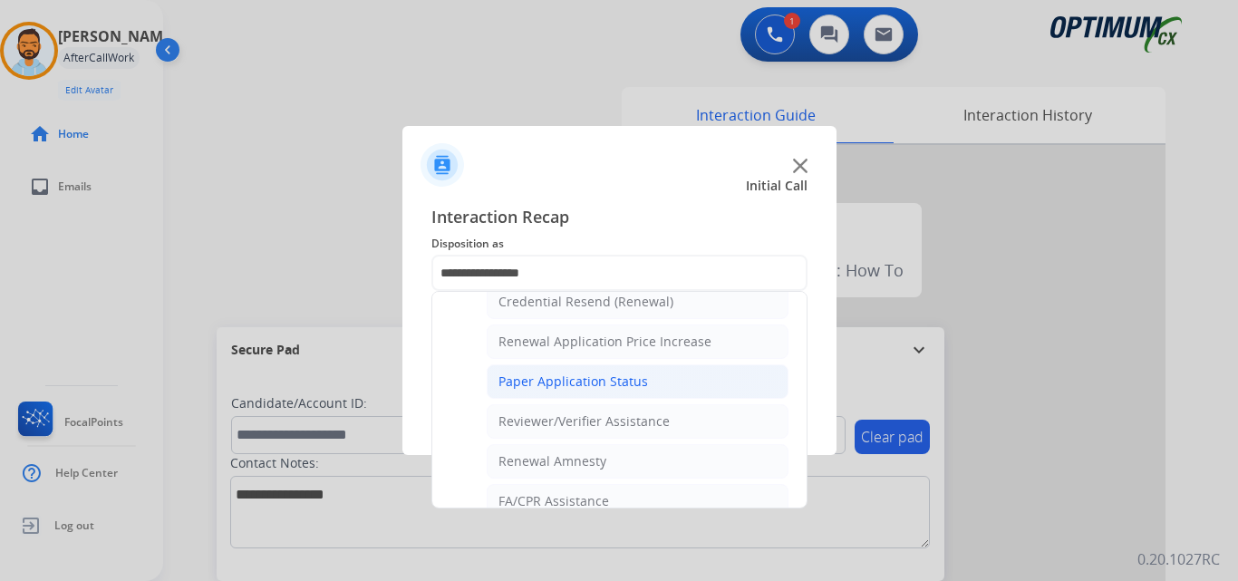
click at [638, 391] on div "Paper Application Status" at bounding box center [574, 382] width 150 height 18
type input "**********"
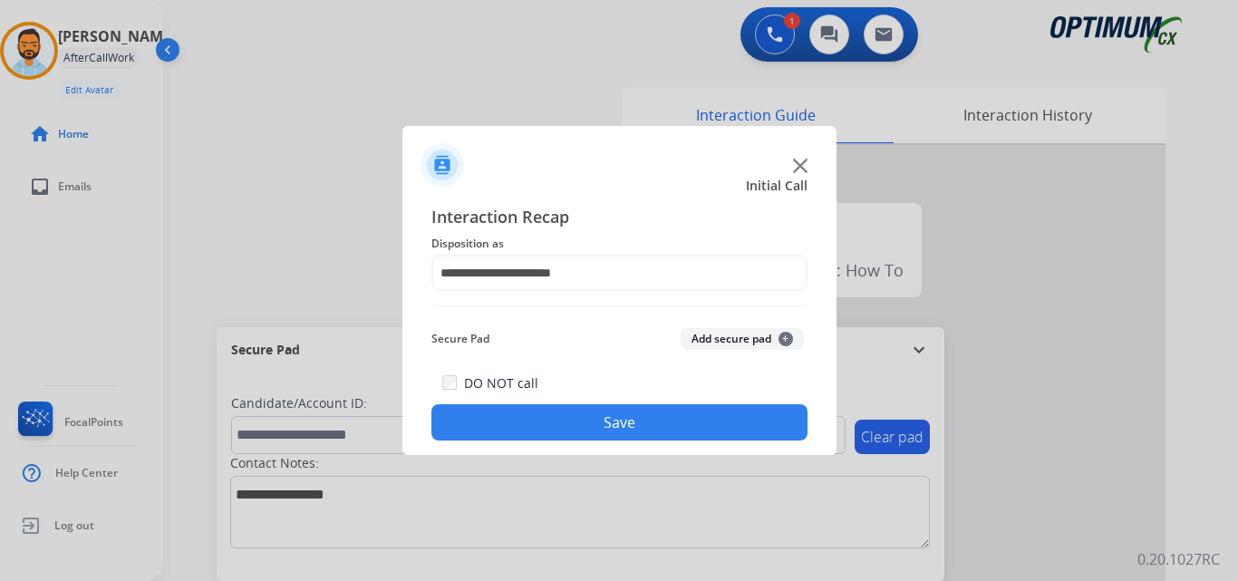
click at [633, 413] on button "Save" at bounding box center [620, 422] width 376 height 36
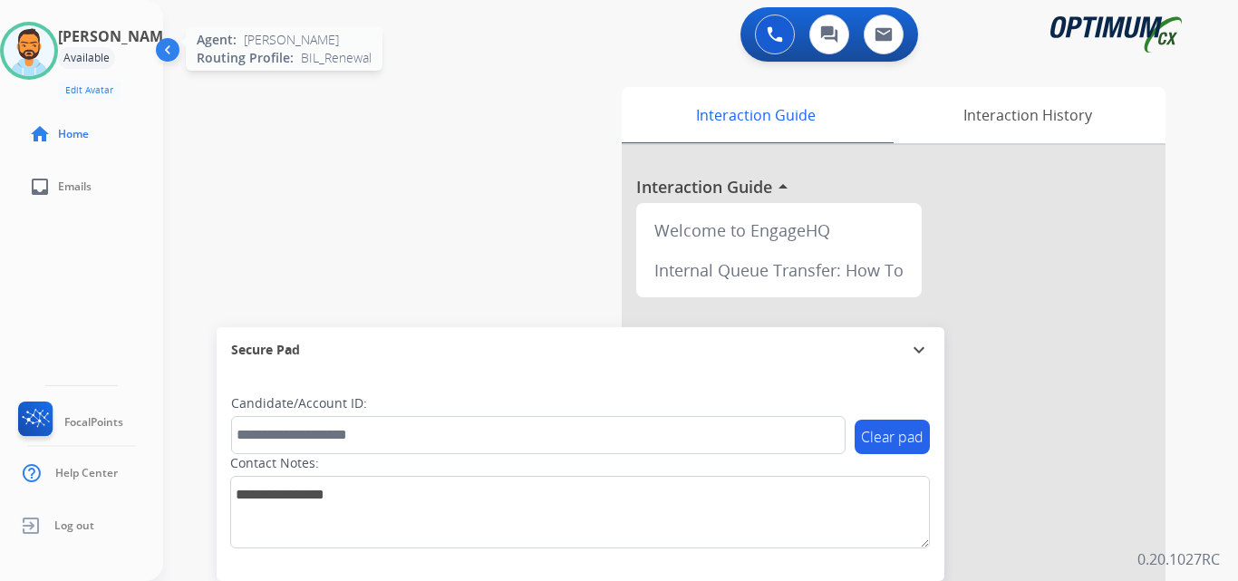
click at [49, 60] on img at bounding box center [29, 50] width 51 height 51
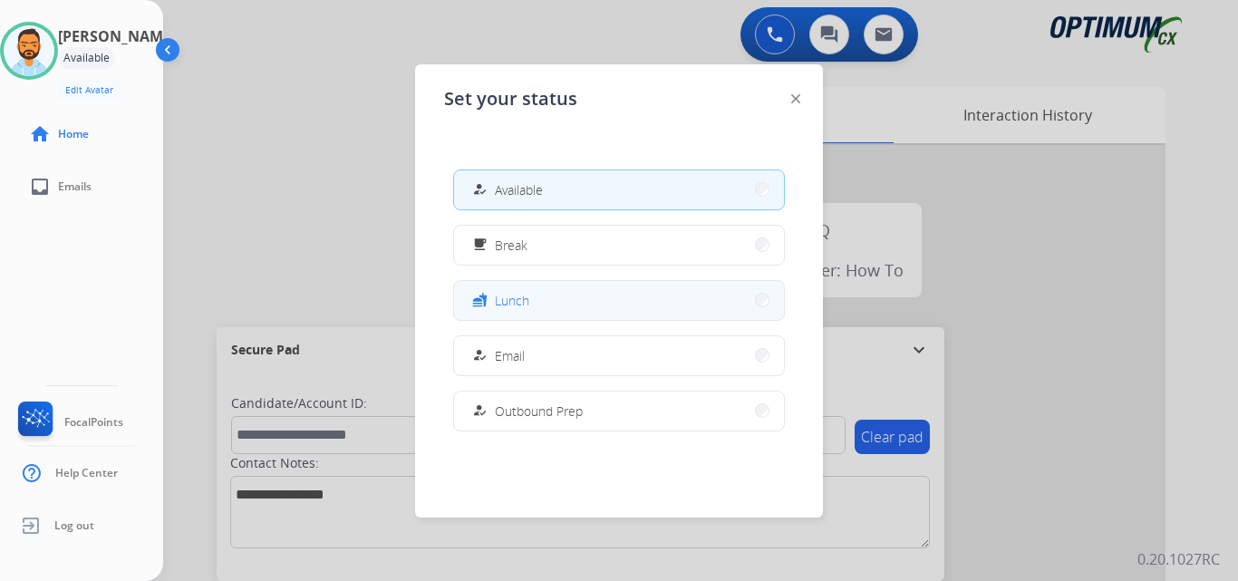
click at [577, 306] on button "fastfood Lunch" at bounding box center [619, 300] width 330 height 39
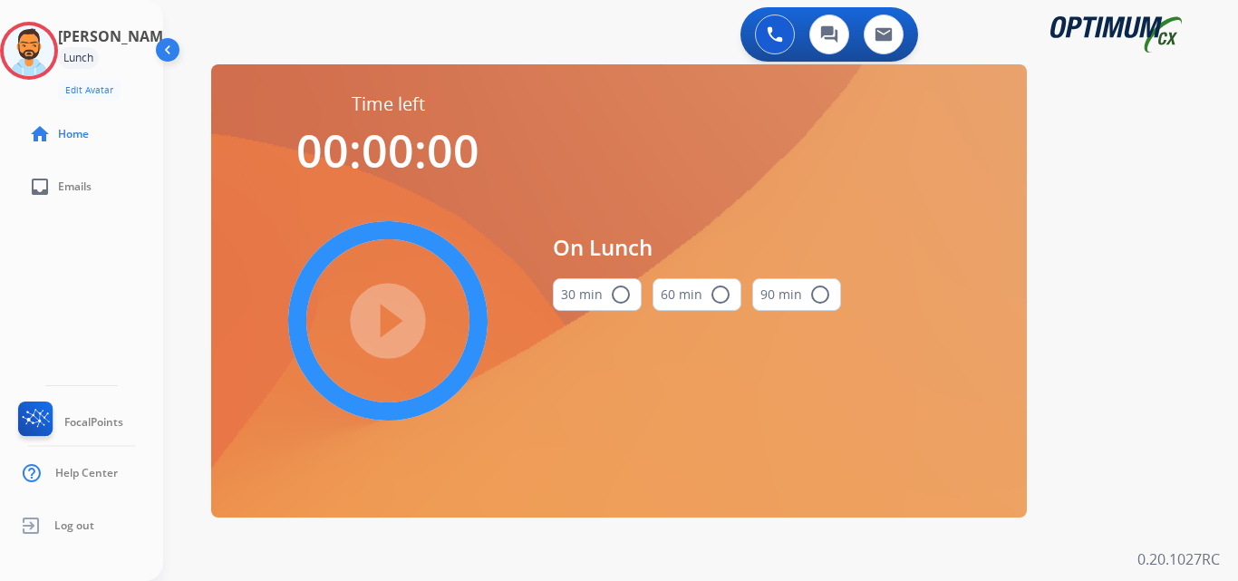
click at [599, 292] on button "30 min radio_button_unchecked" at bounding box center [597, 294] width 89 height 33
click at [391, 332] on mat-icon "play_circle_filled" at bounding box center [388, 321] width 22 height 22
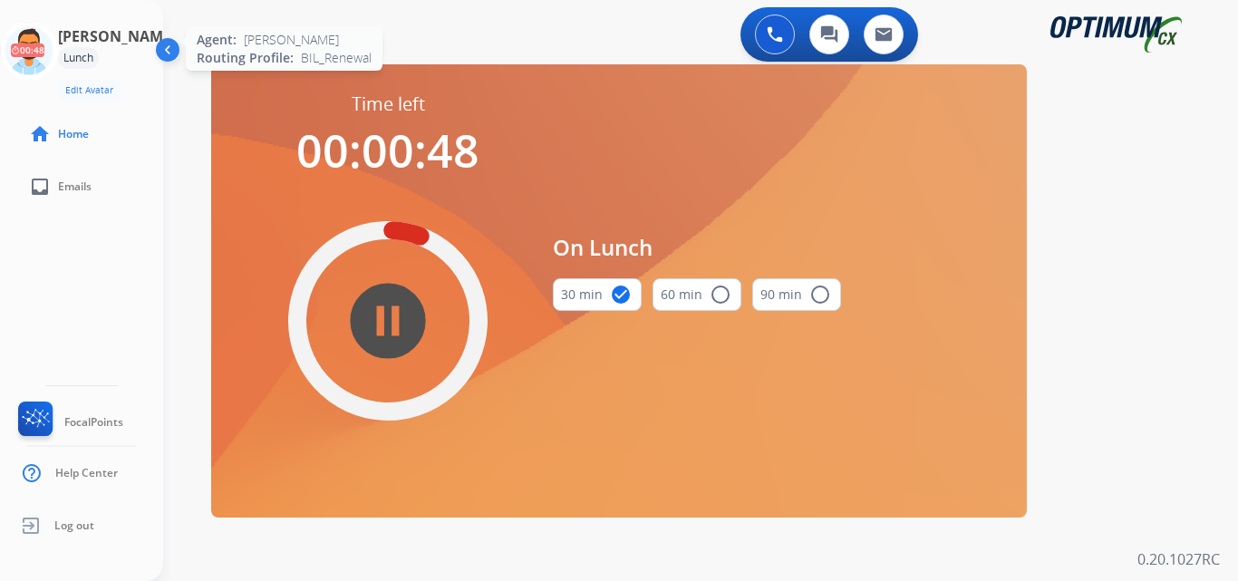
click at [47, 45] on icon at bounding box center [29, 51] width 59 height 59
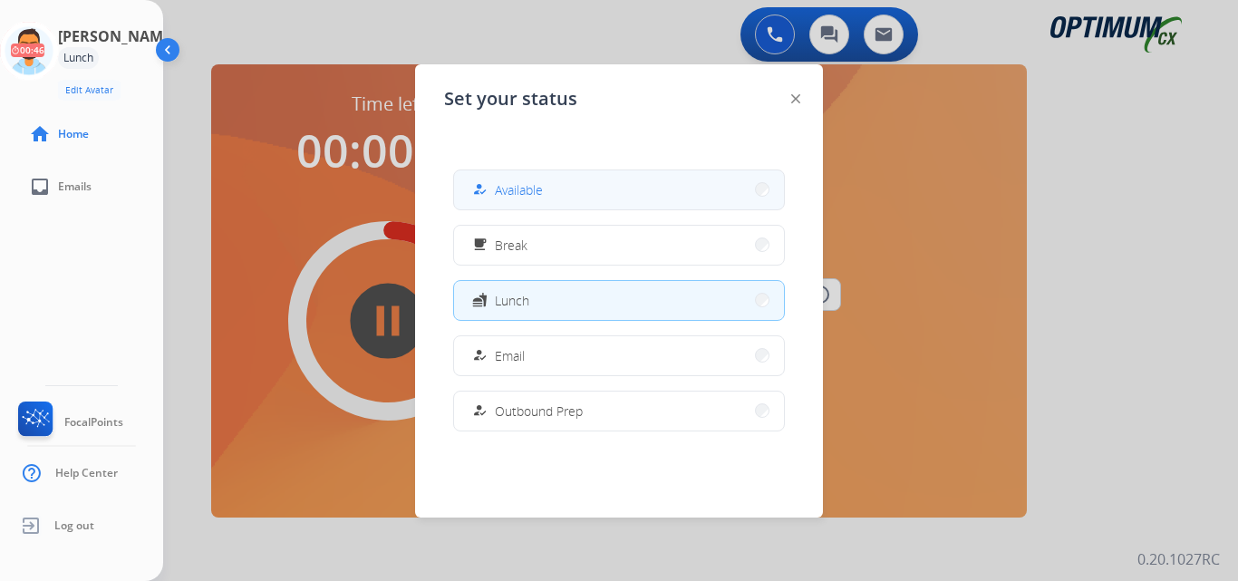
click at [539, 190] on span "Available" at bounding box center [519, 189] width 48 height 19
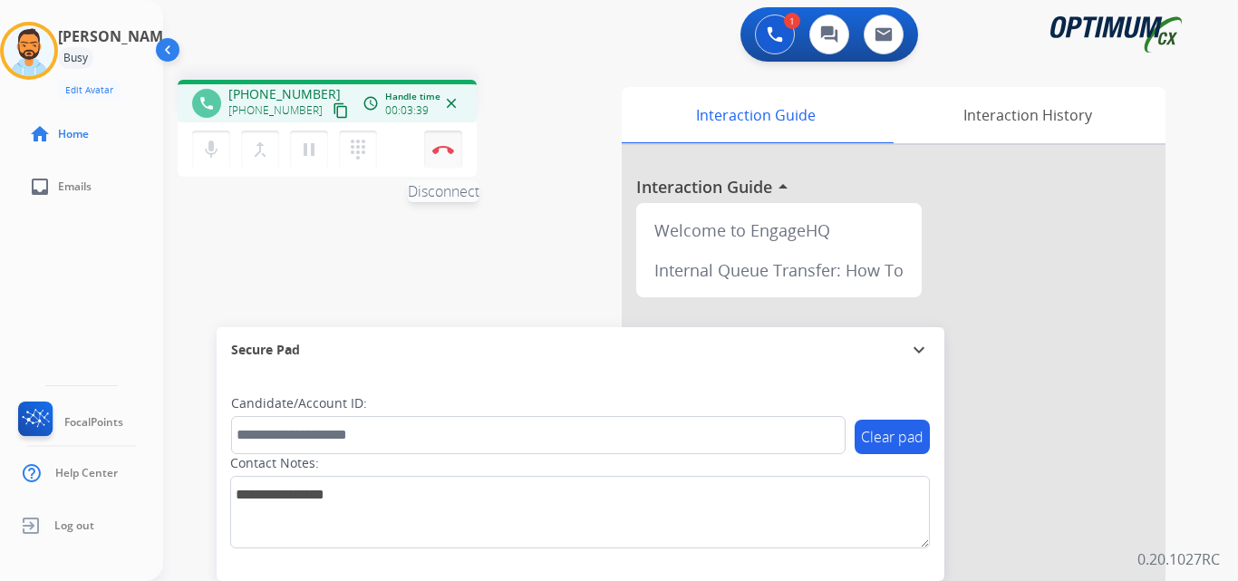
click at [445, 150] on img at bounding box center [443, 149] width 22 height 9
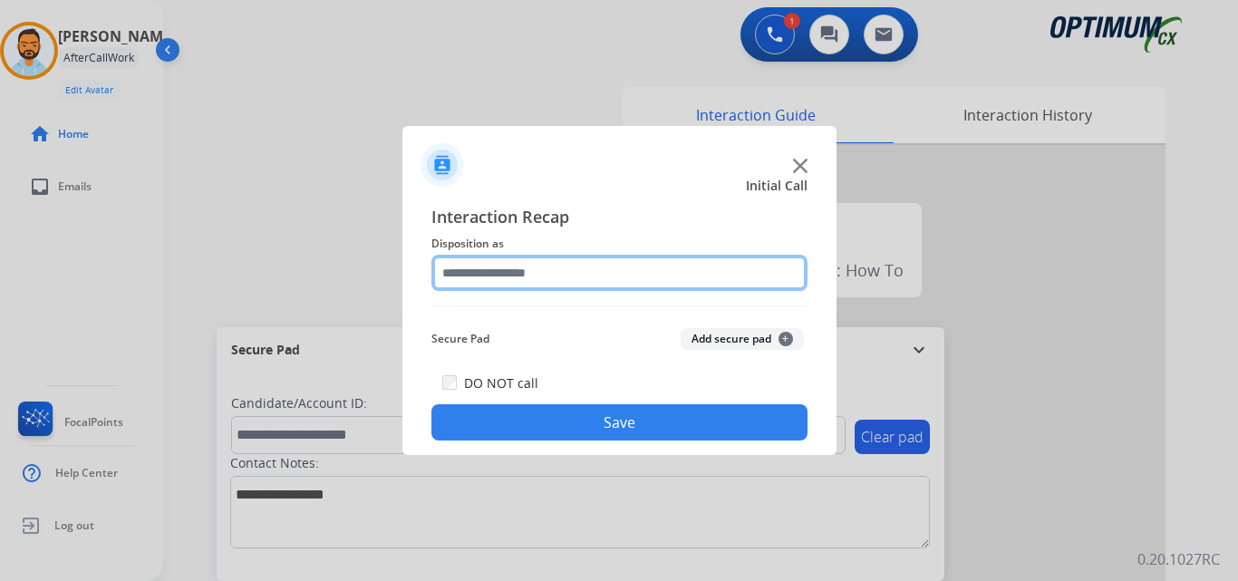
click at [601, 273] on input "text" at bounding box center [620, 273] width 376 height 36
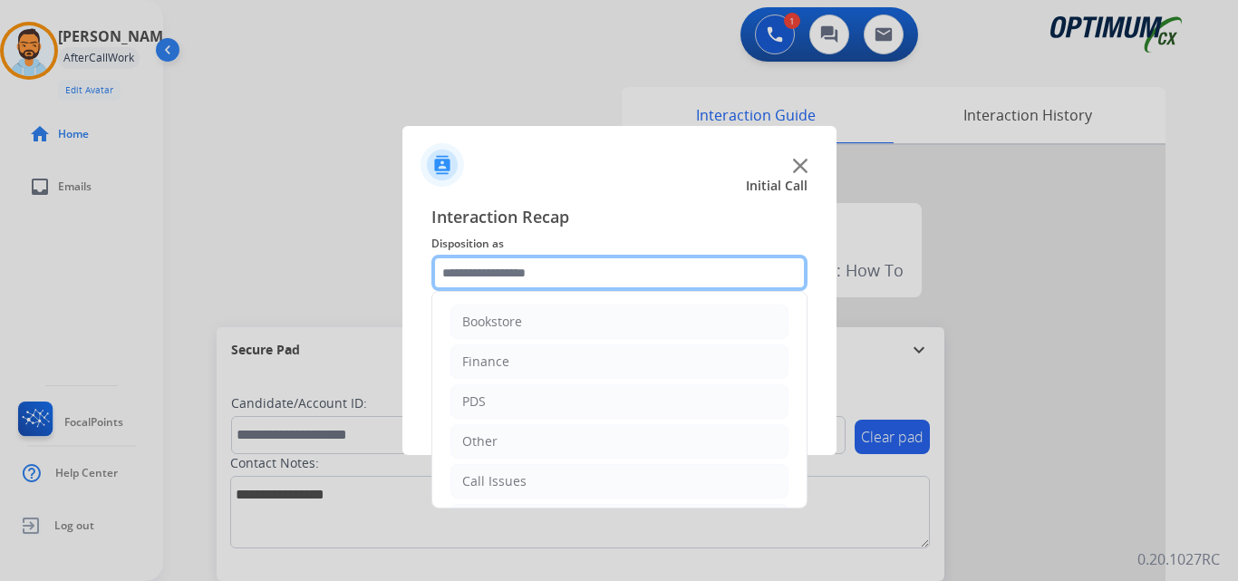
scroll to position [123, 0]
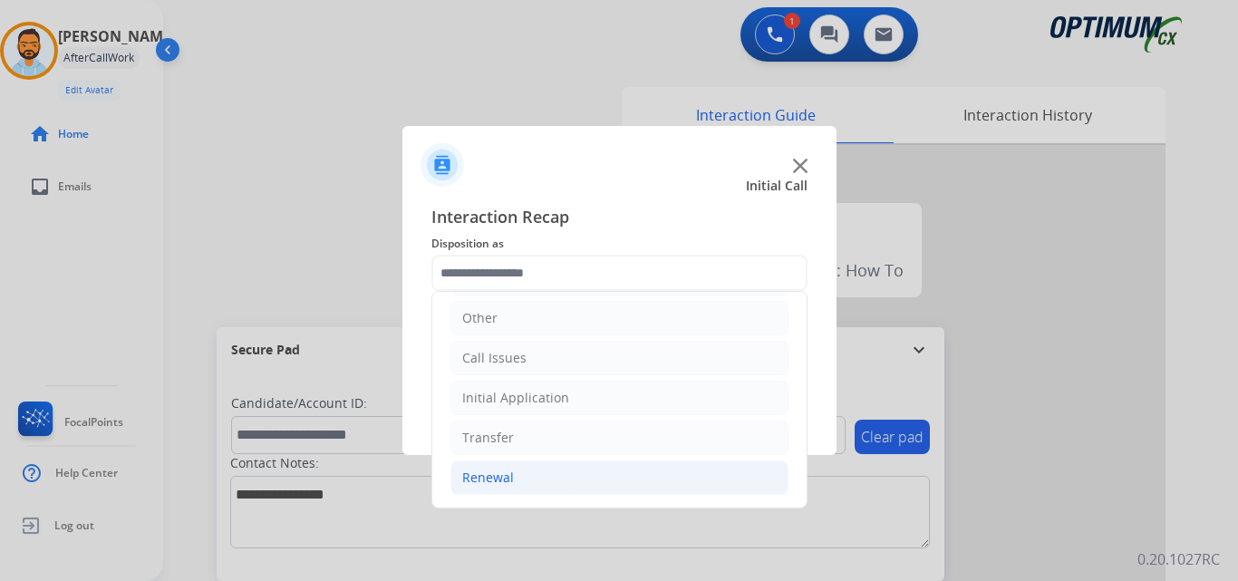
click at [545, 486] on li "Renewal" at bounding box center [620, 478] width 338 height 34
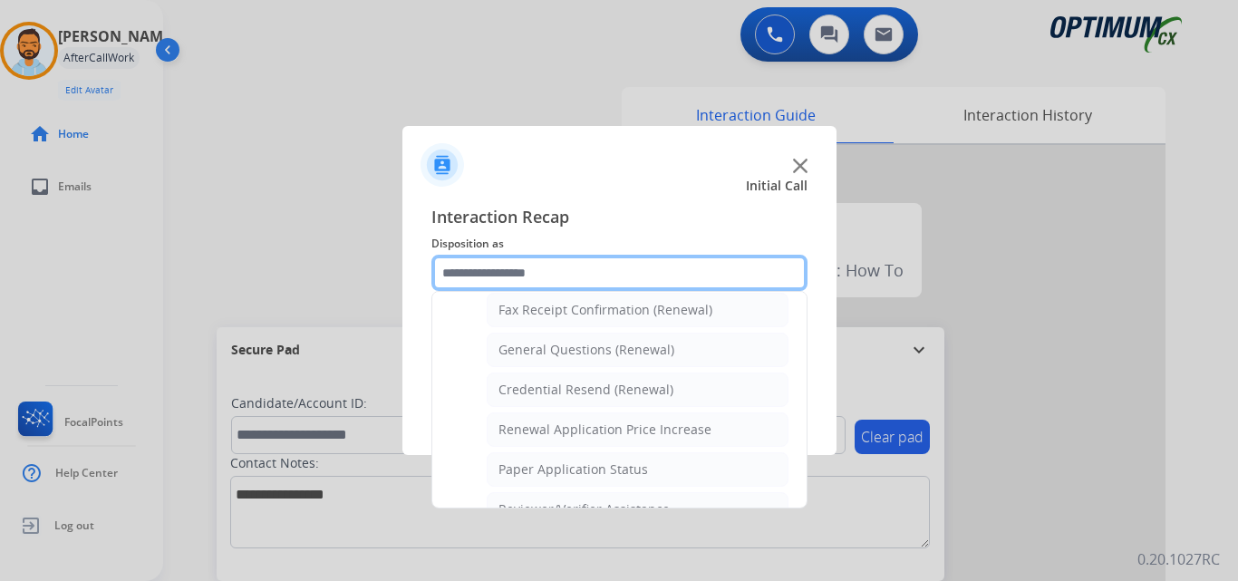
scroll to position [500, 0]
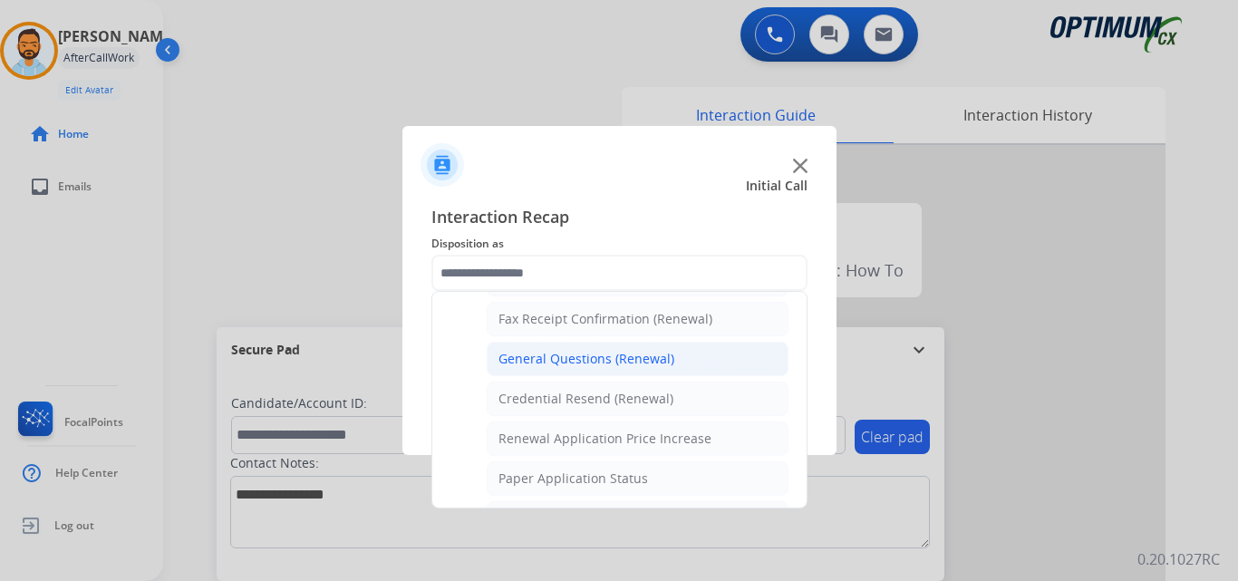
click at [600, 364] on div "General Questions (Renewal)" at bounding box center [587, 359] width 176 height 18
type input "**********"
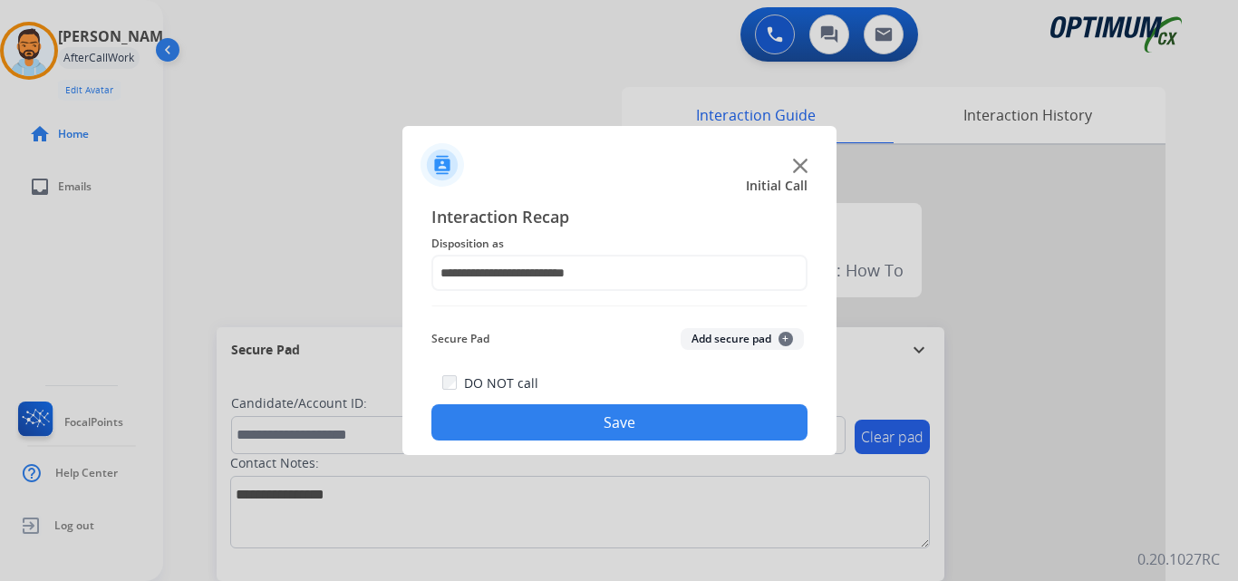
click at [633, 427] on button "Save" at bounding box center [620, 422] width 376 height 36
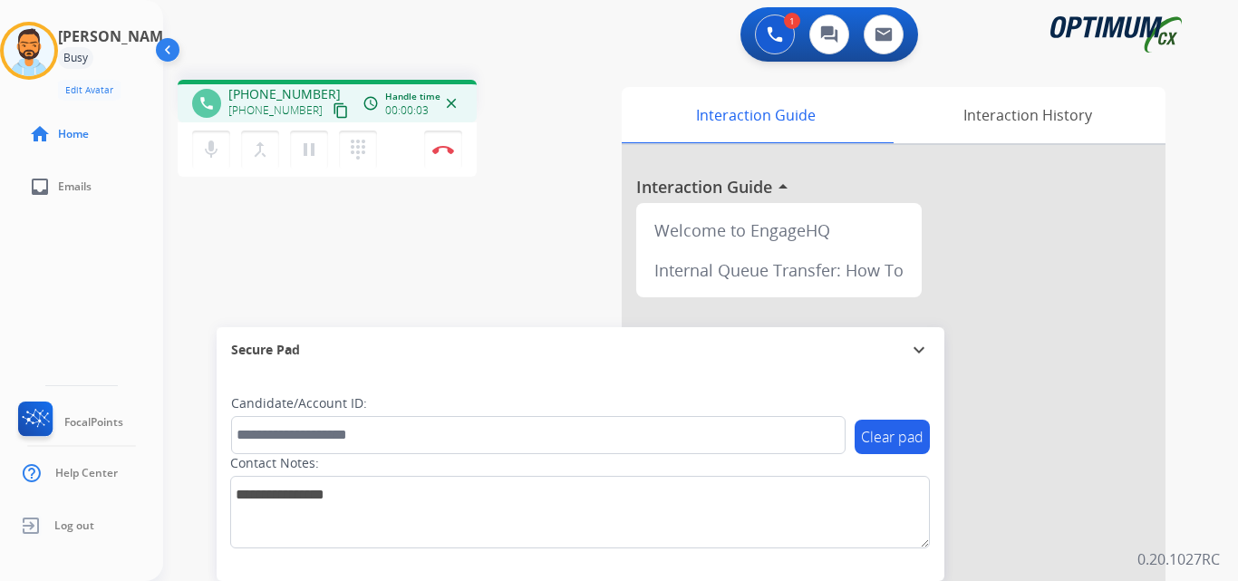
click at [333, 114] on mat-icon "content_copy" at bounding box center [341, 110] width 16 height 16
click at [444, 150] on img at bounding box center [443, 149] width 22 height 9
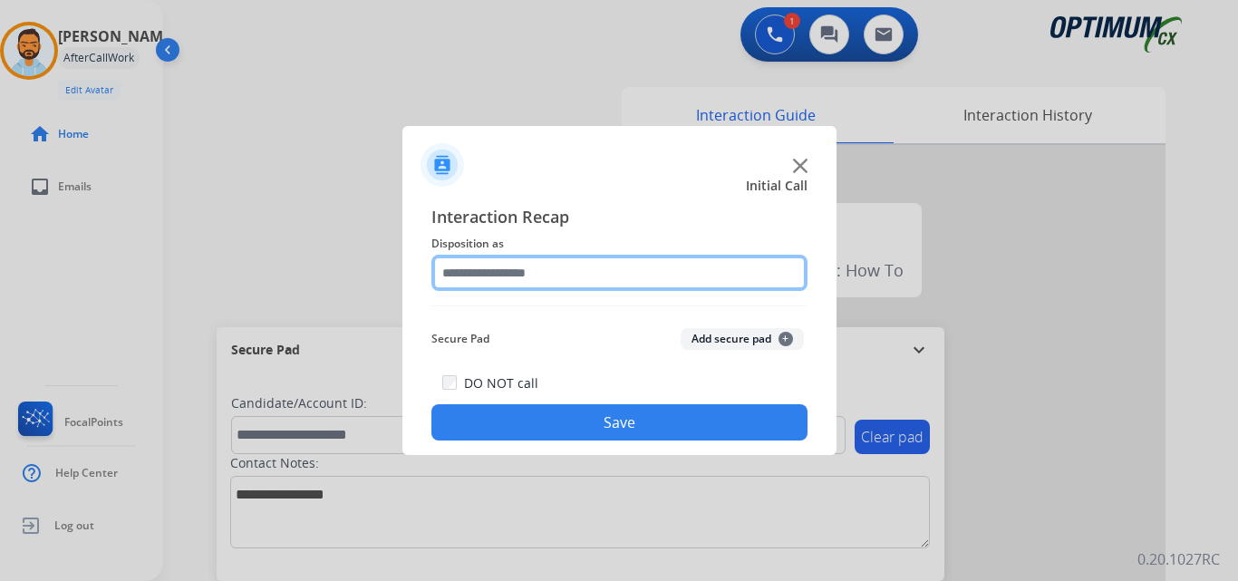
click at [554, 277] on input "text" at bounding box center [620, 273] width 376 height 36
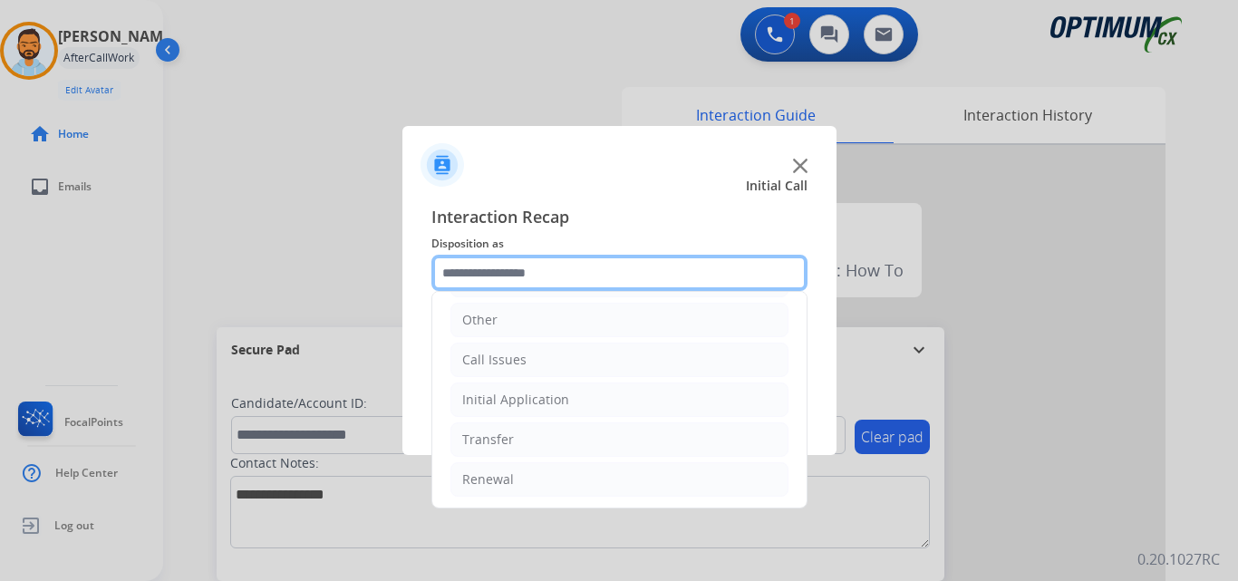
scroll to position [123, 0]
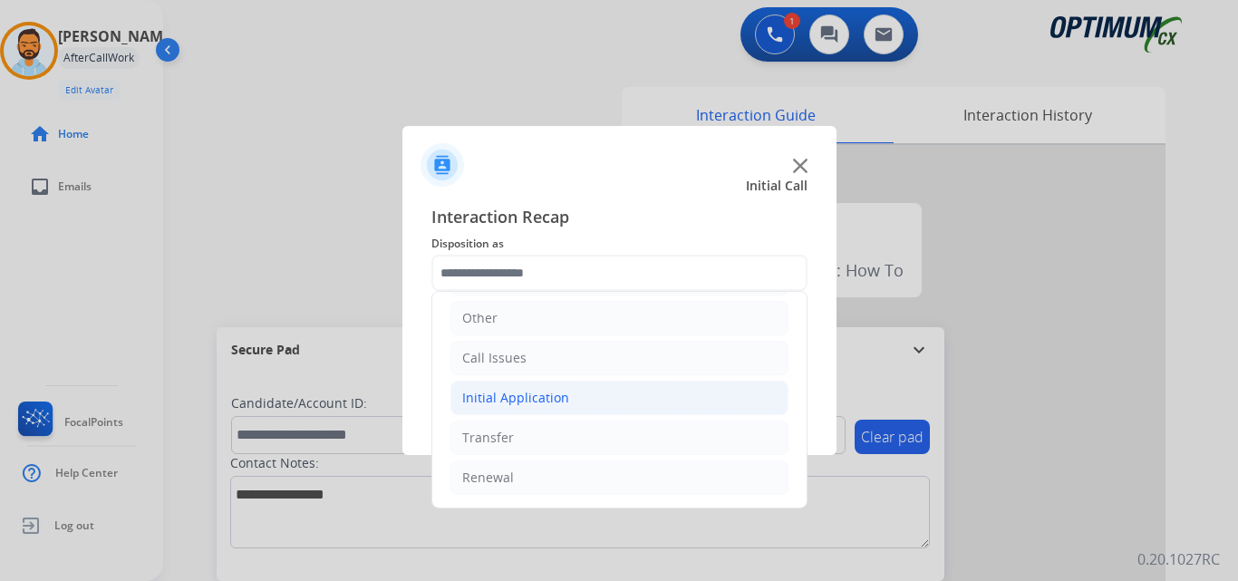
click at [561, 390] on div "Initial Application" at bounding box center [515, 398] width 107 height 18
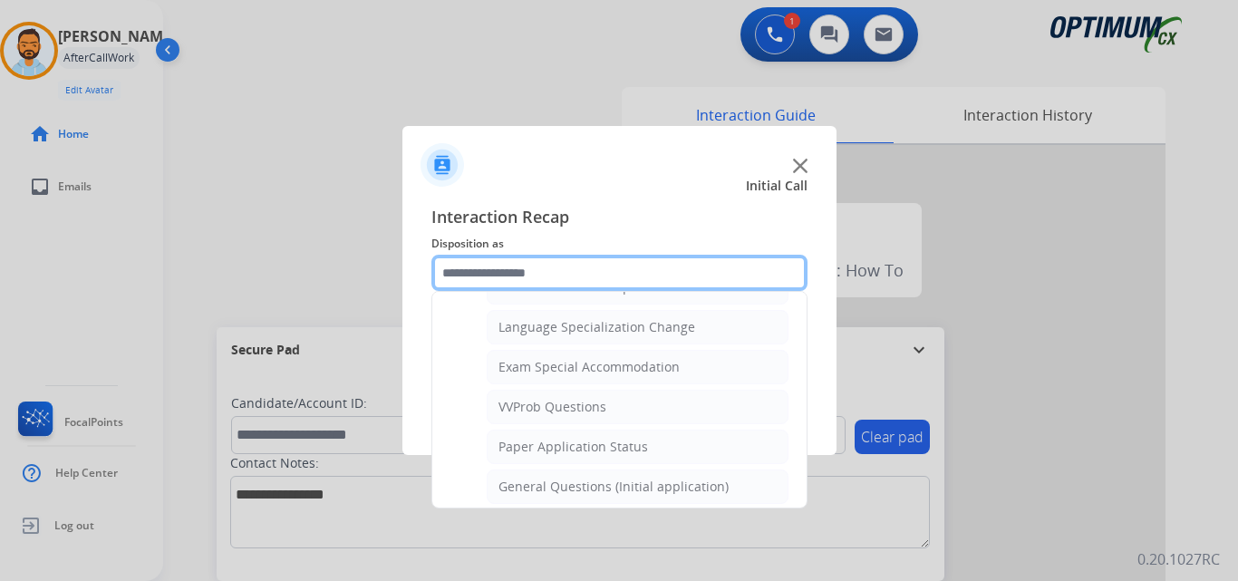
scroll to position [1099, 0]
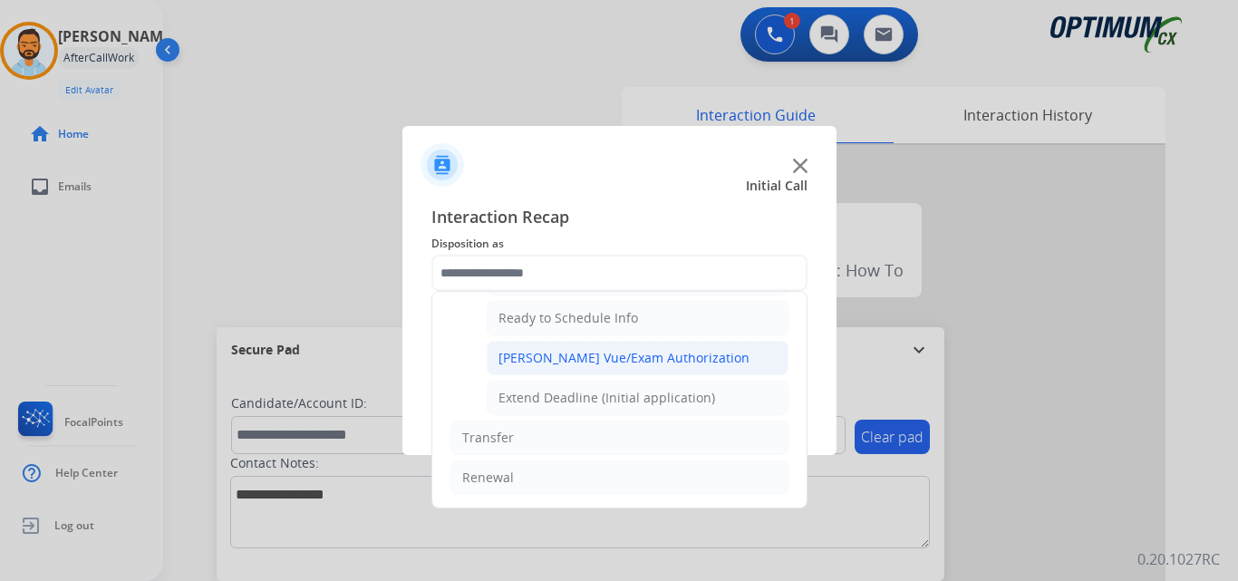
click at [637, 360] on div "Pearson Vue/Exam Authorization" at bounding box center [624, 358] width 251 height 18
type input "**********"
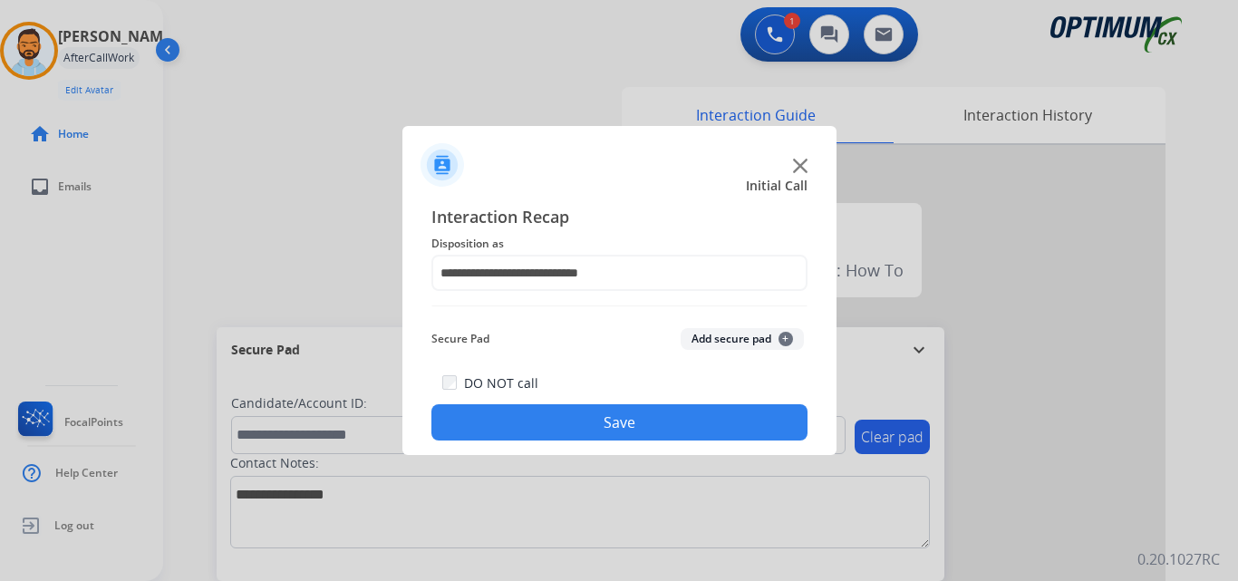
click at [632, 422] on button "Save" at bounding box center [620, 422] width 376 height 36
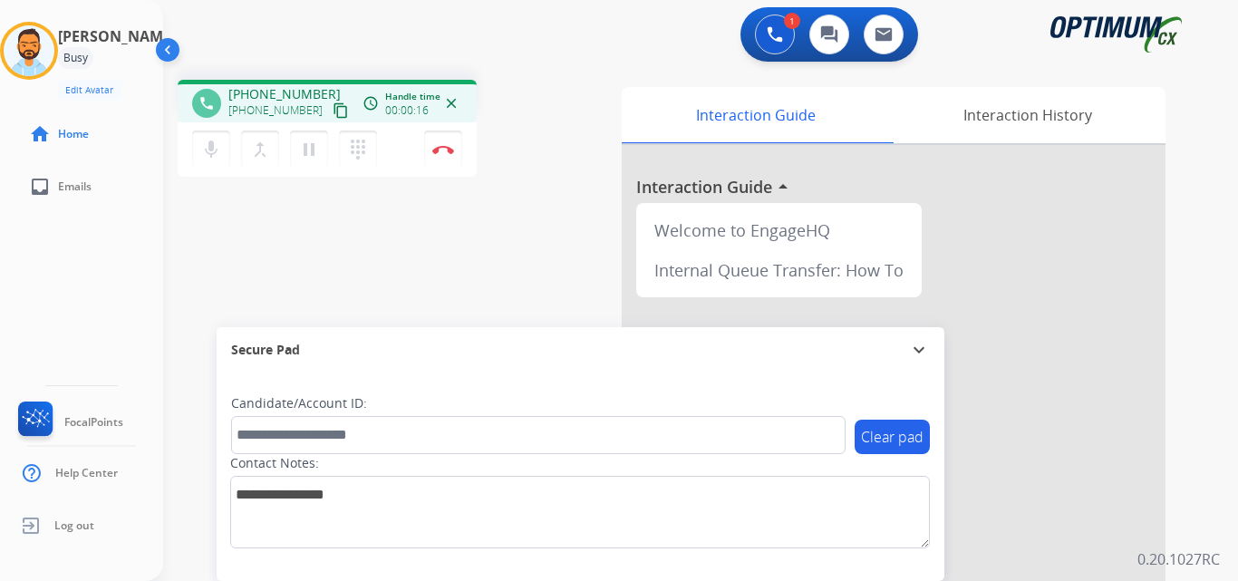
click at [333, 105] on mat-icon "content_copy" at bounding box center [341, 110] width 16 height 16
click at [442, 152] on img at bounding box center [443, 149] width 22 height 9
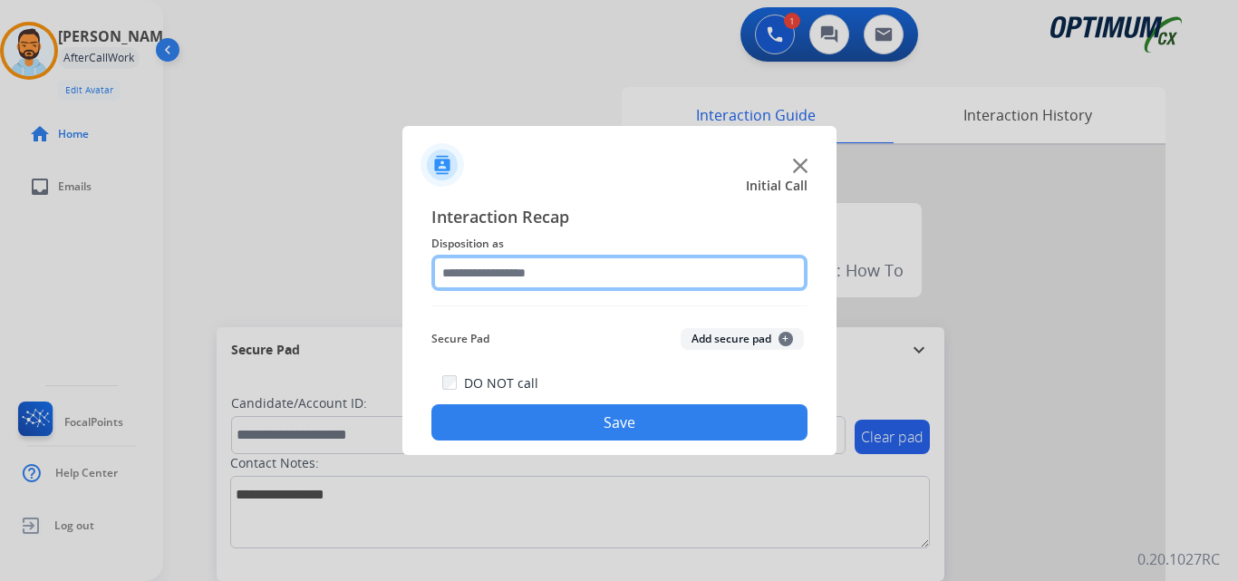
click at [618, 277] on input "text" at bounding box center [620, 273] width 376 height 36
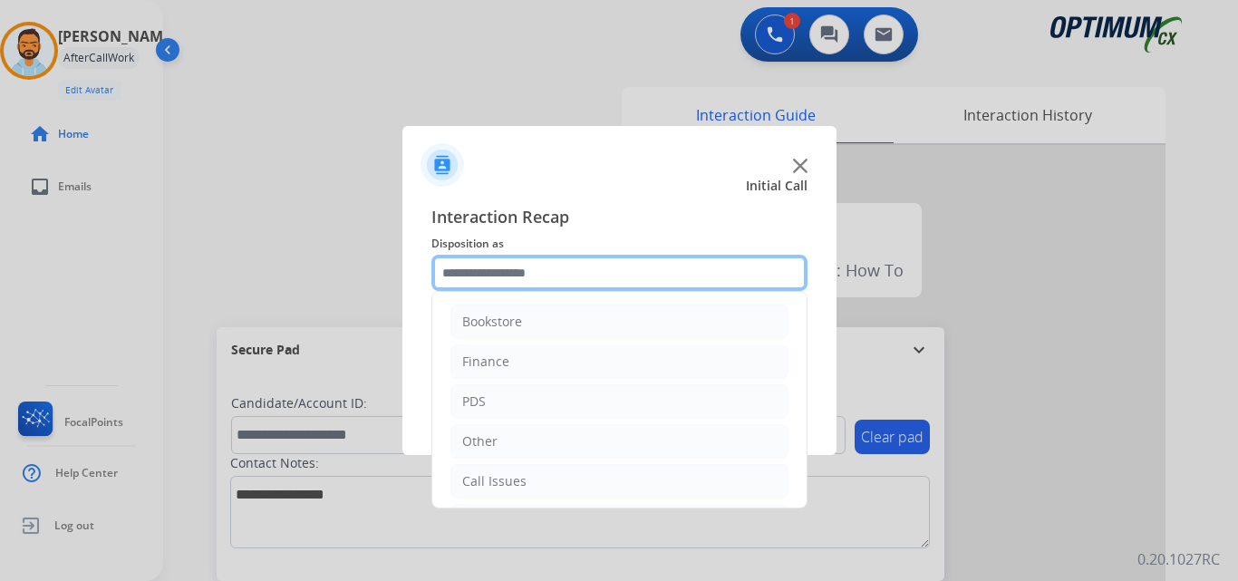
scroll to position [123, 0]
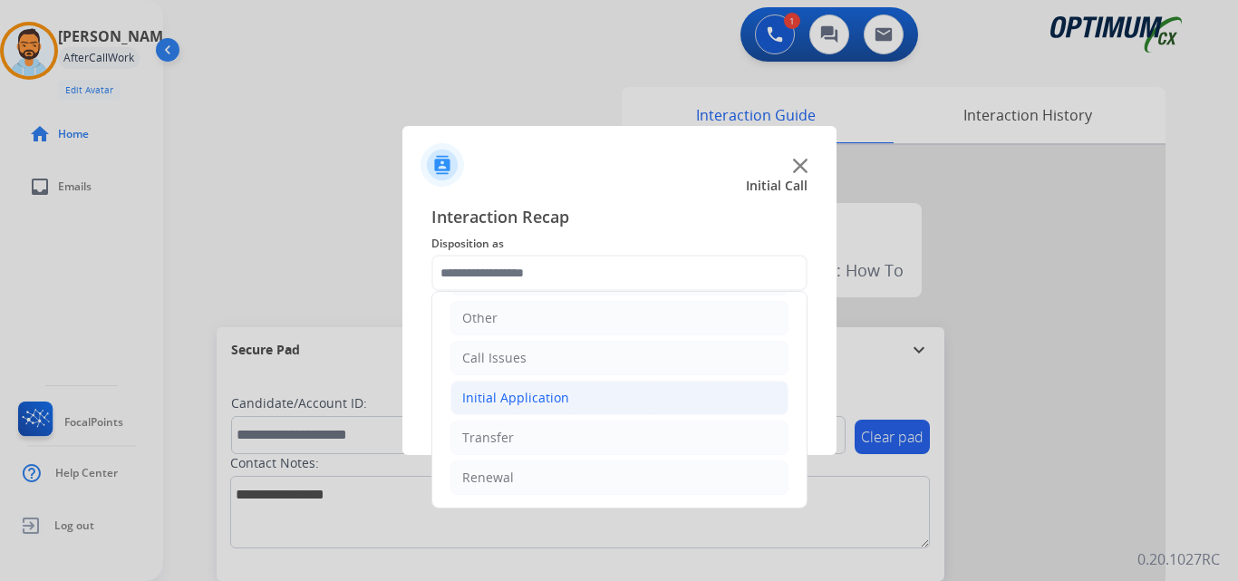
click at [582, 410] on li "Initial Application" at bounding box center [620, 398] width 338 height 34
click at [586, 404] on li "Initial Application" at bounding box center [620, 398] width 338 height 34
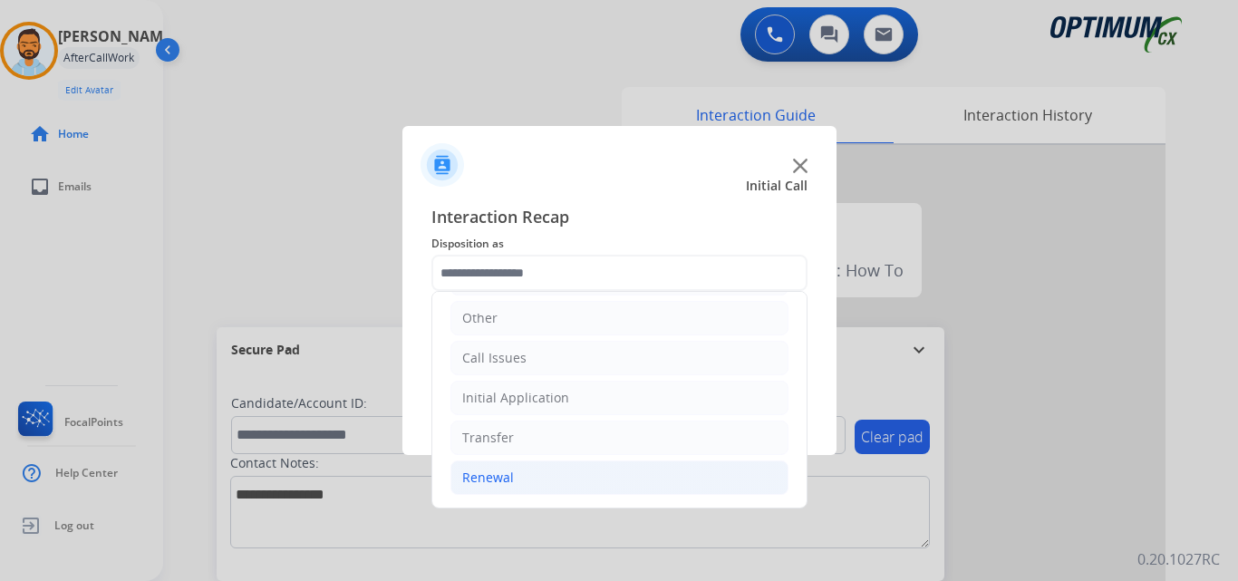
click at [551, 482] on li "Renewal" at bounding box center [620, 478] width 338 height 34
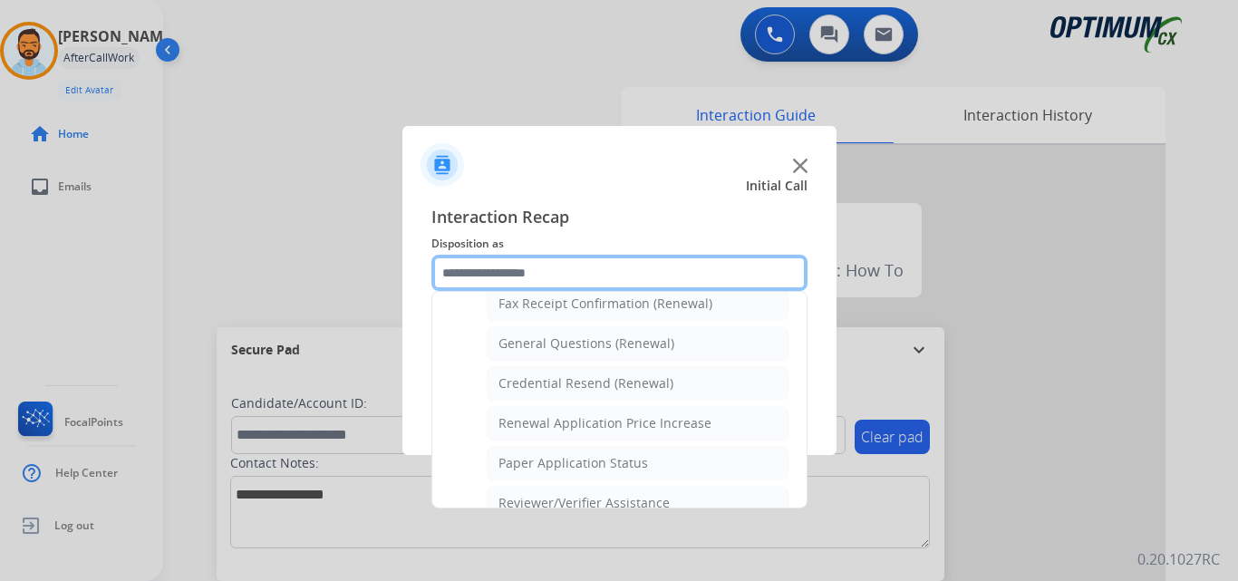
scroll to position [532, 0]
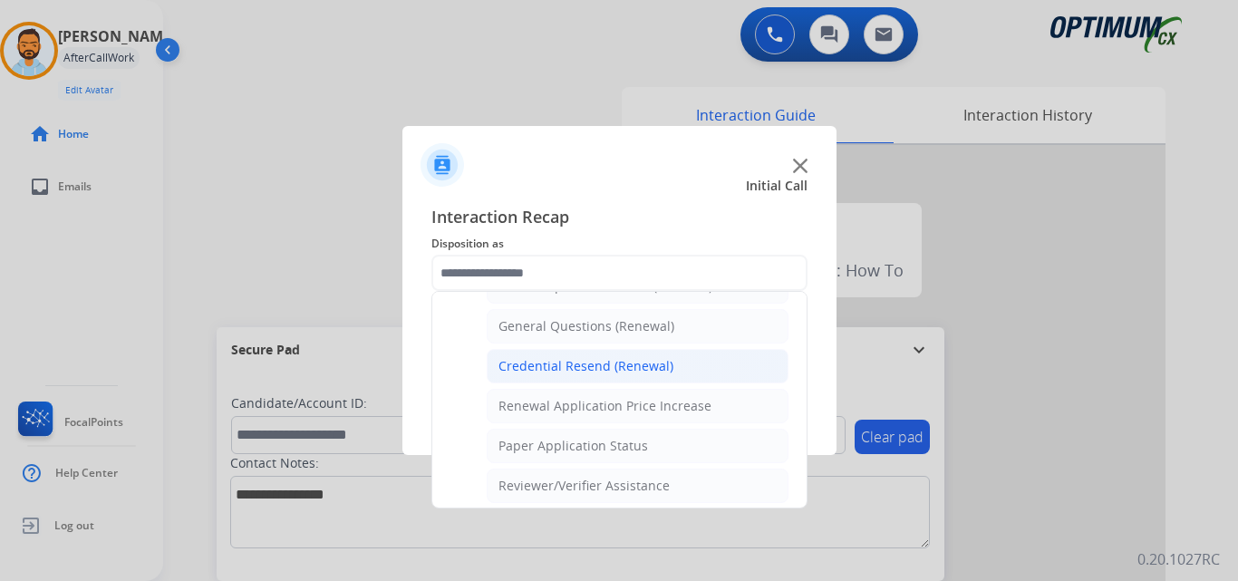
click at [647, 366] on div "Credential Resend (Renewal)" at bounding box center [586, 366] width 175 height 18
type input "**********"
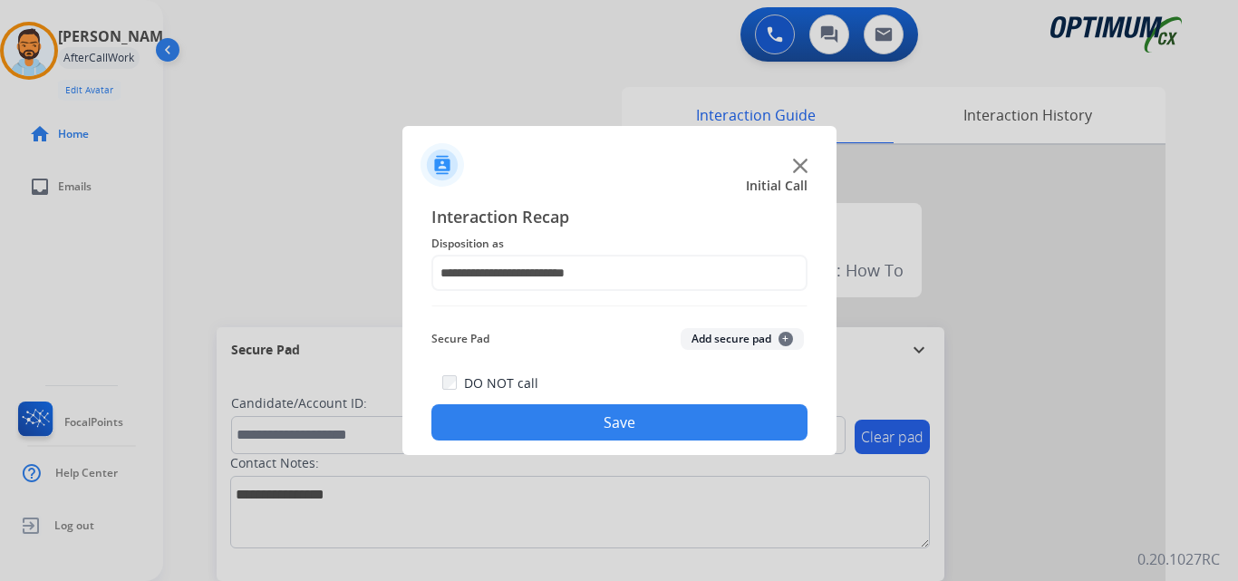
click at [627, 413] on button "Save" at bounding box center [620, 422] width 376 height 36
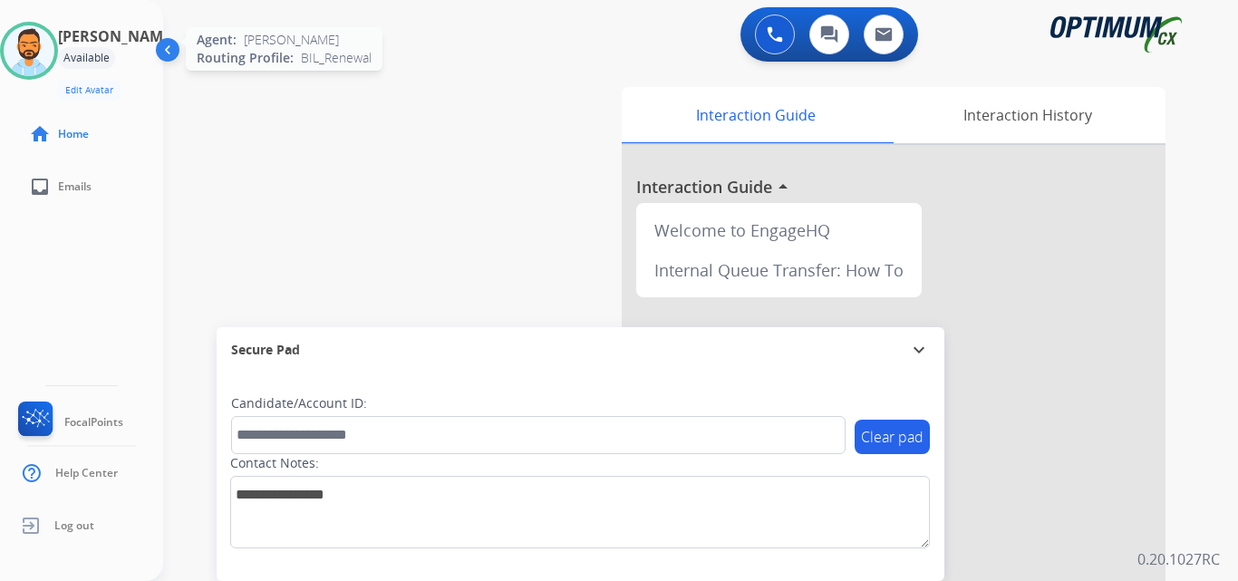
click at [44, 50] on img at bounding box center [29, 50] width 51 height 51
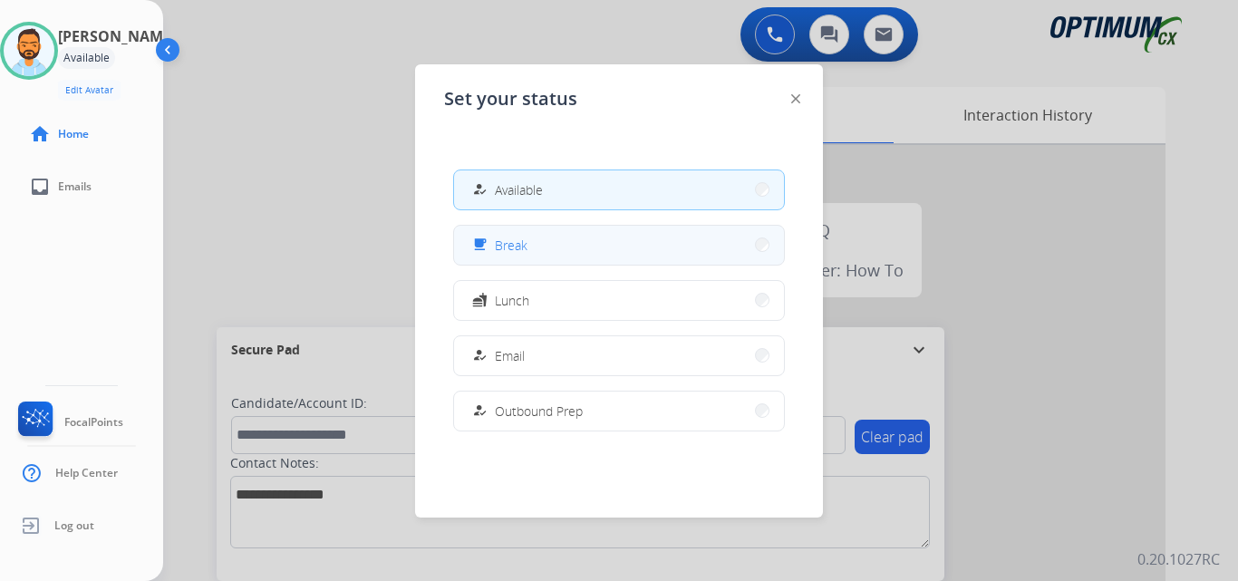
click at [521, 249] on span "Break" at bounding box center [511, 245] width 33 height 19
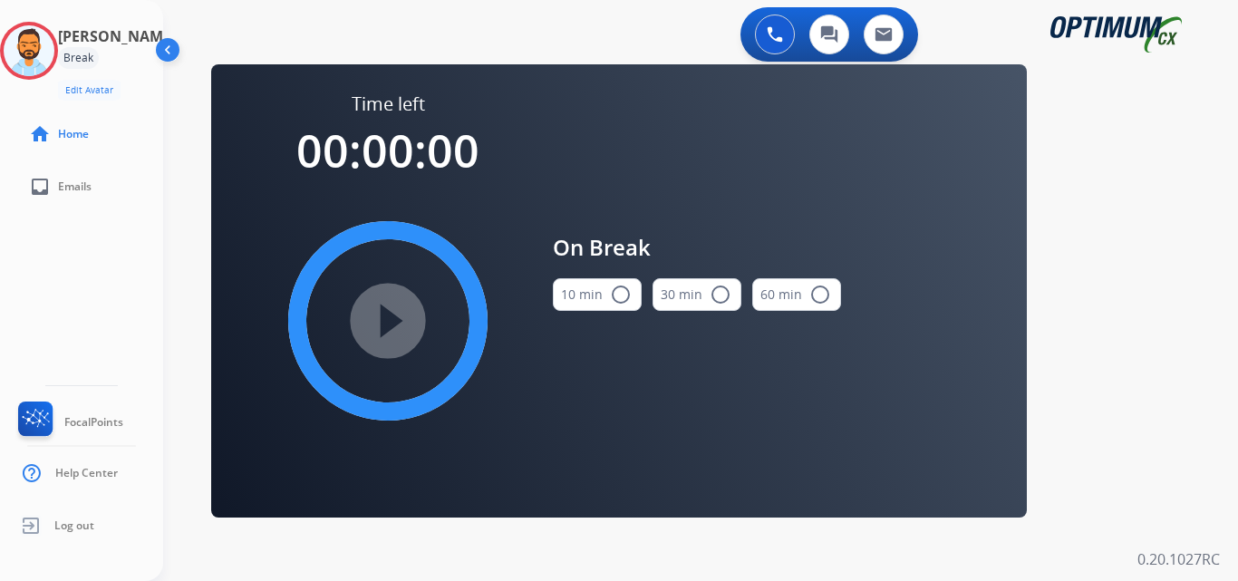
click at [624, 293] on mat-icon "radio_button_unchecked" at bounding box center [621, 295] width 22 height 22
click at [384, 325] on mat-icon "play_circle_filled" at bounding box center [388, 321] width 22 height 22
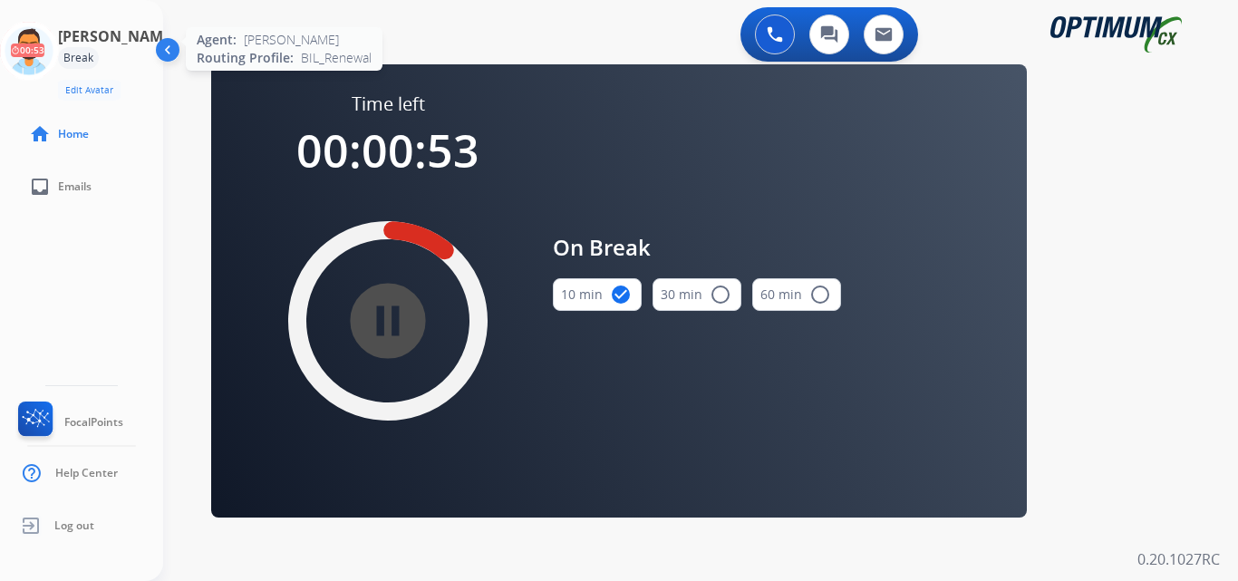
click at [36, 61] on icon at bounding box center [29, 51] width 59 height 59
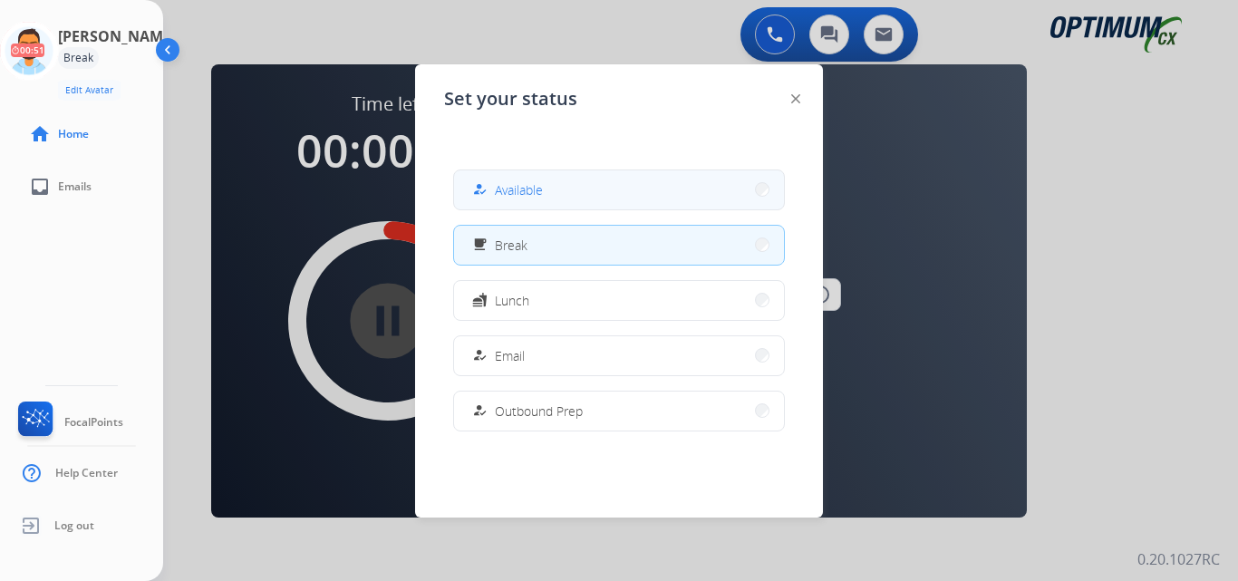
click at [502, 188] on span "Available" at bounding box center [519, 189] width 48 height 19
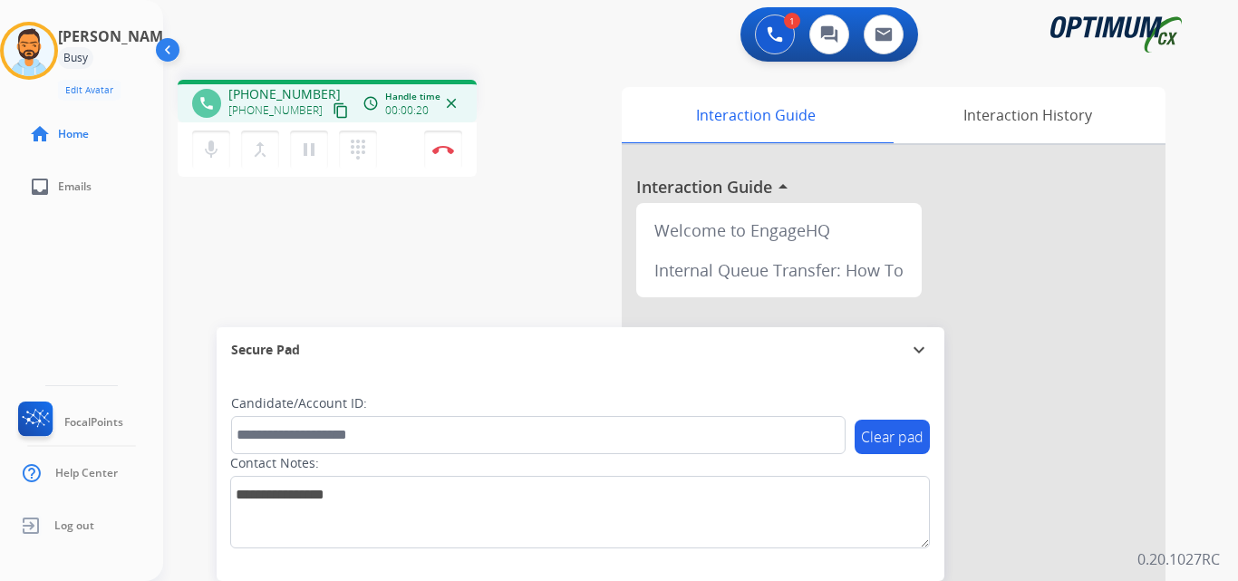
click at [333, 115] on mat-icon "content_copy" at bounding box center [341, 110] width 16 height 16
click at [450, 156] on button "Disconnect" at bounding box center [443, 150] width 38 height 38
drag, startPoint x: 450, startPoint y: 156, endPoint x: 436, endPoint y: 137, distance: 23.4
click at [436, 137] on button "Disconnect" at bounding box center [443, 150] width 38 height 38
click at [434, 151] on img at bounding box center [443, 149] width 22 height 9
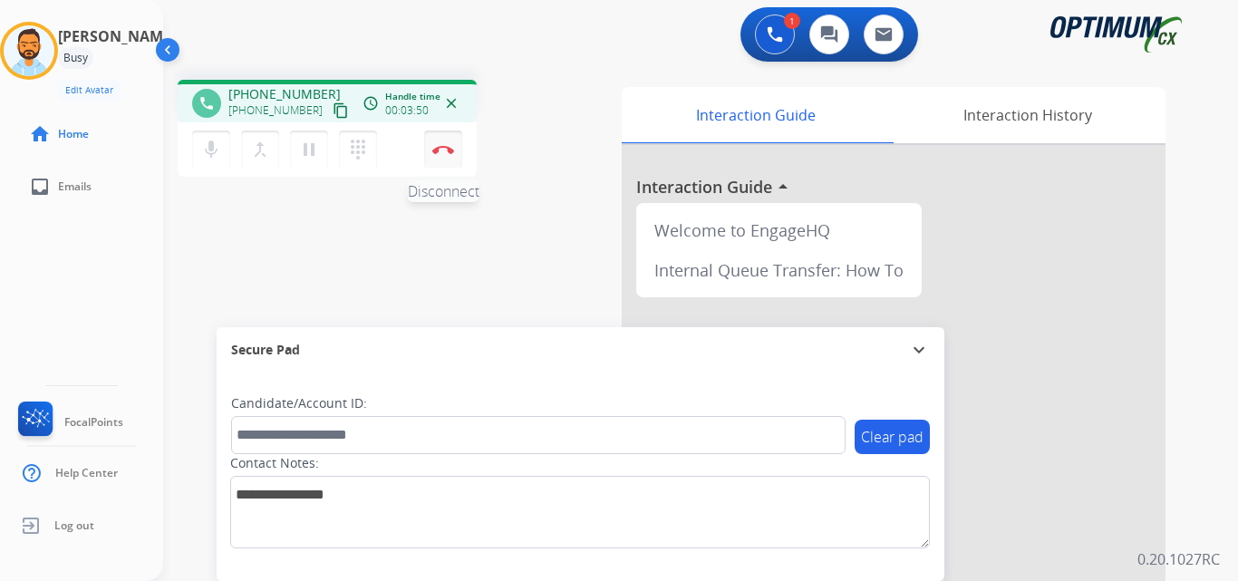
click at [434, 151] on img at bounding box center [443, 149] width 22 height 9
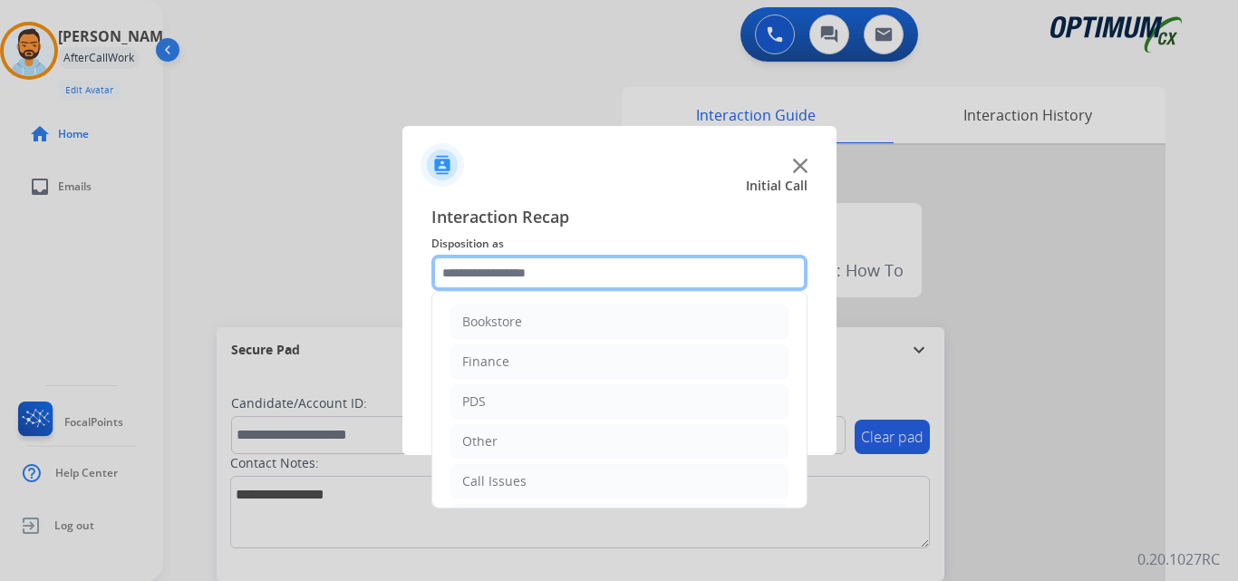
click at [530, 282] on input "text" at bounding box center [620, 273] width 376 height 36
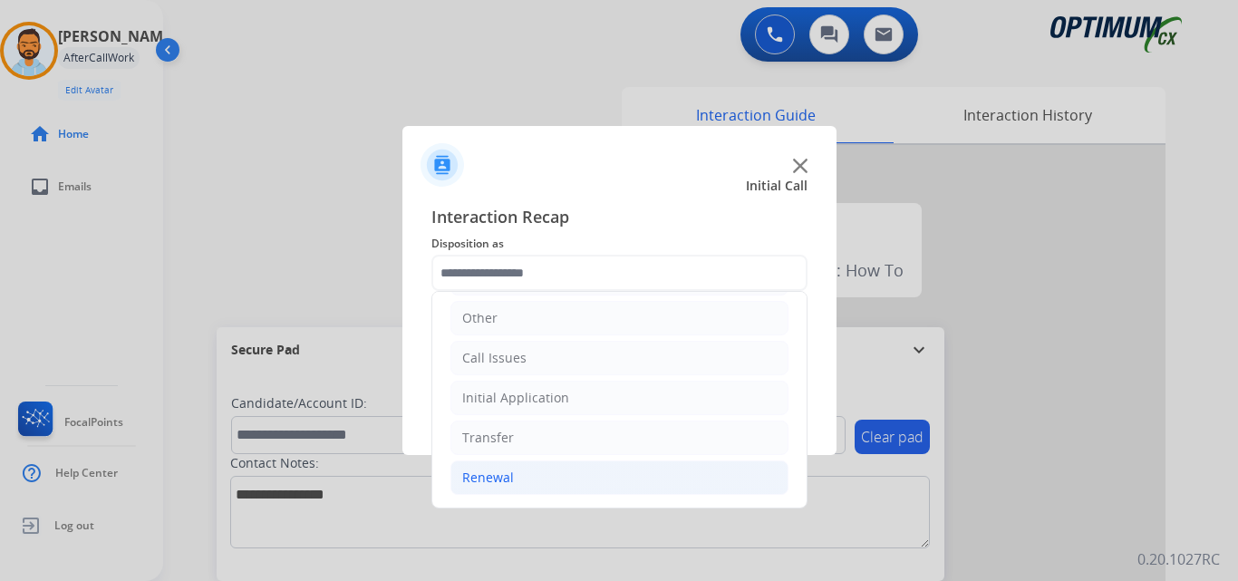
click at [520, 476] on li "Renewal" at bounding box center [620, 478] width 338 height 34
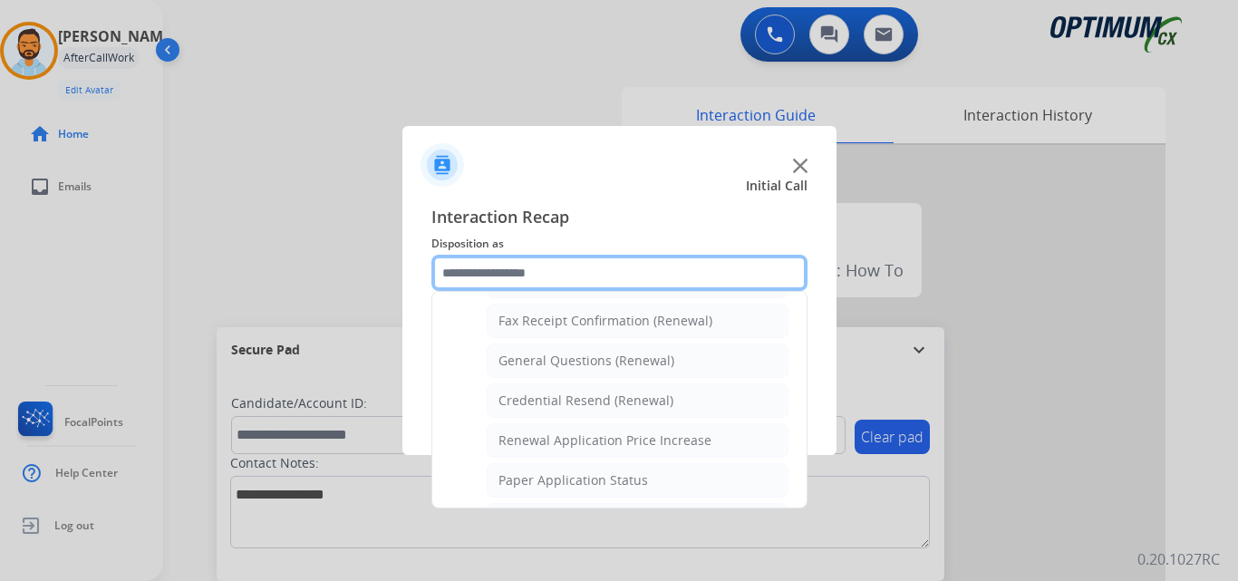
scroll to position [495, 0]
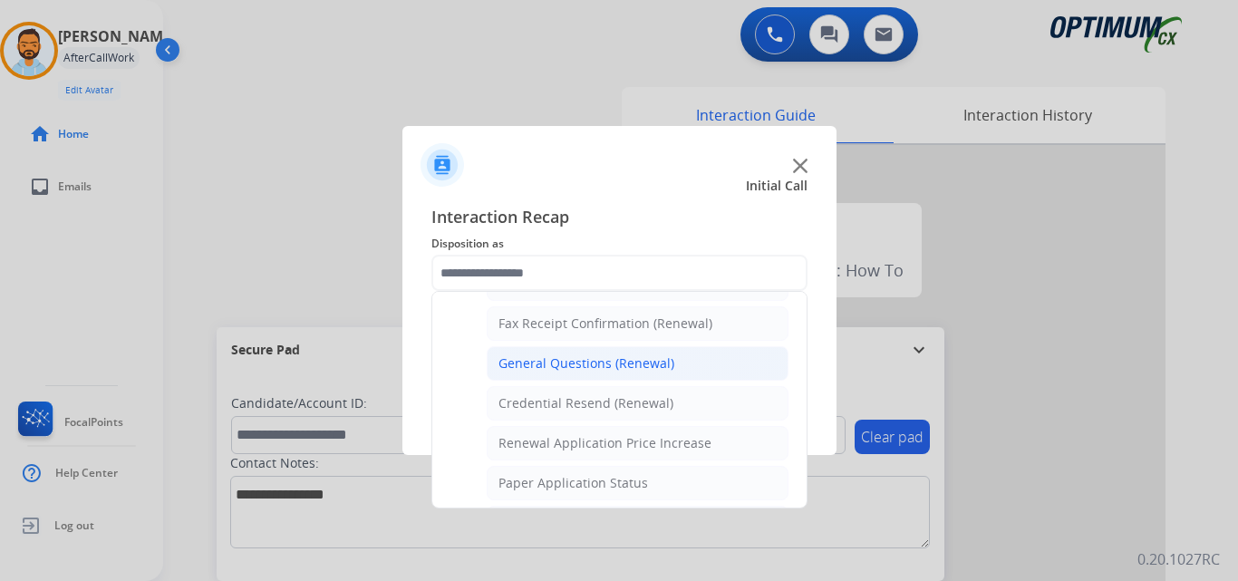
click at [635, 355] on div "General Questions (Renewal)" at bounding box center [587, 363] width 176 height 18
type input "**********"
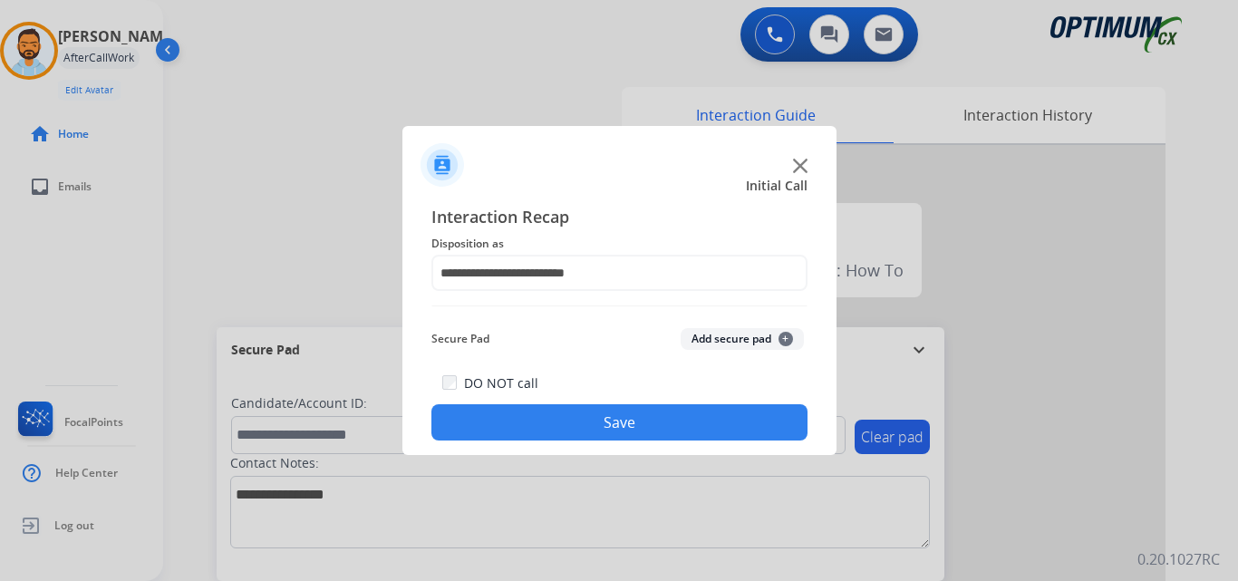
click at [619, 414] on button "Save" at bounding box center [620, 422] width 376 height 36
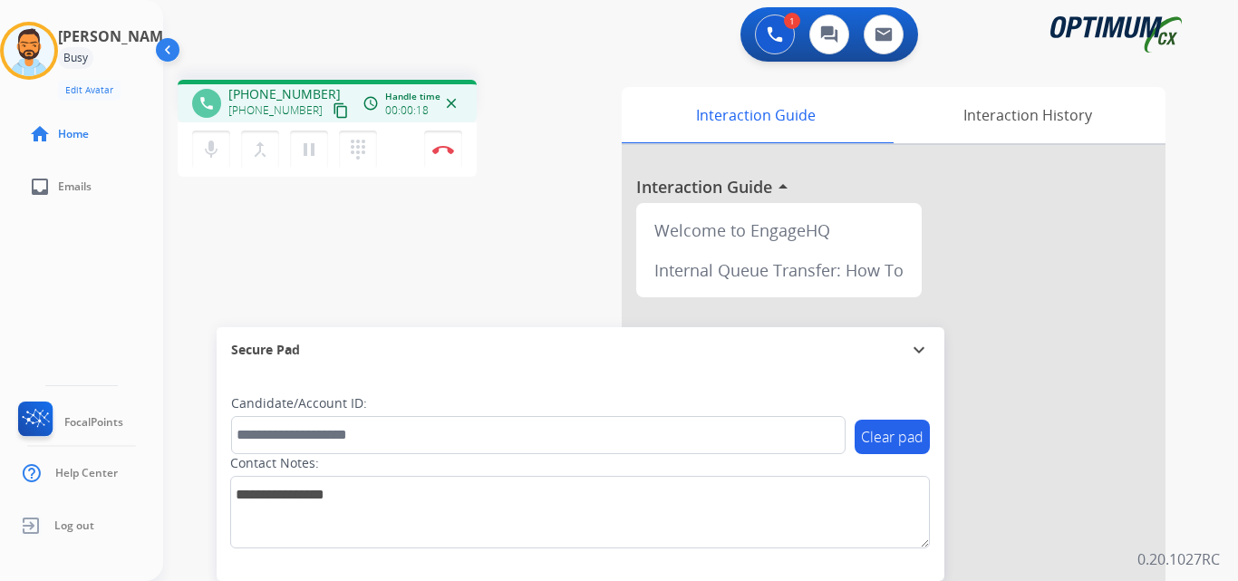
click at [333, 112] on mat-icon "content_copy" at bounding box center [341, 110] width 16 height 16
click at [512, 93] on div "phone +14045974372 +14045974372 content_copy access_time Call metrics Queue 00:…" at bounding box center [393, 131] width 431 height 102
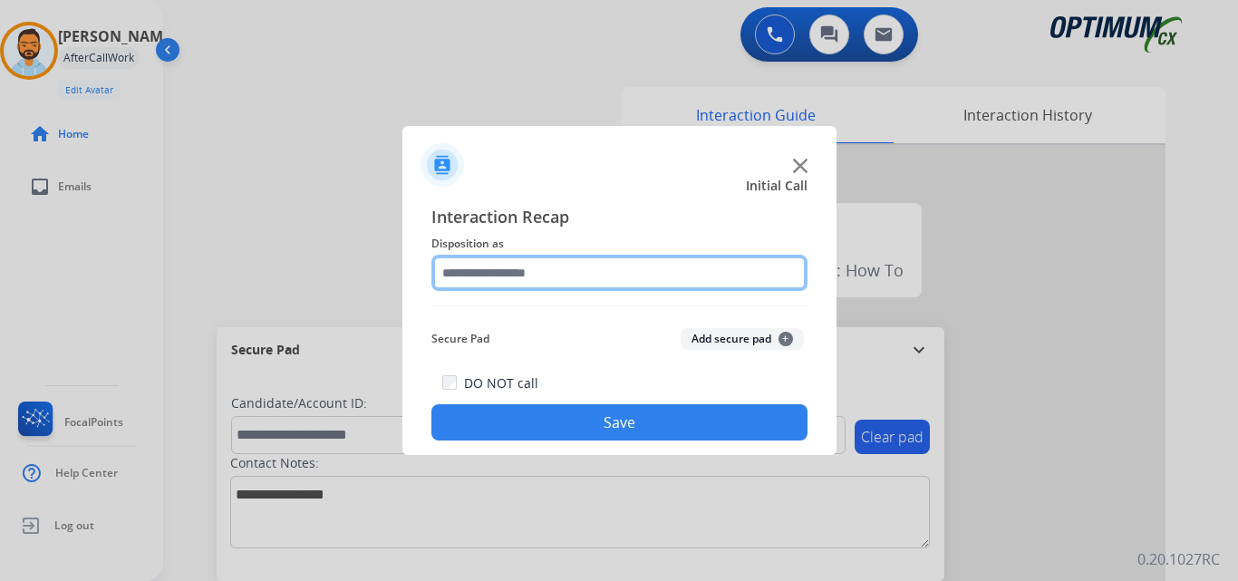
click at [549, 286] on input "text" at bounding box center [620, 273] width 376 height 36
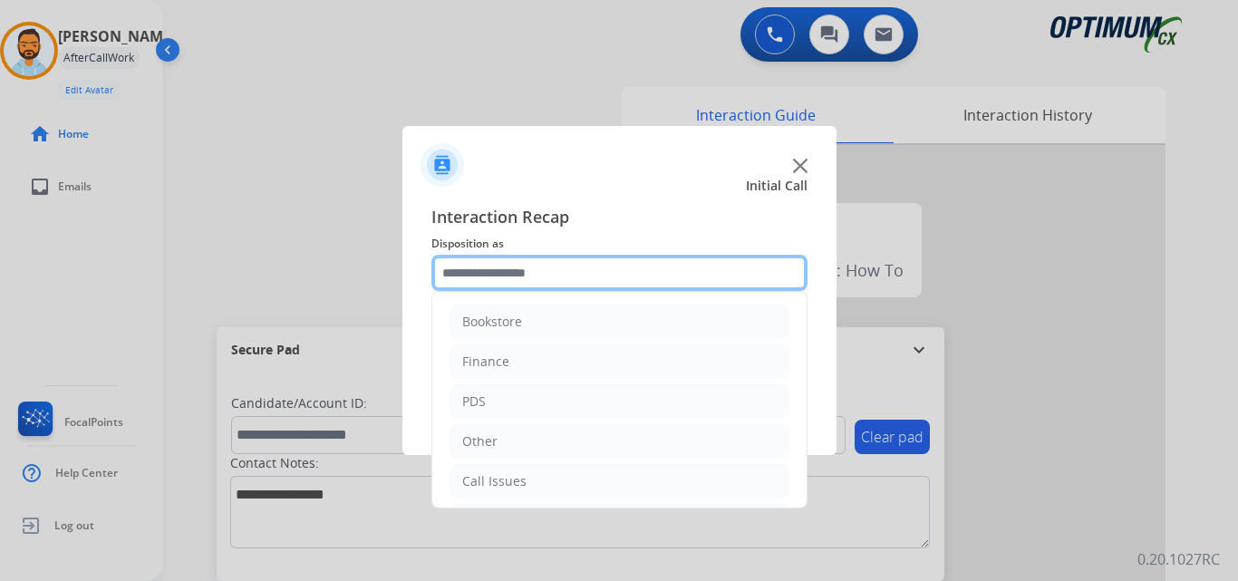
scroll to position [123, 0]
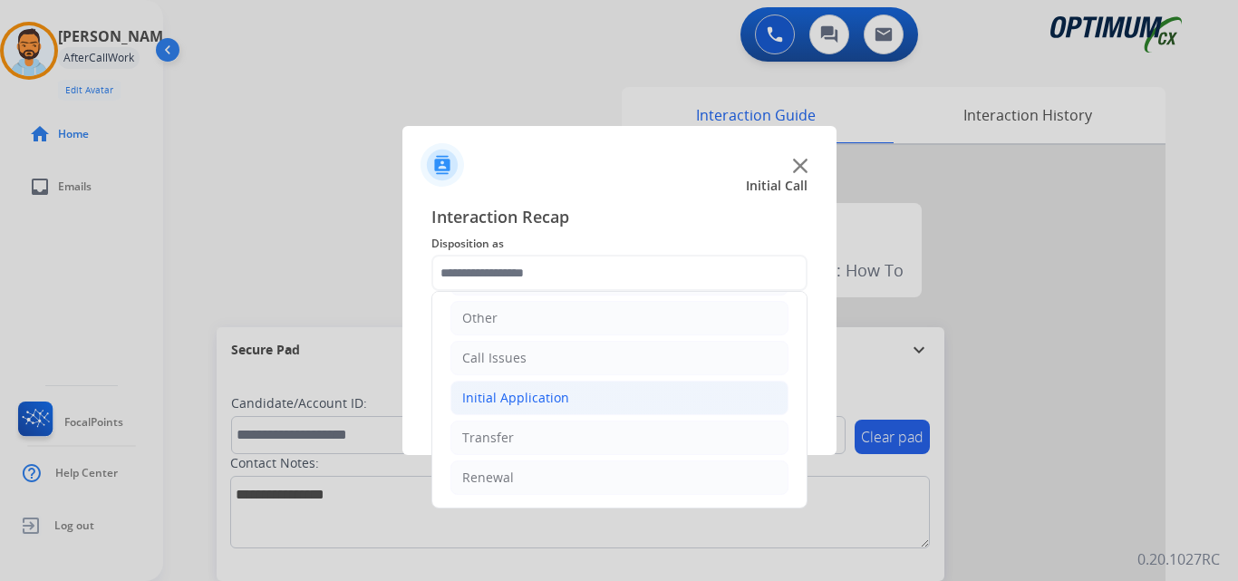
click at [559, 383] on li "Initial Application" at bounding box center [620, 398] width 338 height 34
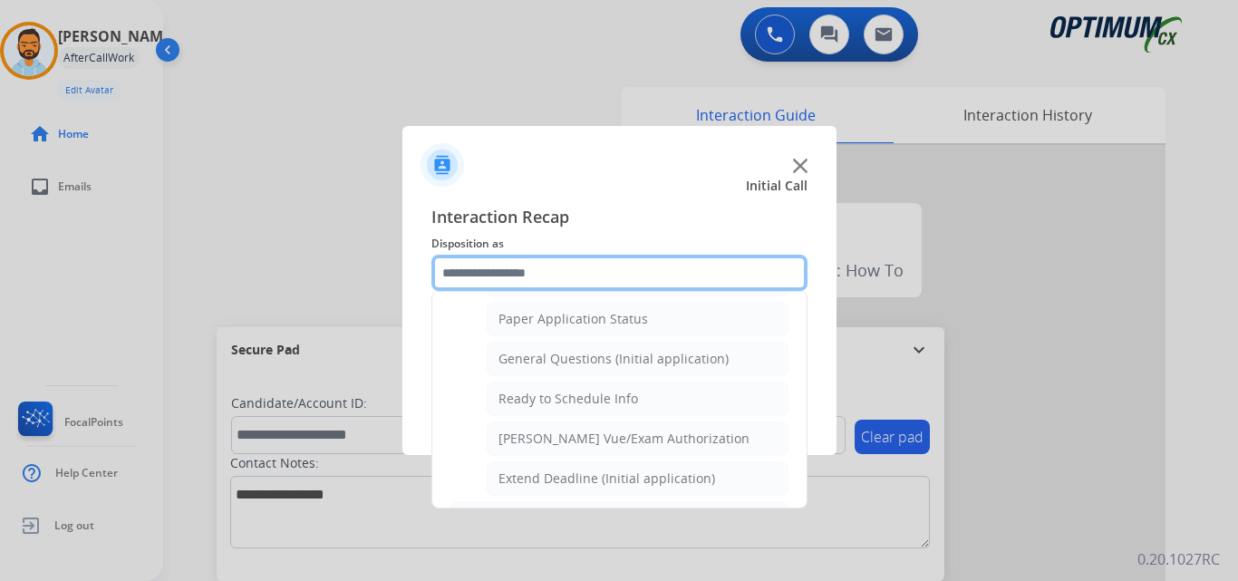
scroll to position [1016, 0]
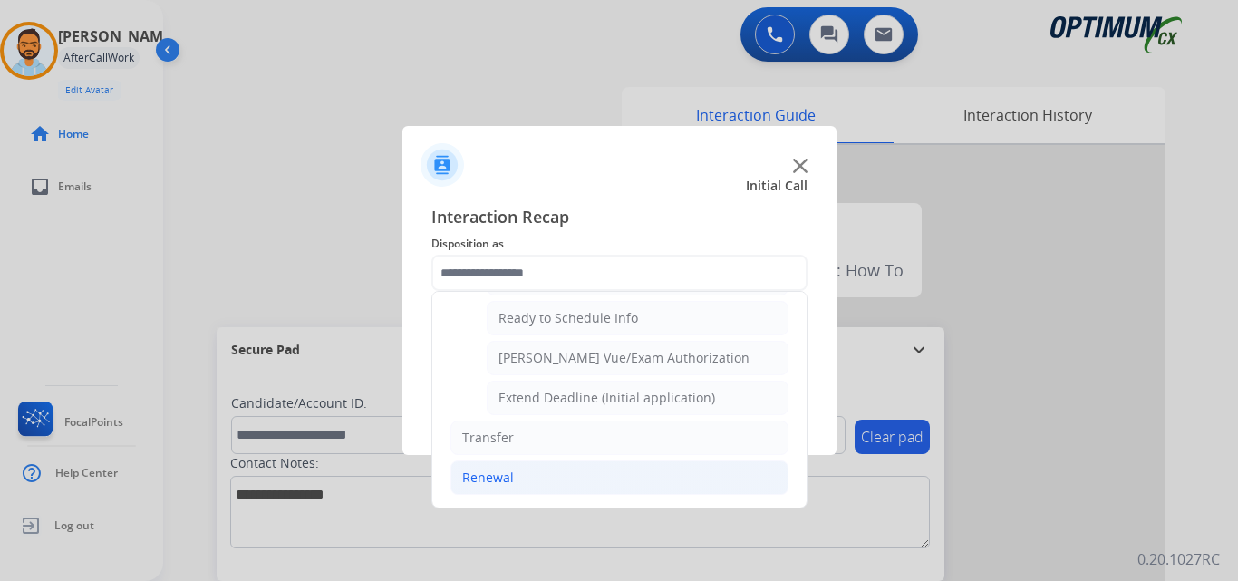
click at [518, 482] on li "Renewal" at bounding box center [620, 478] width 338 height 34
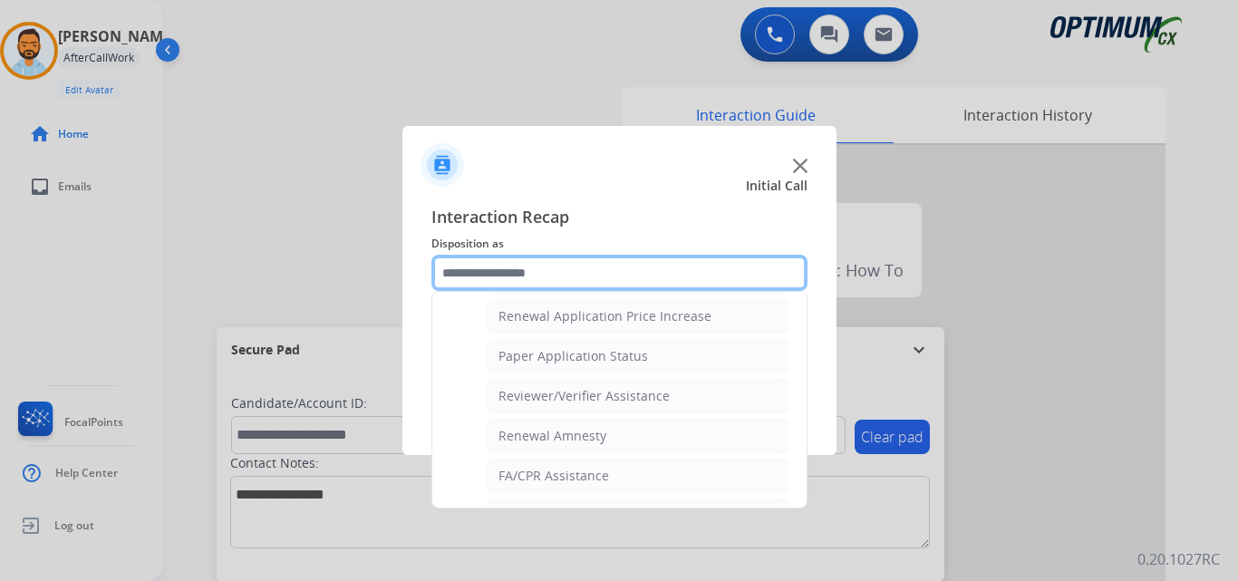
scroll to position [621, 0]
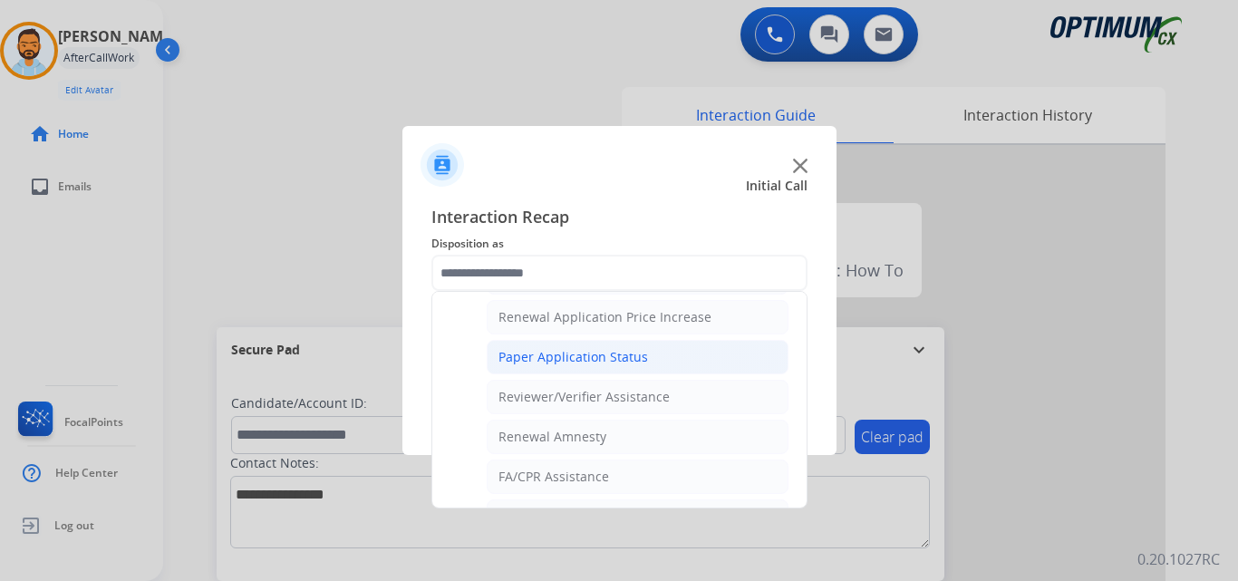
click at [620, 362] on div "Paper Application Status" at bounding box center [574, 357] width 150 height 18
type input "**********"
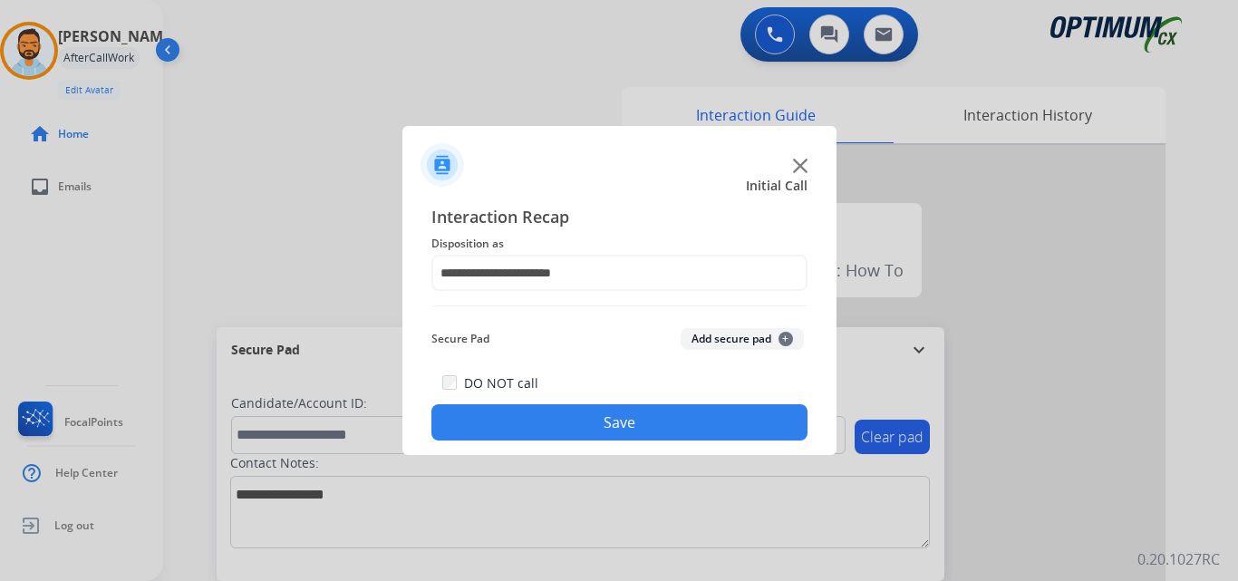
click at [589, 419] on button "Save" at bounding box center [620, 422] width 376 height 36
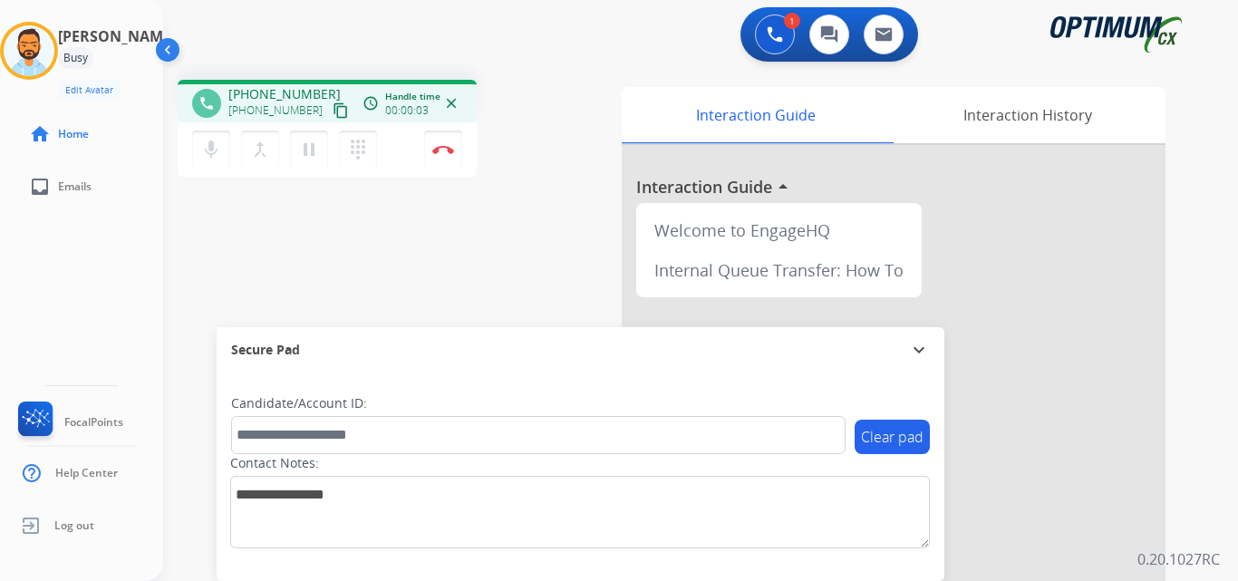
click at [330, 119] on button "content_copy" at bounding box center [341, 111] width 22 height 22
click at [453, 154] on button "Disconnect" at bounding box center [443, 150] width 38 height 38
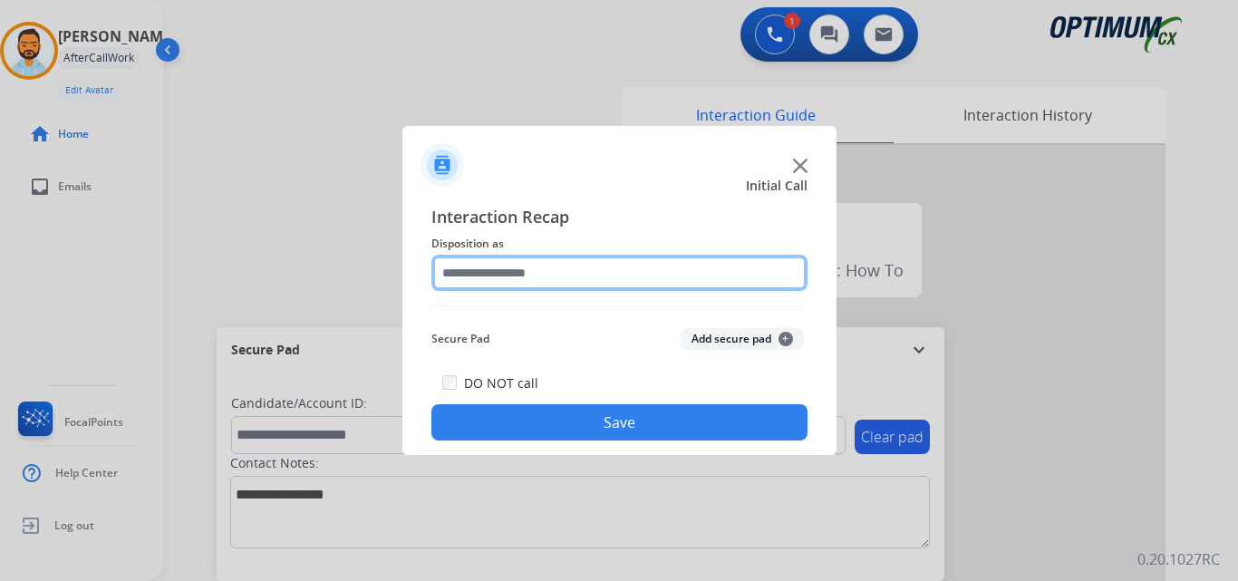
click at [596, 273] on input "text" at bounding box center [620, 273] width 376 height 36
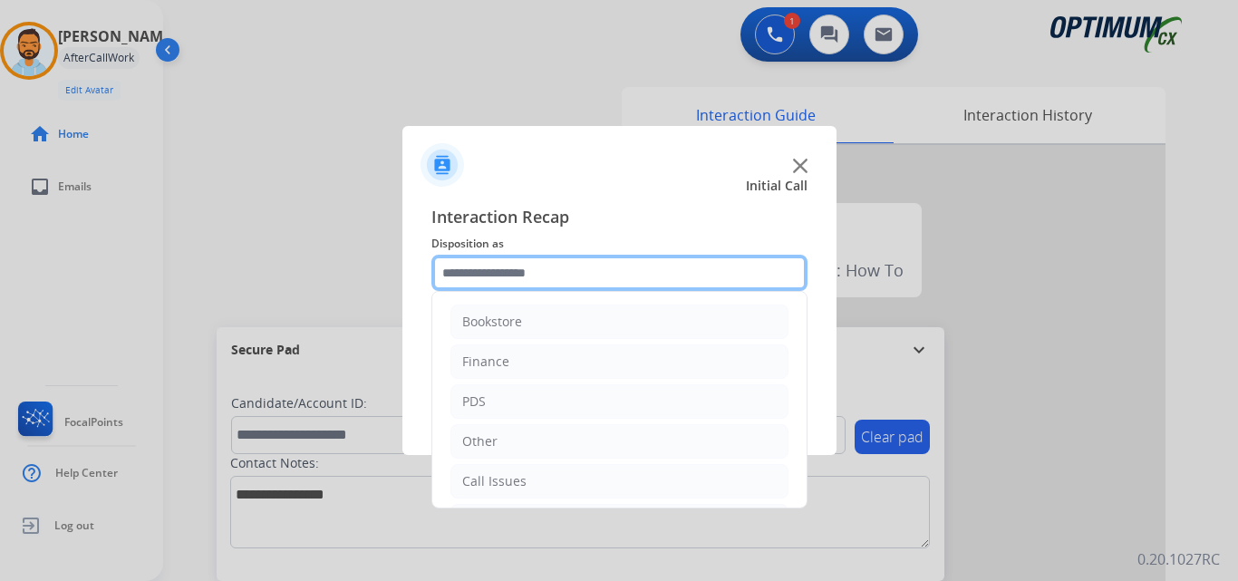
scroll to position [123, 0]
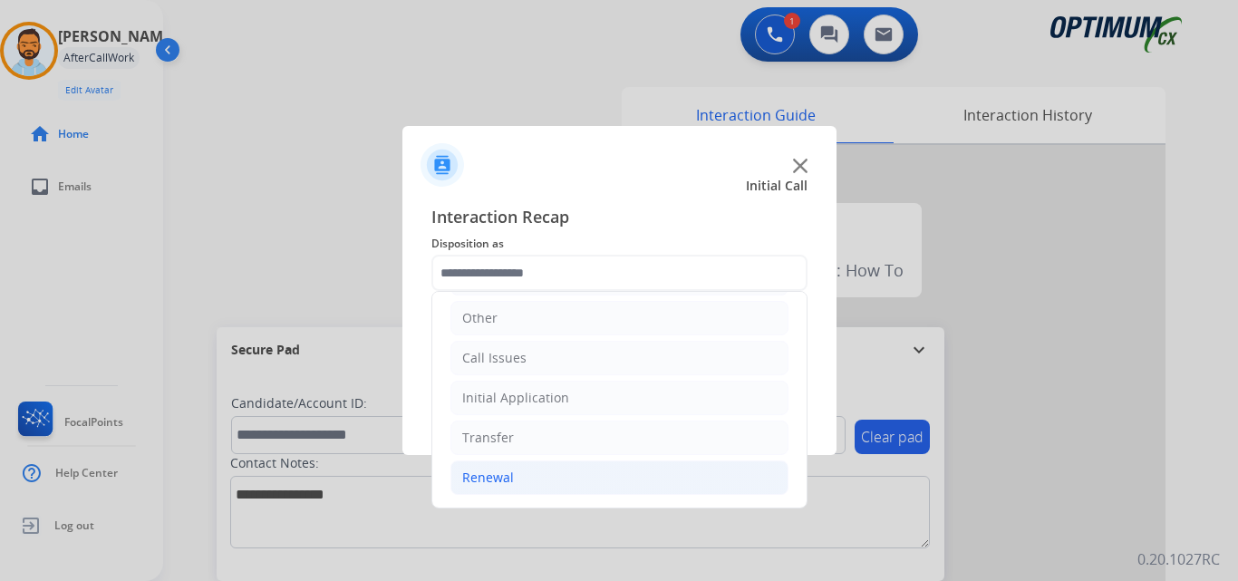
click at [527, 474] on li "Renewal" at bounding box center [620, 478] width 338 height 34
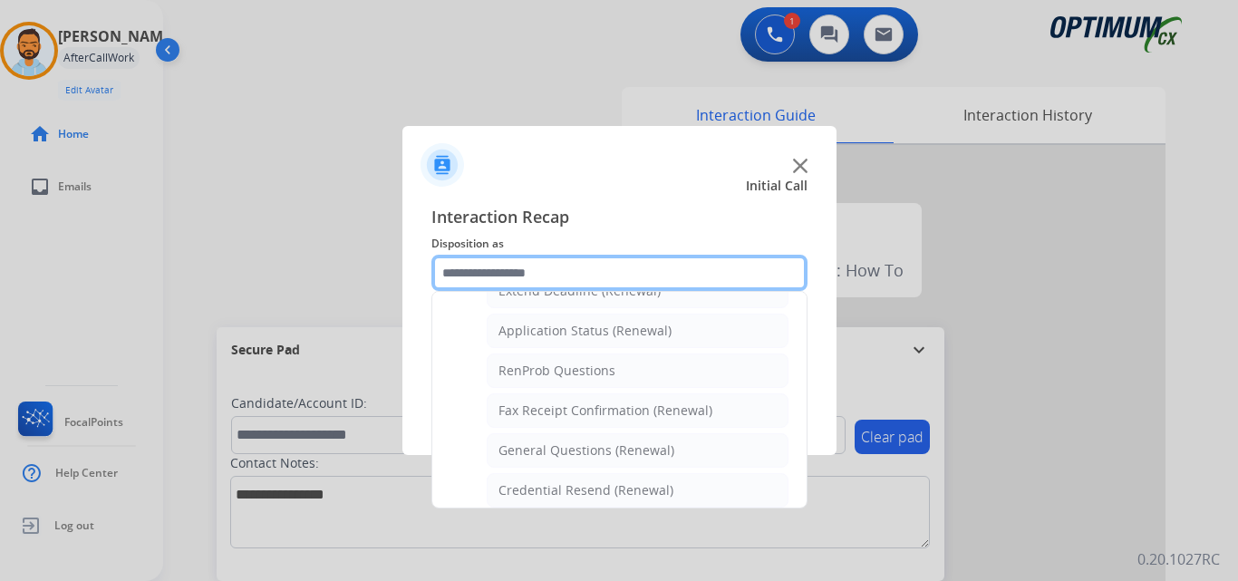
scroll to position [700, 0]
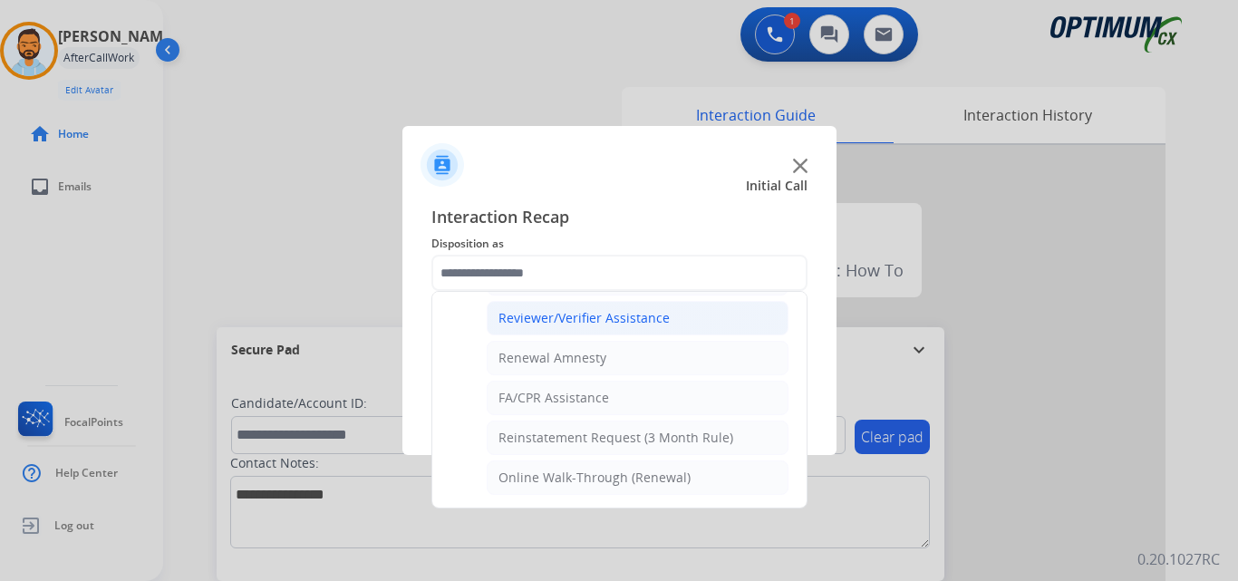
click at [617, 329] on li "Reviewer/Verifier Assistance" at bounding box center [638, 318] width 302 height 34
type input "**********"
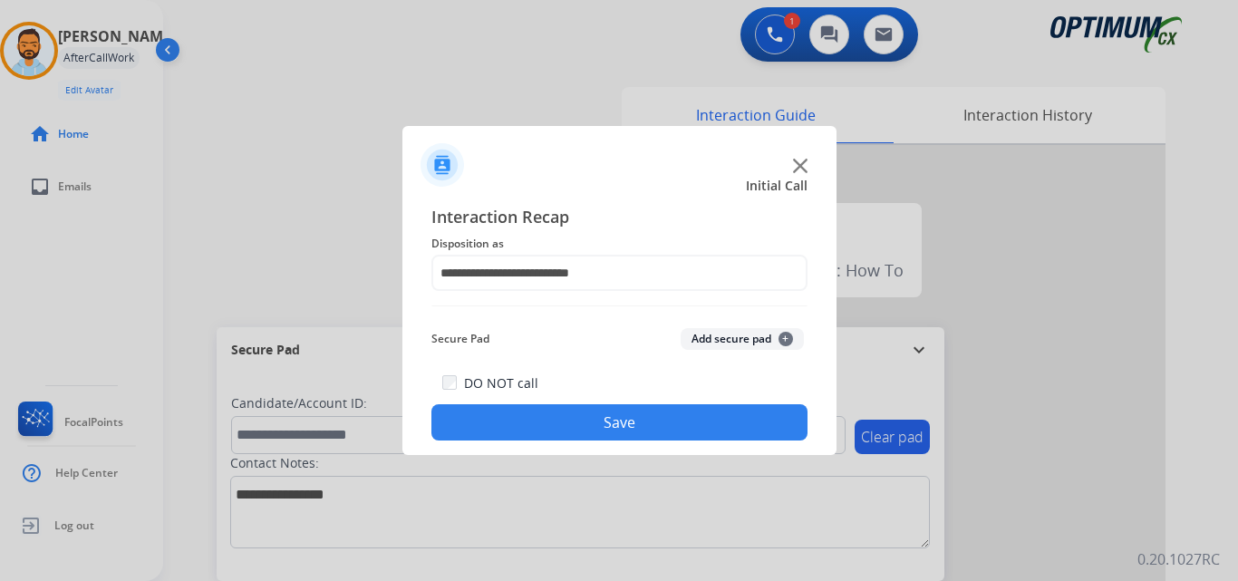
click at [606, 412] on button "Save" at bounding box center [620, 422] width 376 height 36
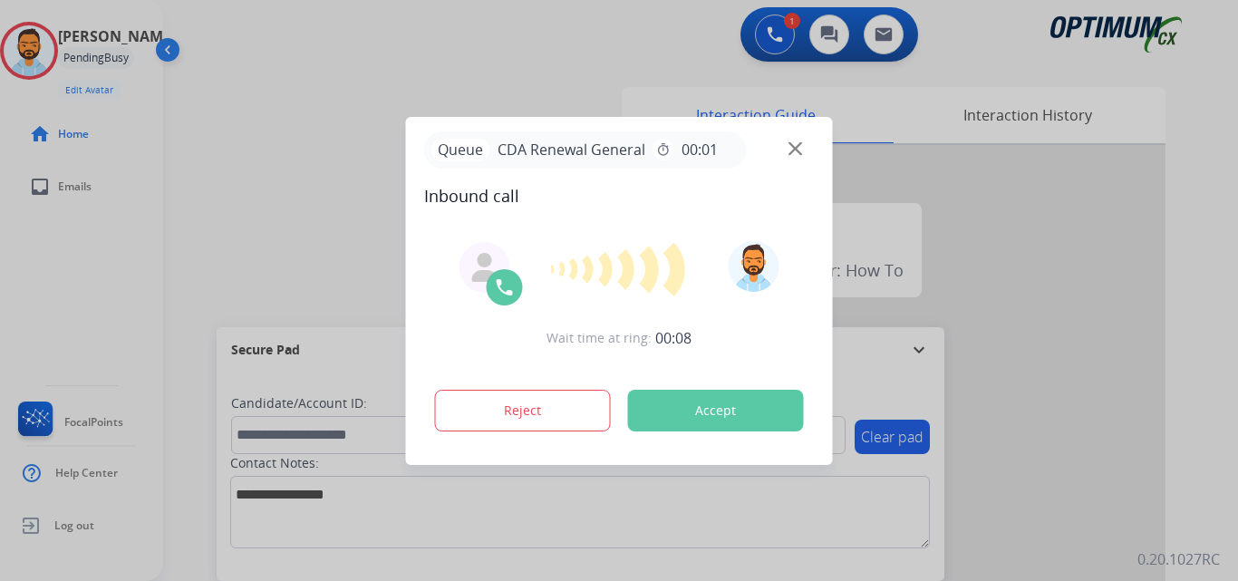
click at [727, 399] on button "Accept" at bounding box center [716, 411] width 176 height 42
click at [721, 405] on button "Accept" at bounding box center [716, 411] width 176 height 42
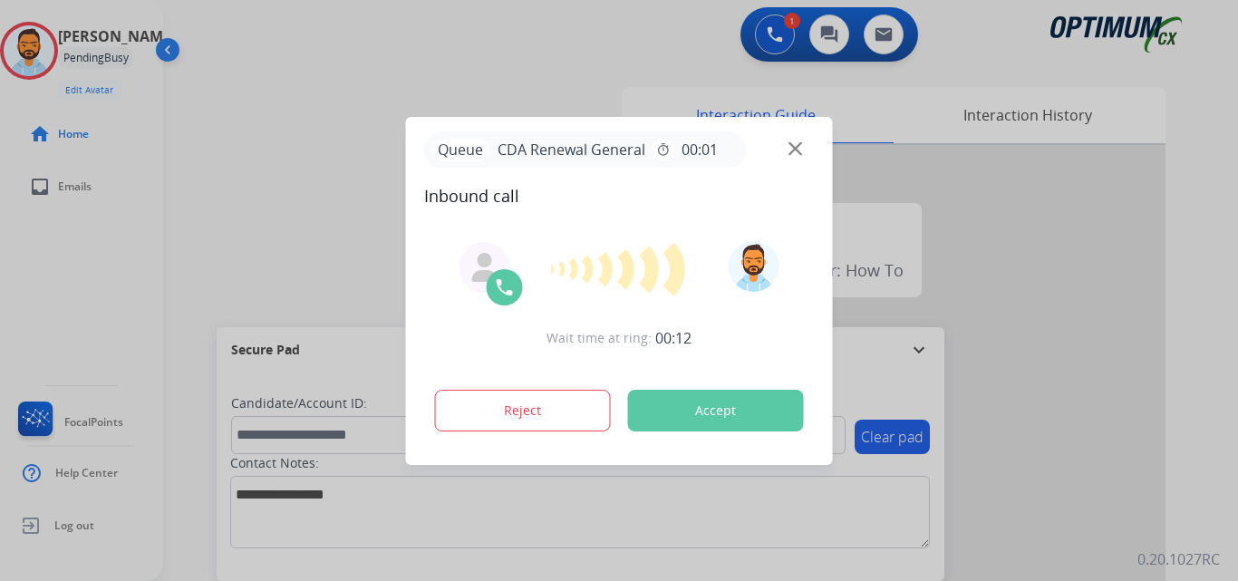
click at [721, 405] on button "Accept" at bounding box center [716, 411] width 176 height 42
click at [721, 406] on button "Accept" at bounding box center [716, 411] width 176 height 42
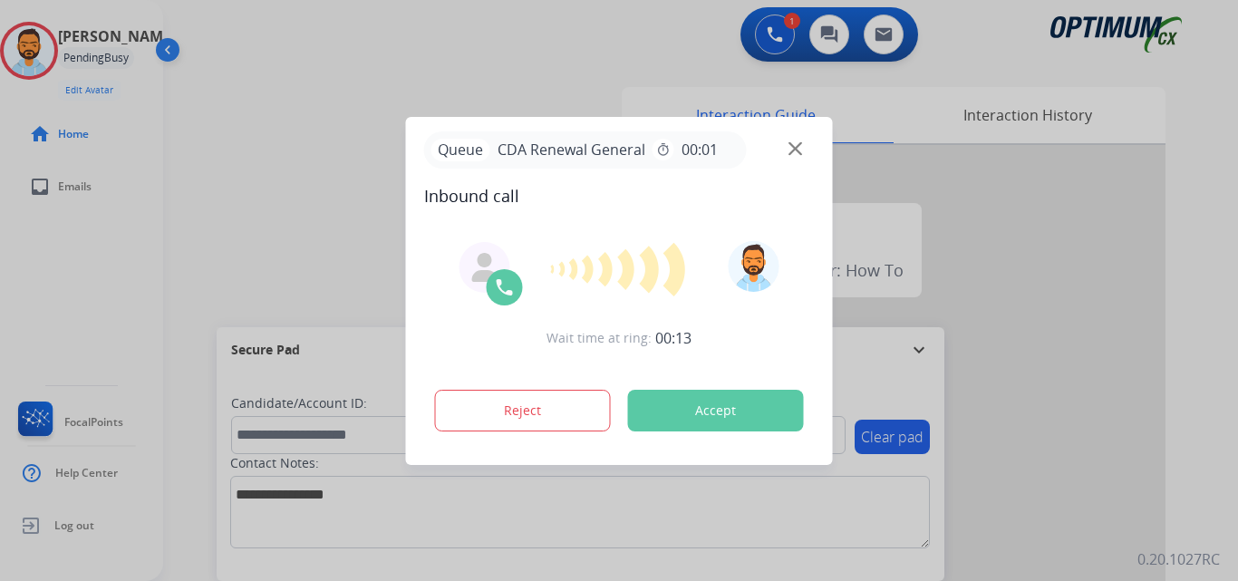
click at [721, 406] on button "Accept" at bounding box center [716, 411] width 176 height 42
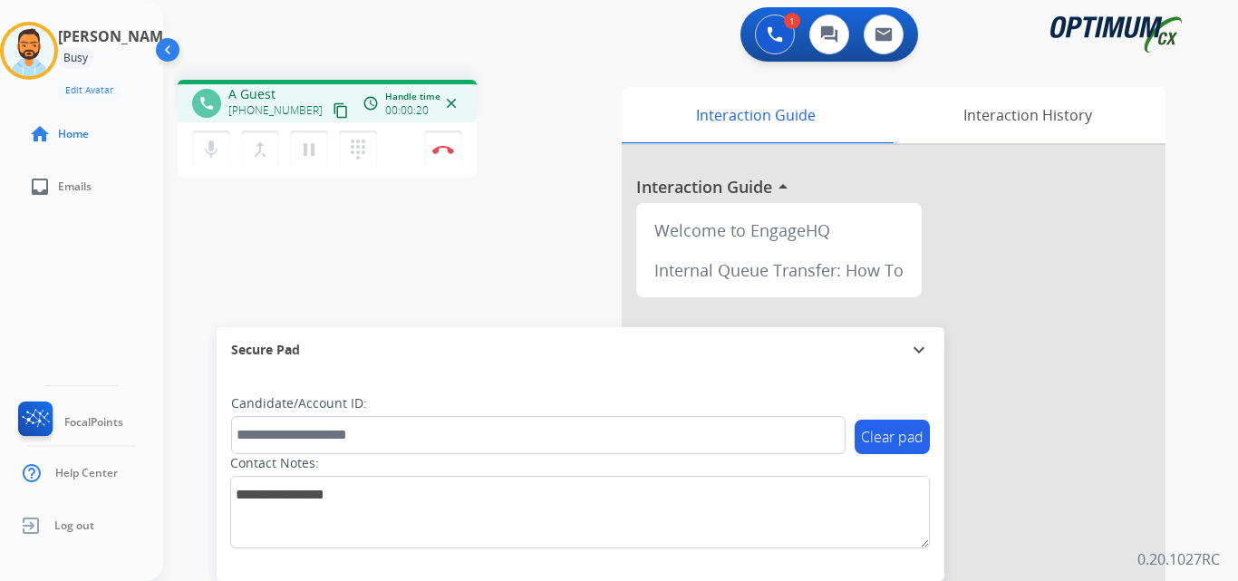
click at [333, 110] on mat-icon "content_copy" at bounding box center [341, 110] width 16 height 16
click at [333, 106] on mat-icon "content_copy" at bounding box center [341, 110] width 16 height 16
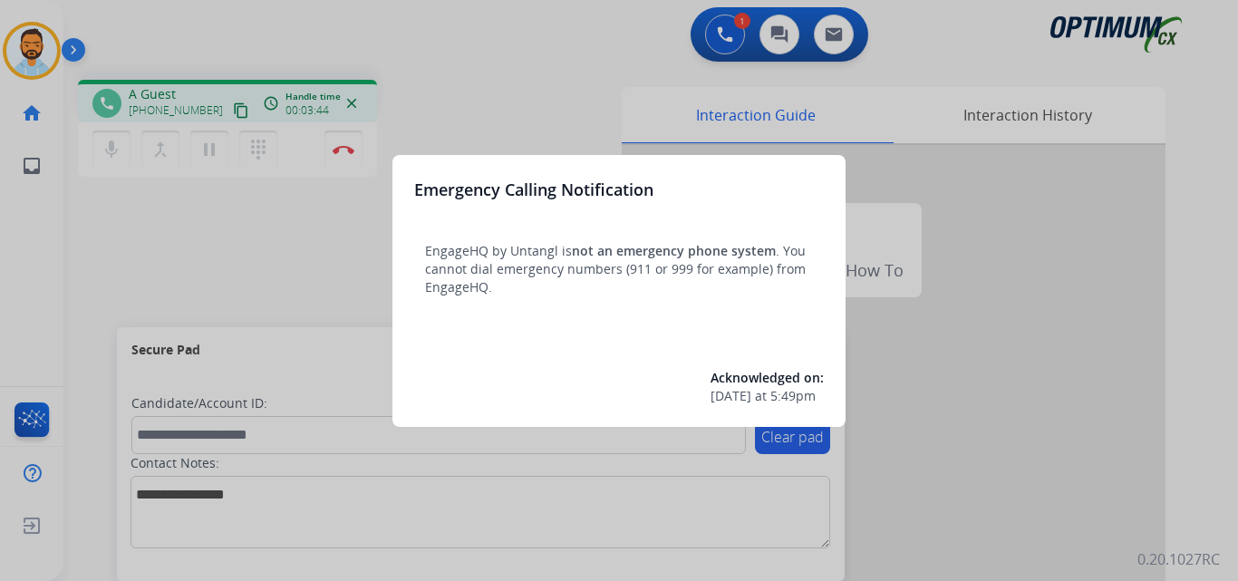
click at [141, 249] on div at bounding box center [619, 290] width 1238 height 581
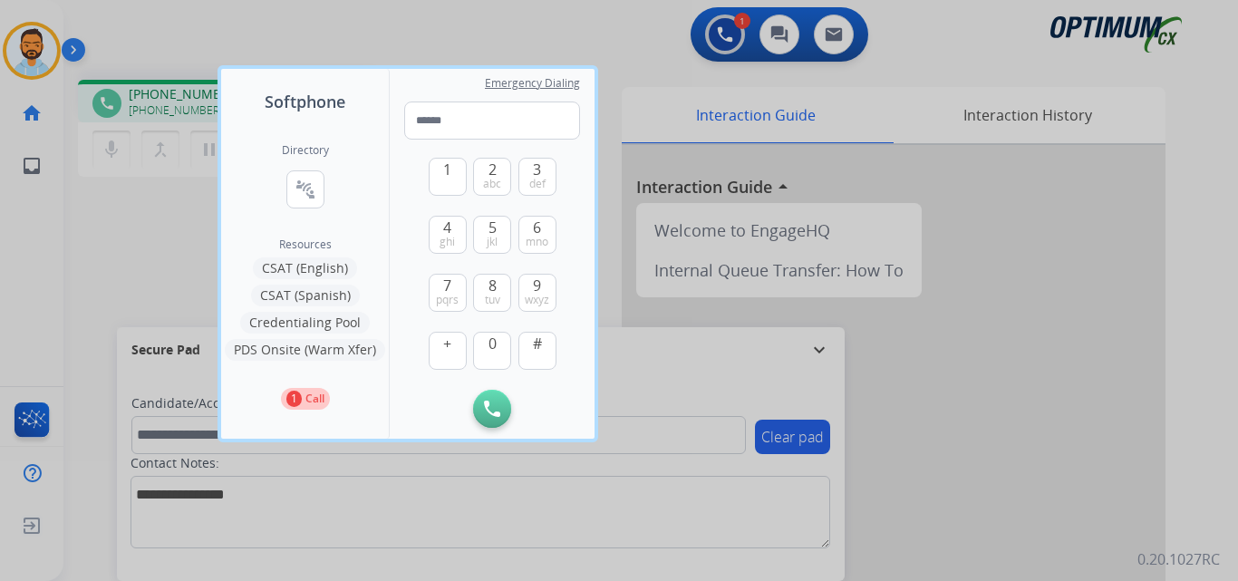
click at [129, 253] on div at bounding box center [619, 290] width 1238 height 581
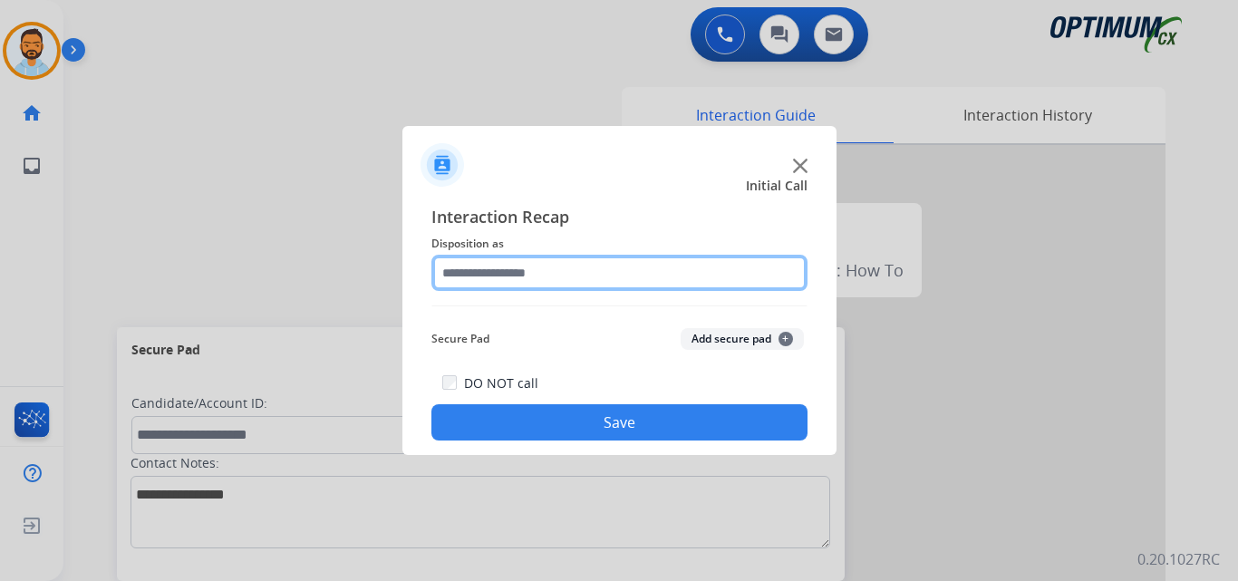
click at [525, 260] on input "text" at bounding box center [620, 273] width 376 height 36
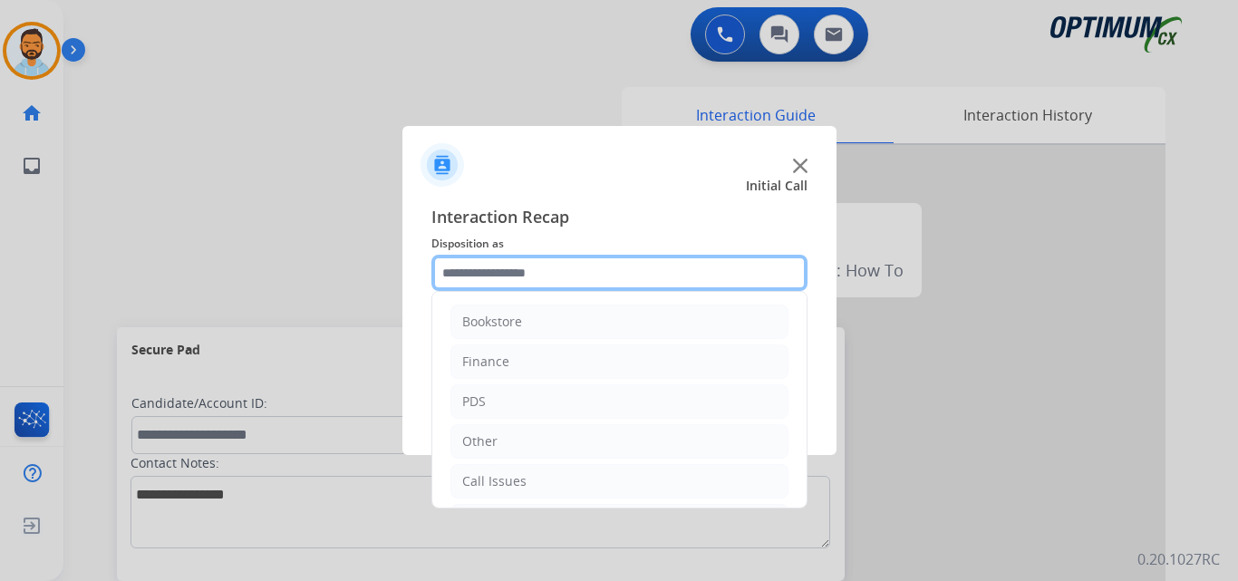
scroll to position [123, 0]
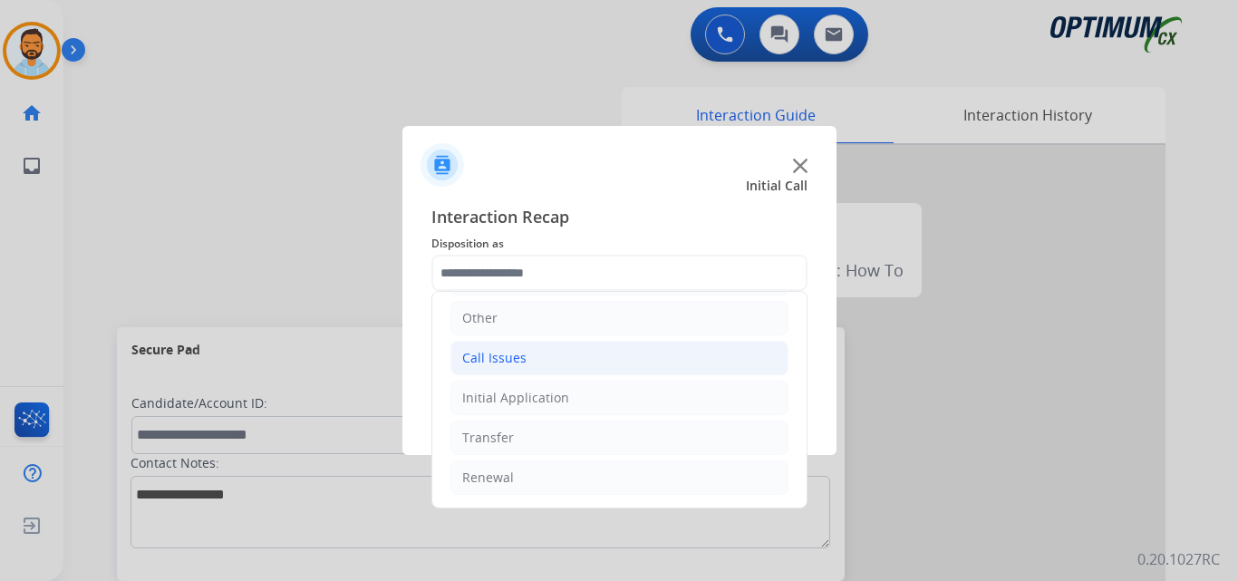
click at [539, 349] on li "Call Issues" at bounding box center [620, 358] width 338 height 34
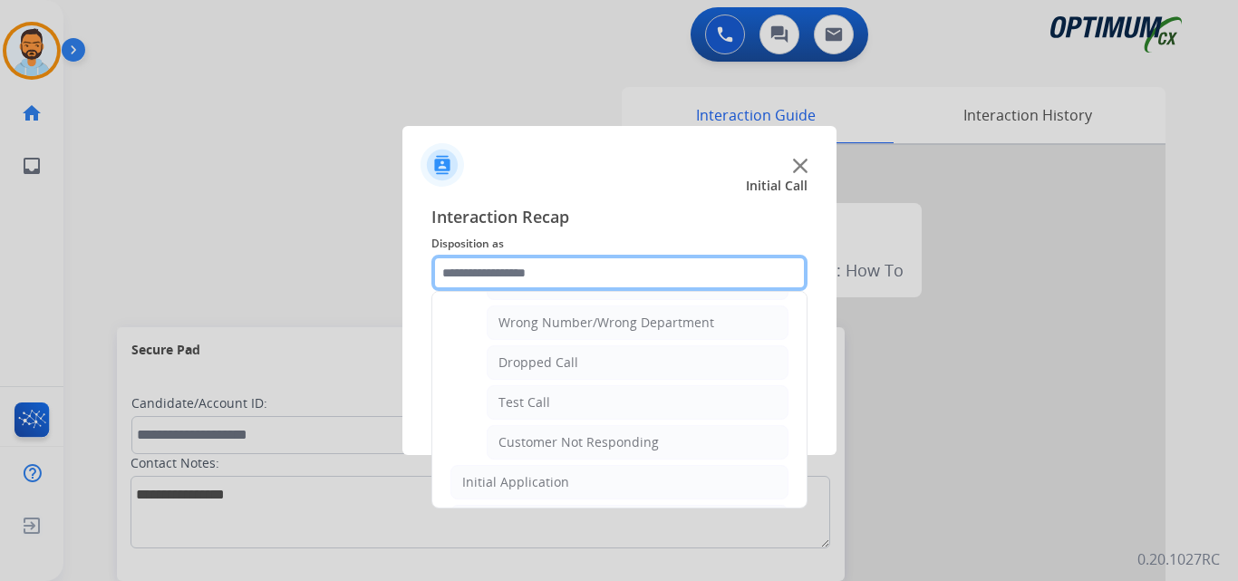
scroll to position [248, 0]
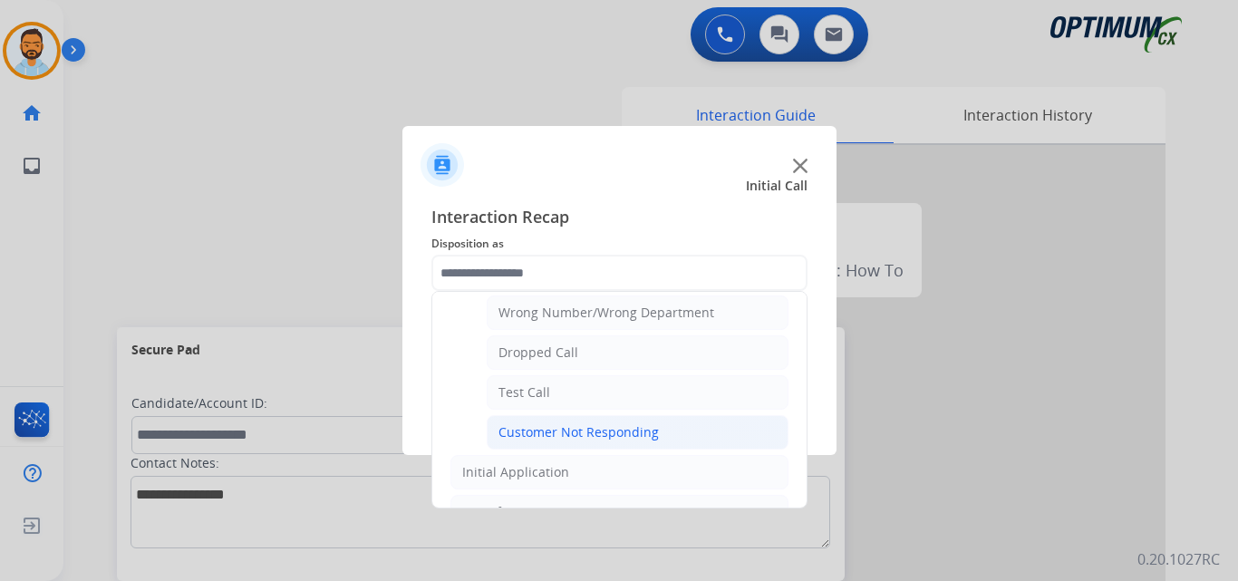
click at [641, 440] on div "Customer Not Responding" at bounding box center [579, 432] width 160 height 18
type input "**********"
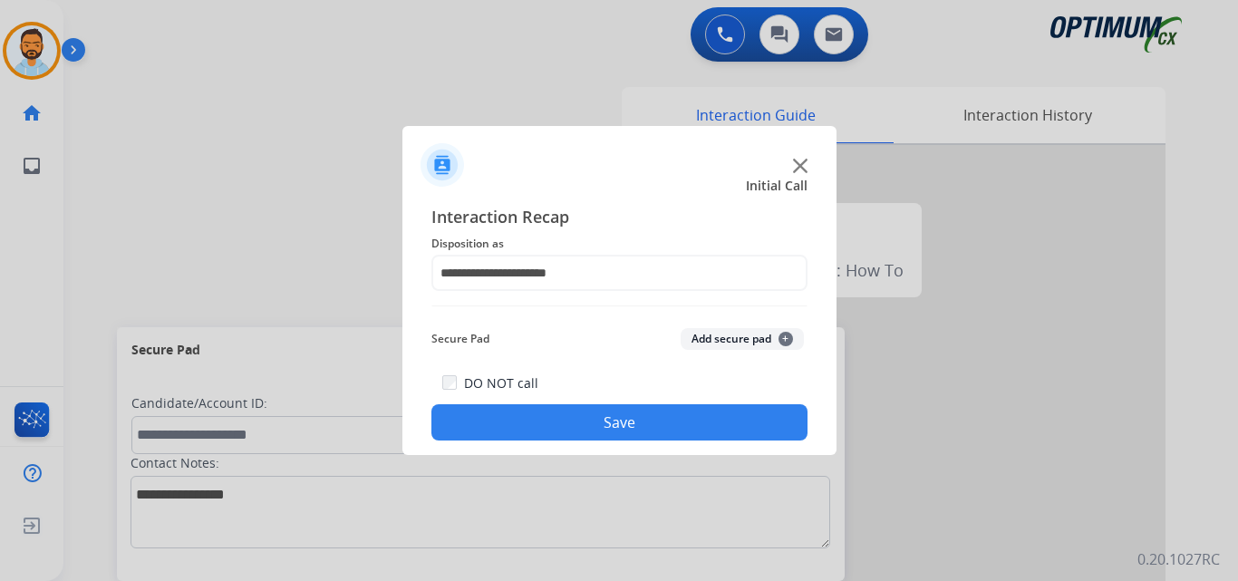
click at [649, 417] on button "Save" at bounding box center [620, 422] width 376 height 36
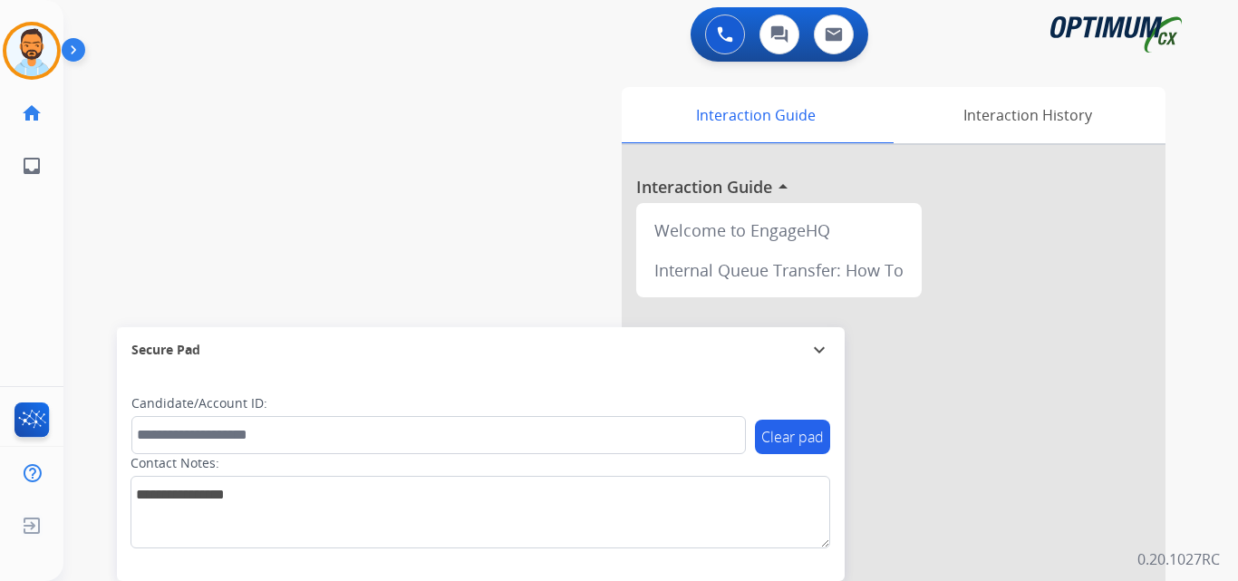
drag, startPoint x: 747, startPoint y: 19, endPoint x: 397, endPoint y: 239, distance: 413.5
click at [397, 239] on div "swap_horiz Break voice bridge close_fullscreen Connect 3-Way Call merge_type Se…" at bounding box center [628, 443] width 1131 height 756
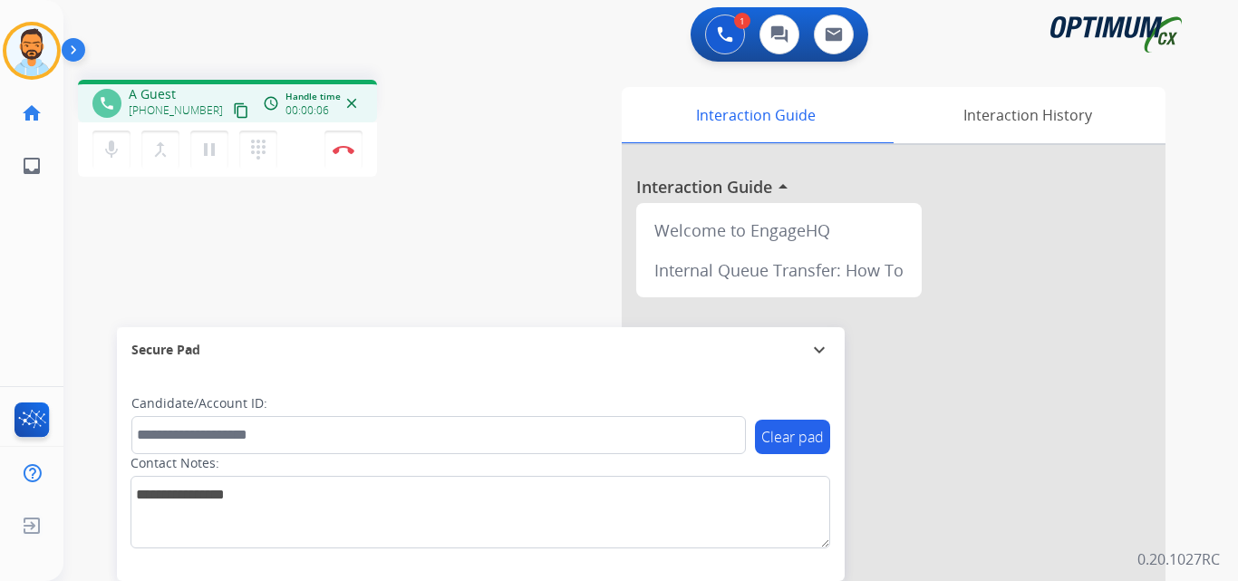
click at [233, 110] on mat-icon "content_copy" at bounding box center [241, 110] width 16 height 16
click at [408, 277] on div "phone [PHONE_NUMBER] [PHONE_NUMBER] content_copy access_time Call metrics Queue…" at bounding box center [628, 443] width 1131 height 756
click at [356, 139] on button "Disconnect" at bounding box center [344, 150] width 38 height 38
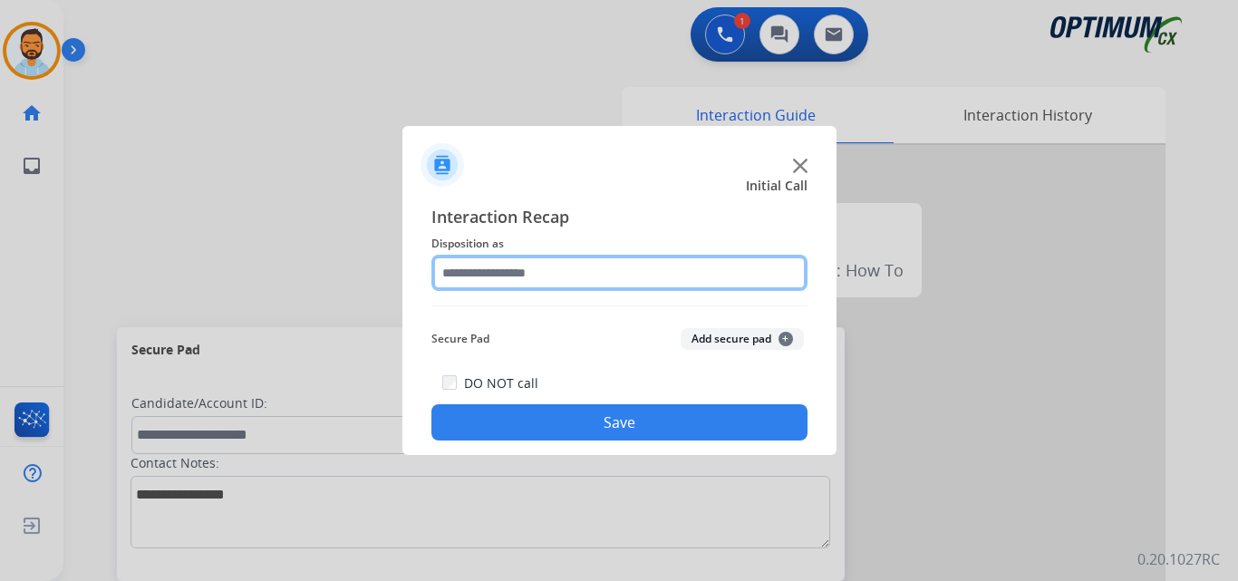
click at [589, 276] on input "text" at bounding box center [620, 273] width 376 height 36
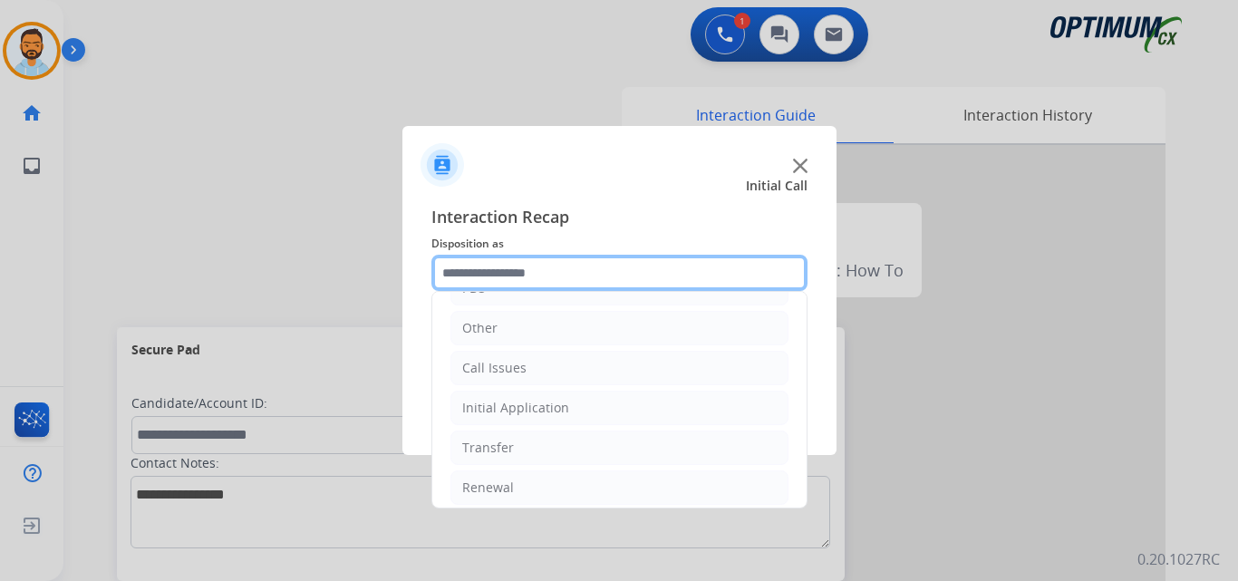
scroll to position [123, 0]
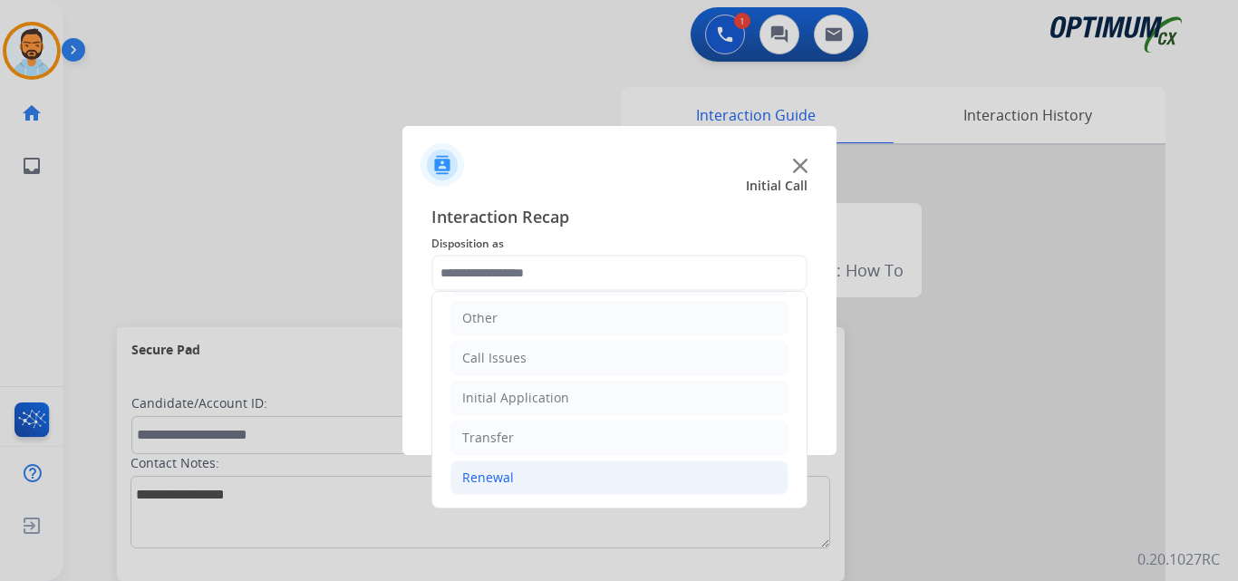
click at [528, 469] on li "Renewal" at bounding box center [620, 478] width 338 height 34
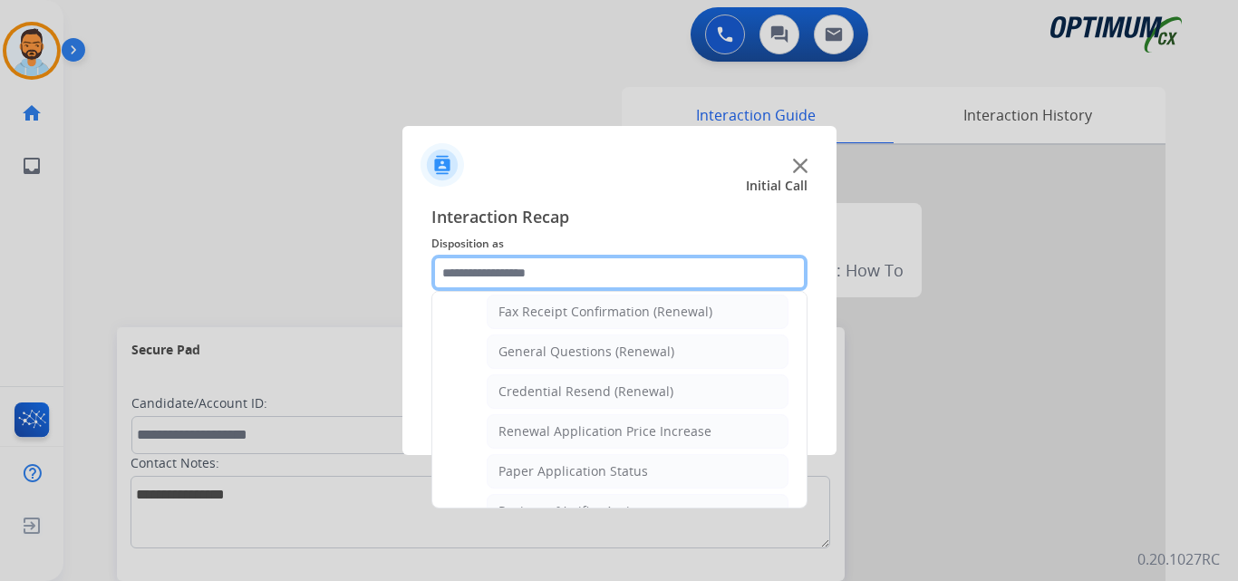
scroll to position [489, 0]
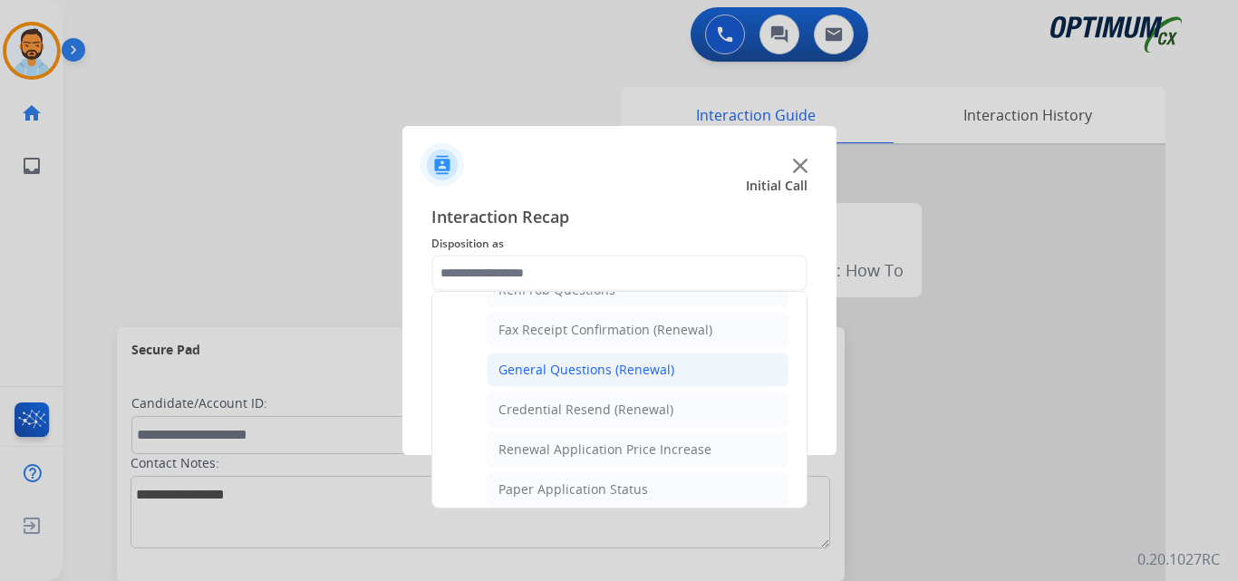
click at [606, 369] on div "General Questions (Renewal)" at bounding box center [587, 370] width 176 height 18
type input "**********"
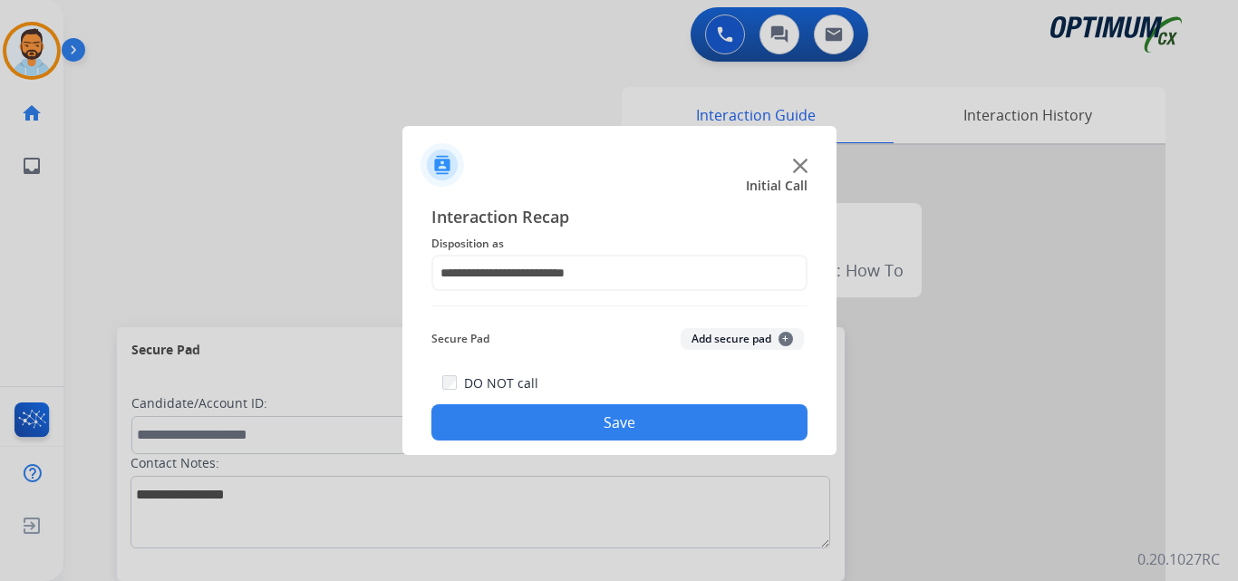
click at [663, 414] on button "Save" at bounding box center [620, 422] width 376 height 36
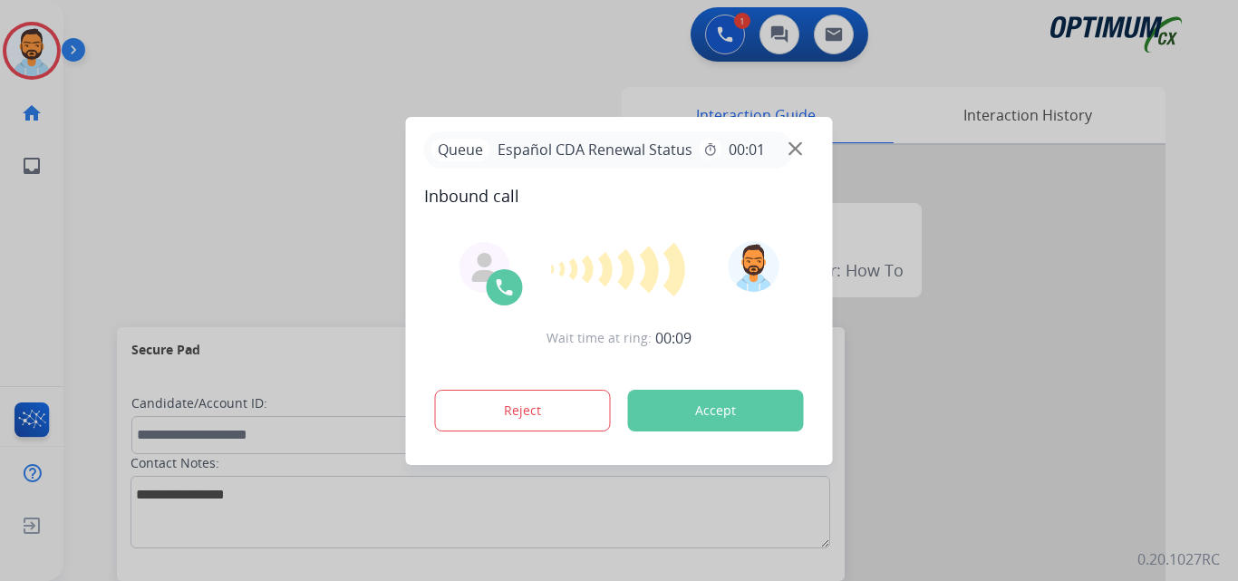
click at [700, 409] on button "Accept" at bounding box center [716, 411] width 176 height 42
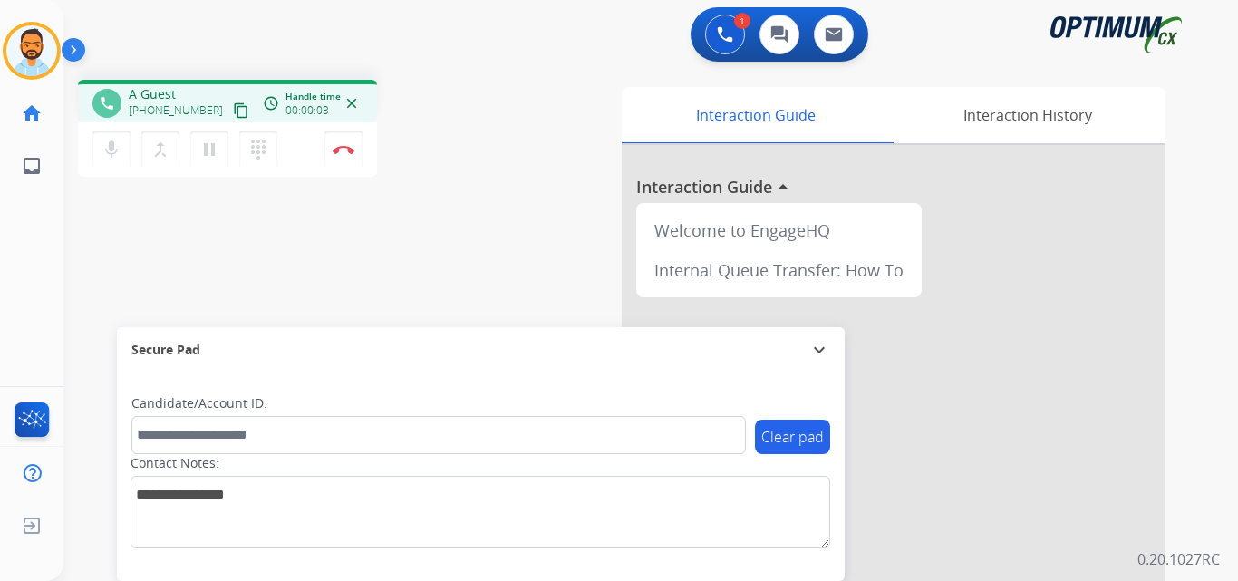
click at [233, 110] on mat-icon "content_copy" at bounding box center [241, 110] width 16 height 16
